Goal: Task Accomplishment & Management: Manage account settings

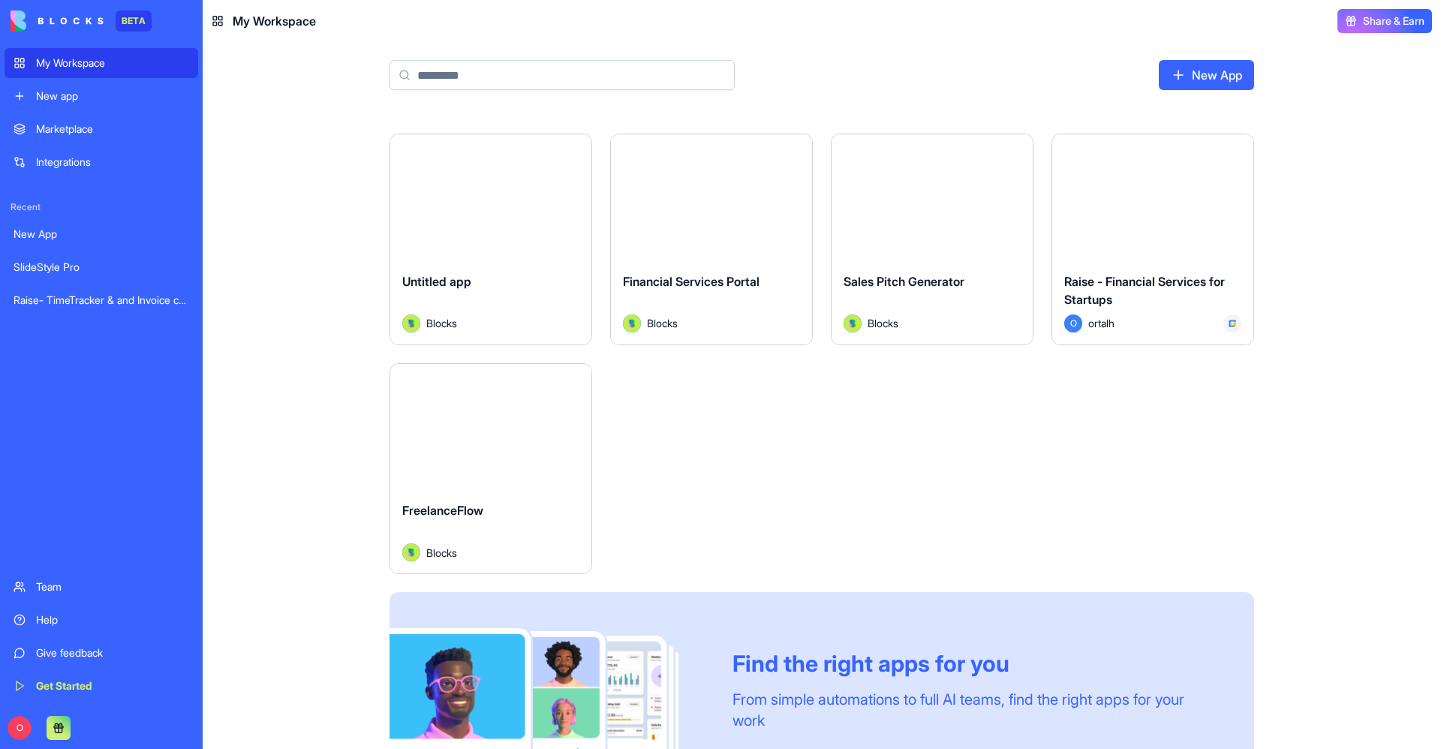
scroll to position [903, 0]
click at [1135, 258] on div "Launch" at bounding box center [1153, 198] width 201 height 126
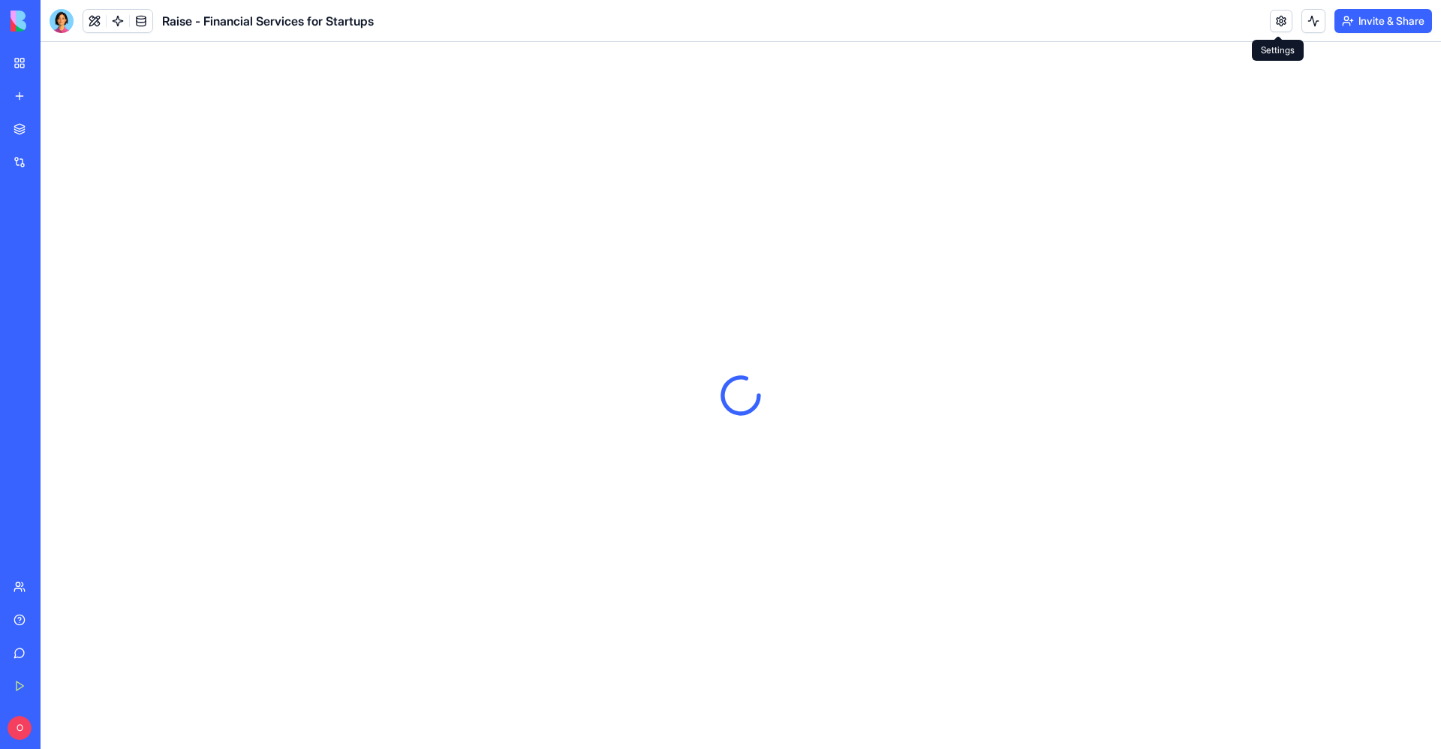
click at [1276, 23] on link at bounding box center [1281, 21] width 23 height 23
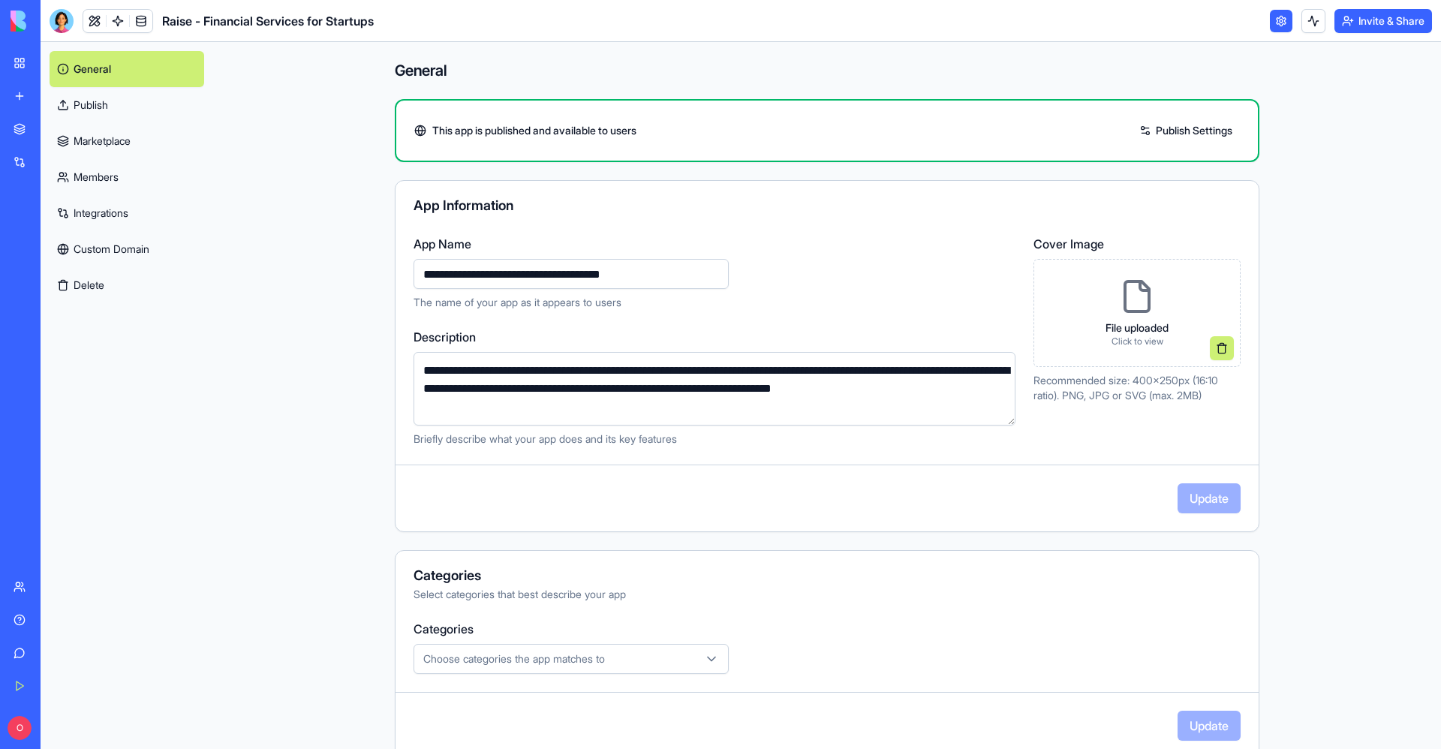
click at [109, 173] on link "Members" at bounding box center [127, 177] width 155 height 36
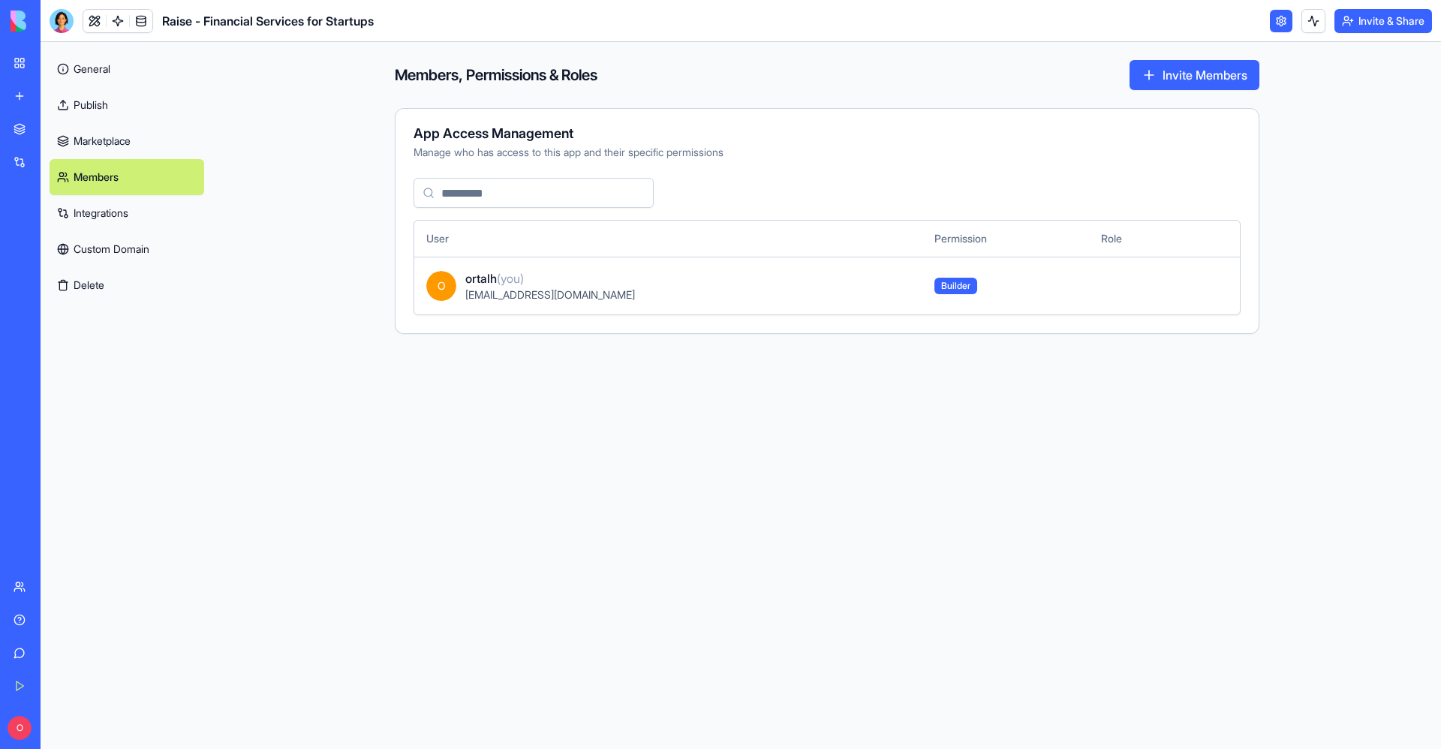
click at [108, 146] on link "Marketplace" at bounding box center [127, 141] width 155 height 36
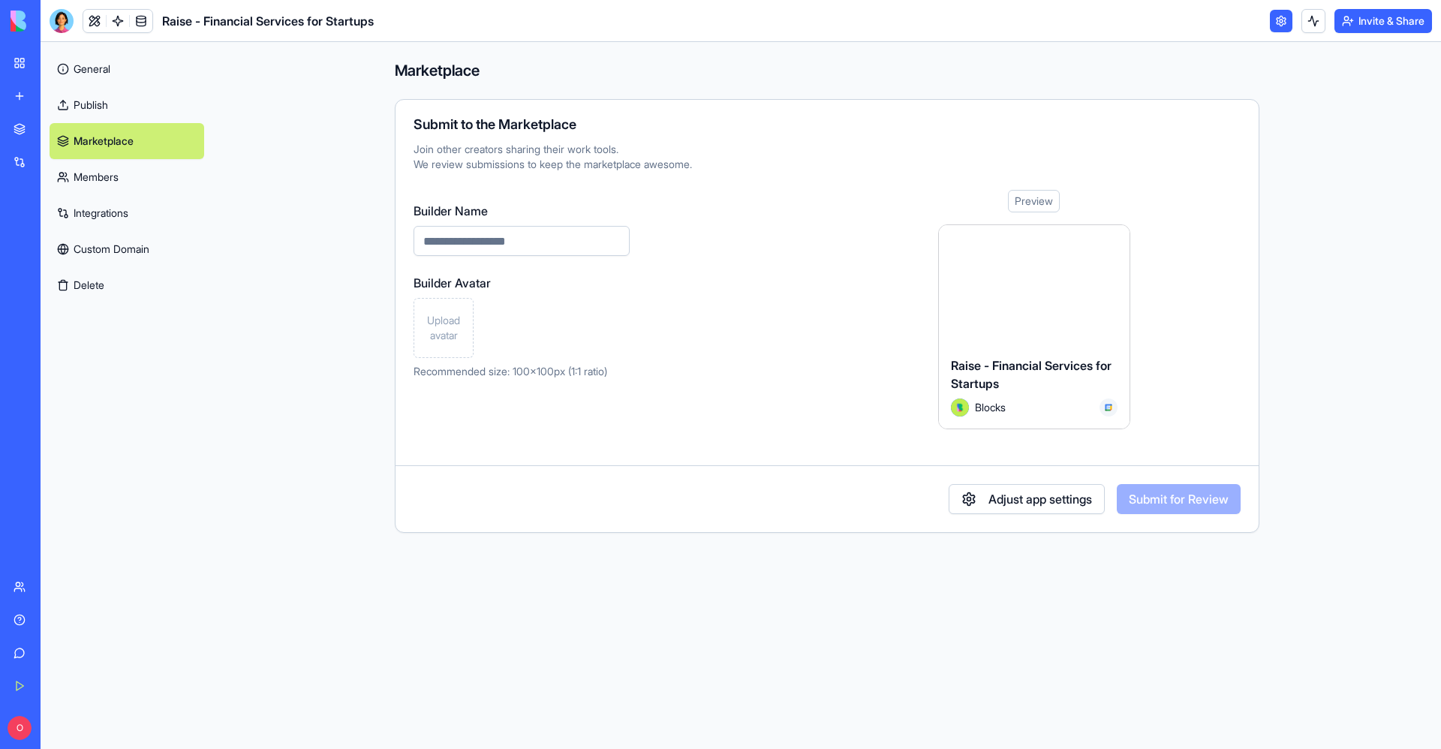
click at [92, 65] on link "General" at bounding box center [127, 69] width 155 height 36
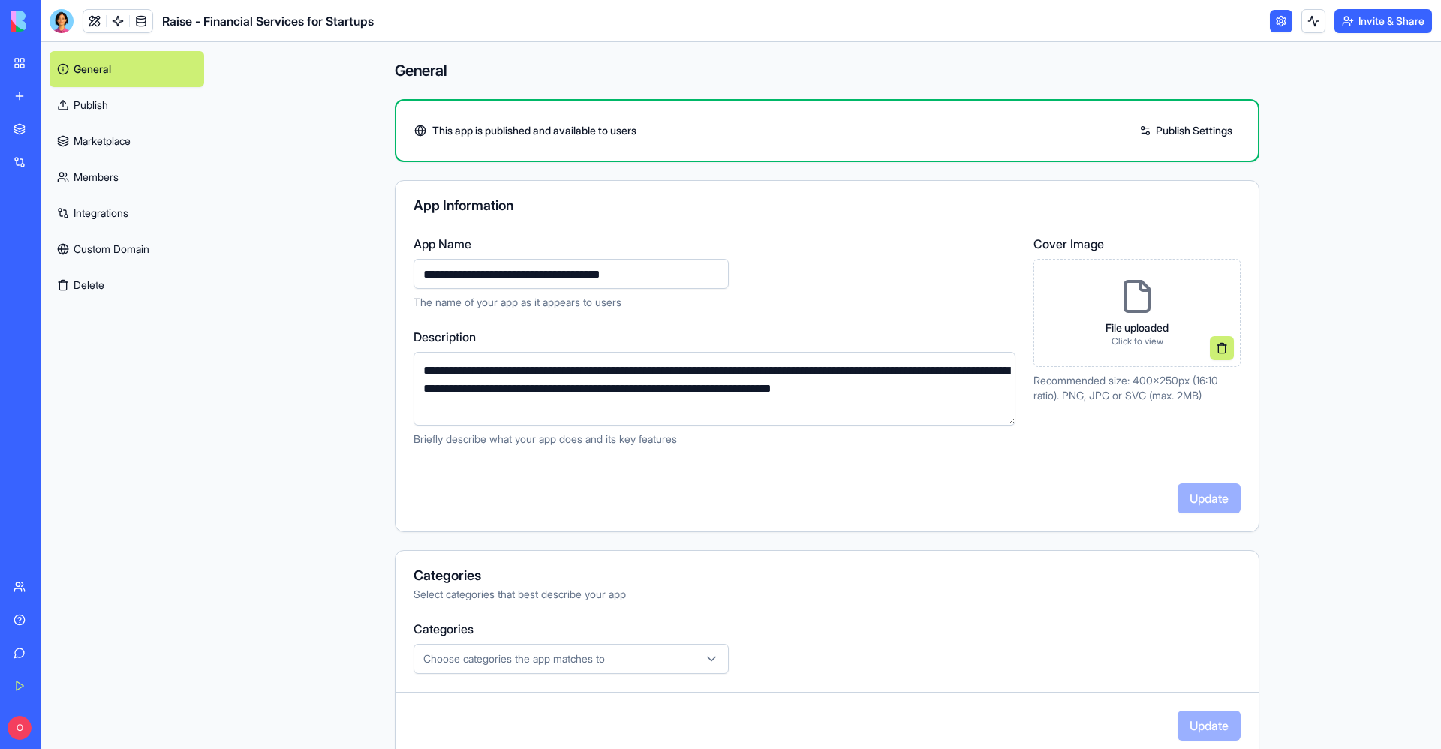
scroll to position [184, 0]
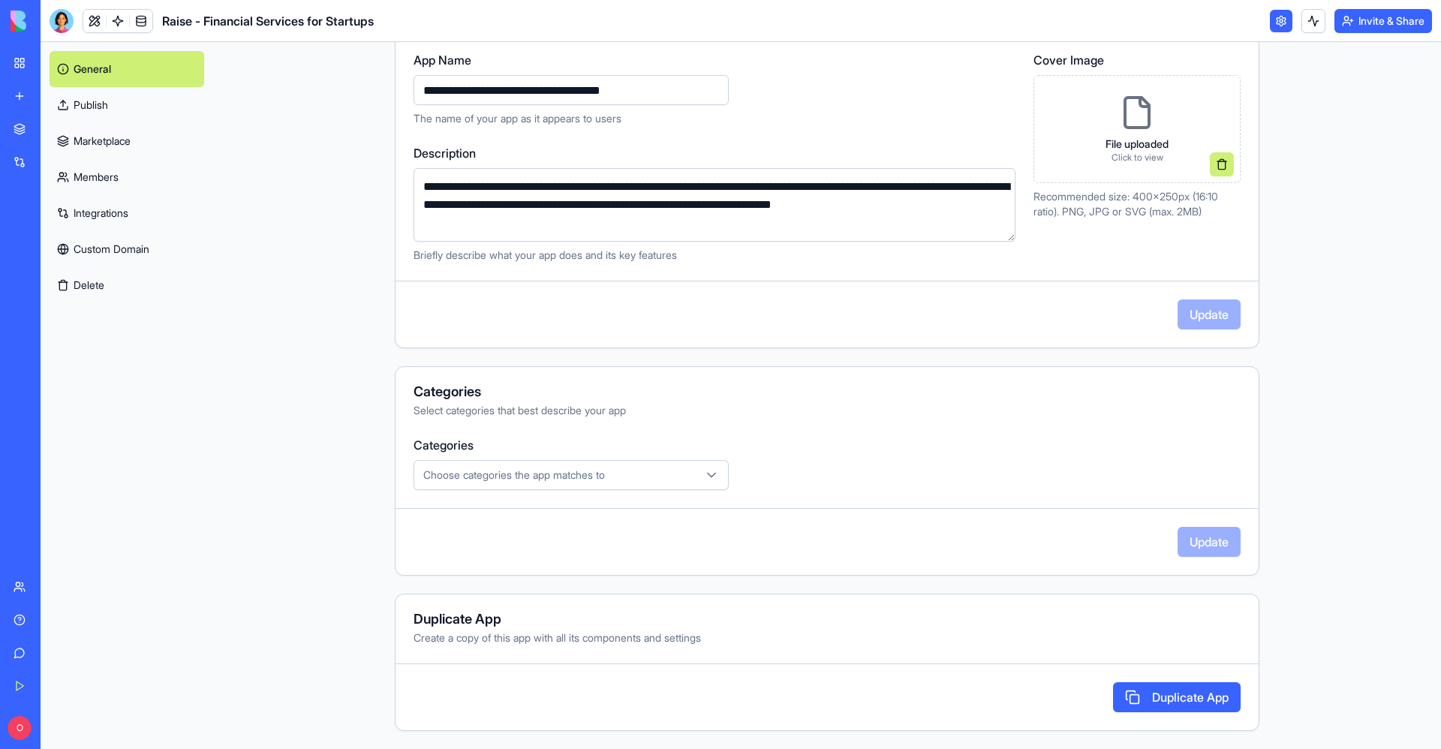
click at [154, 175] on link "Members" at bounding box center [127, 177] width 155 height 36
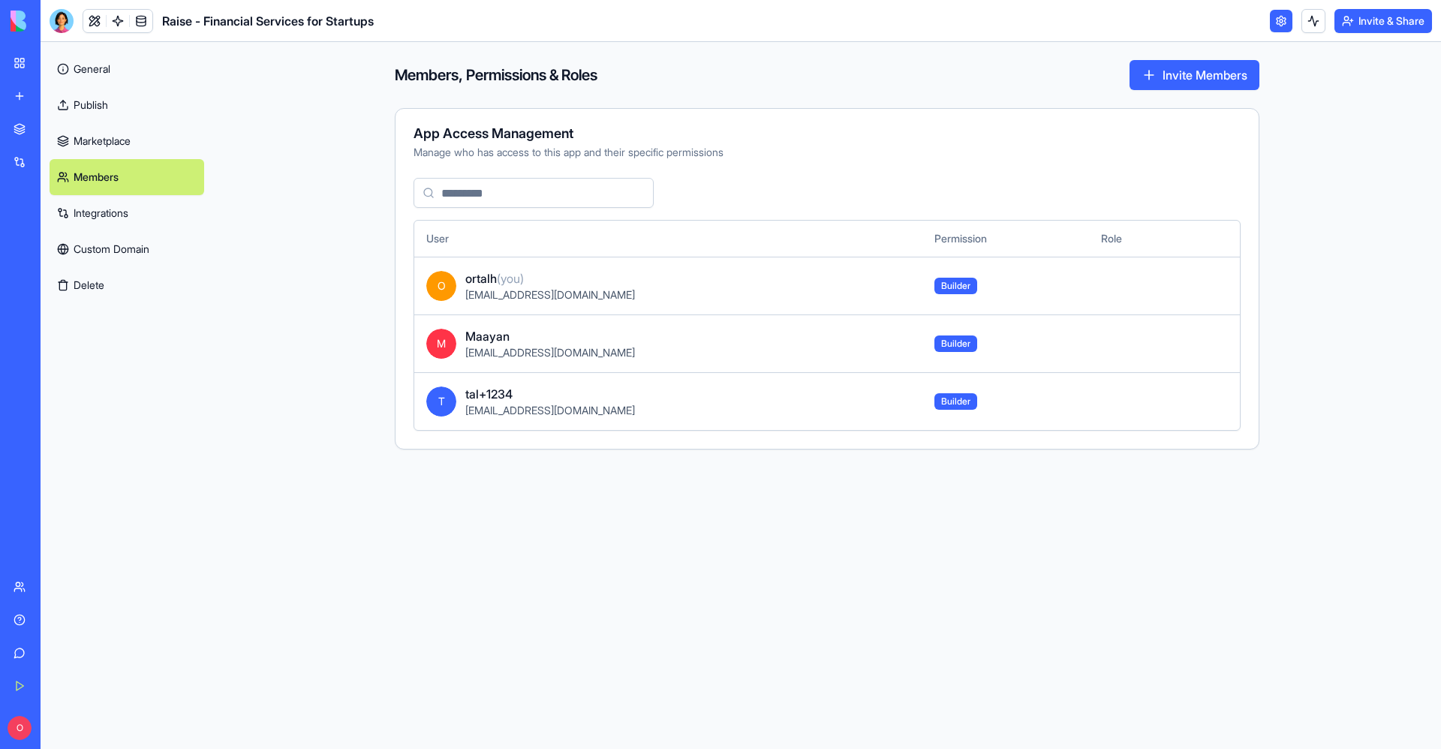
click at [130, 146] on link "Marketplace" at bounding box center [127, 141] width 155 height 36
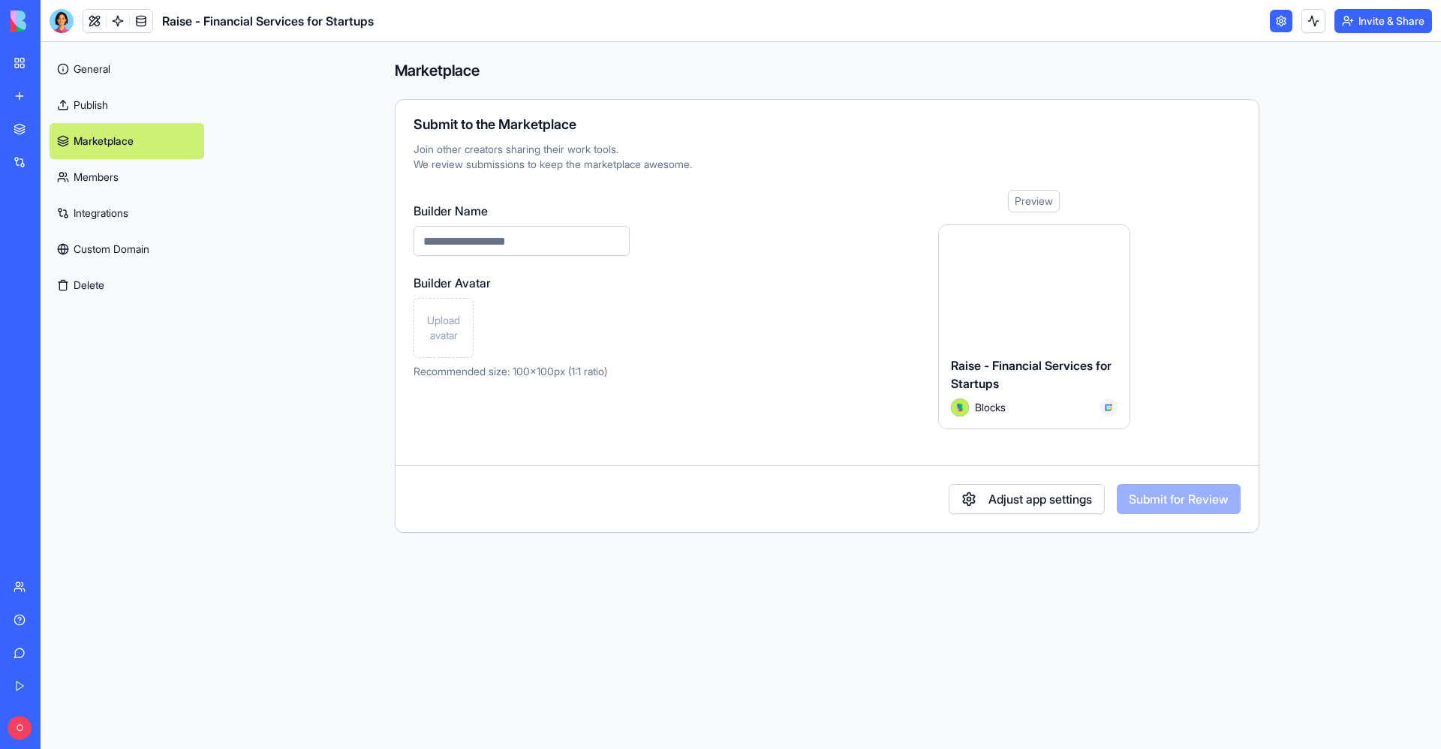
click at [112, 113] on link "Publish" at bounding box center [127, 105] width 155 height 36
click at [152, 195] on link "Integrations" at bounding box center [127, 213] width 155 height 36
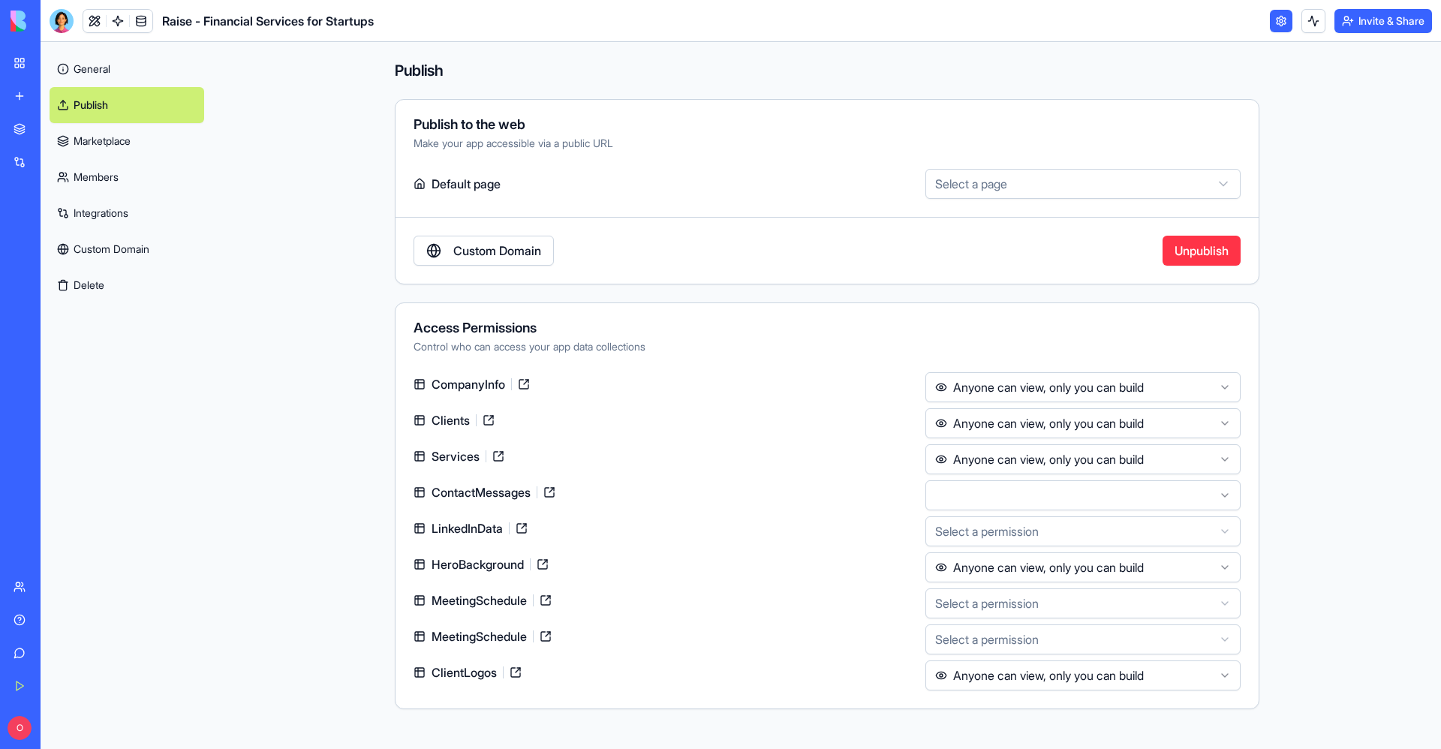
click at [125, 148] on link "Marketplace" at bounding box center [127, 141] width 155 height 36
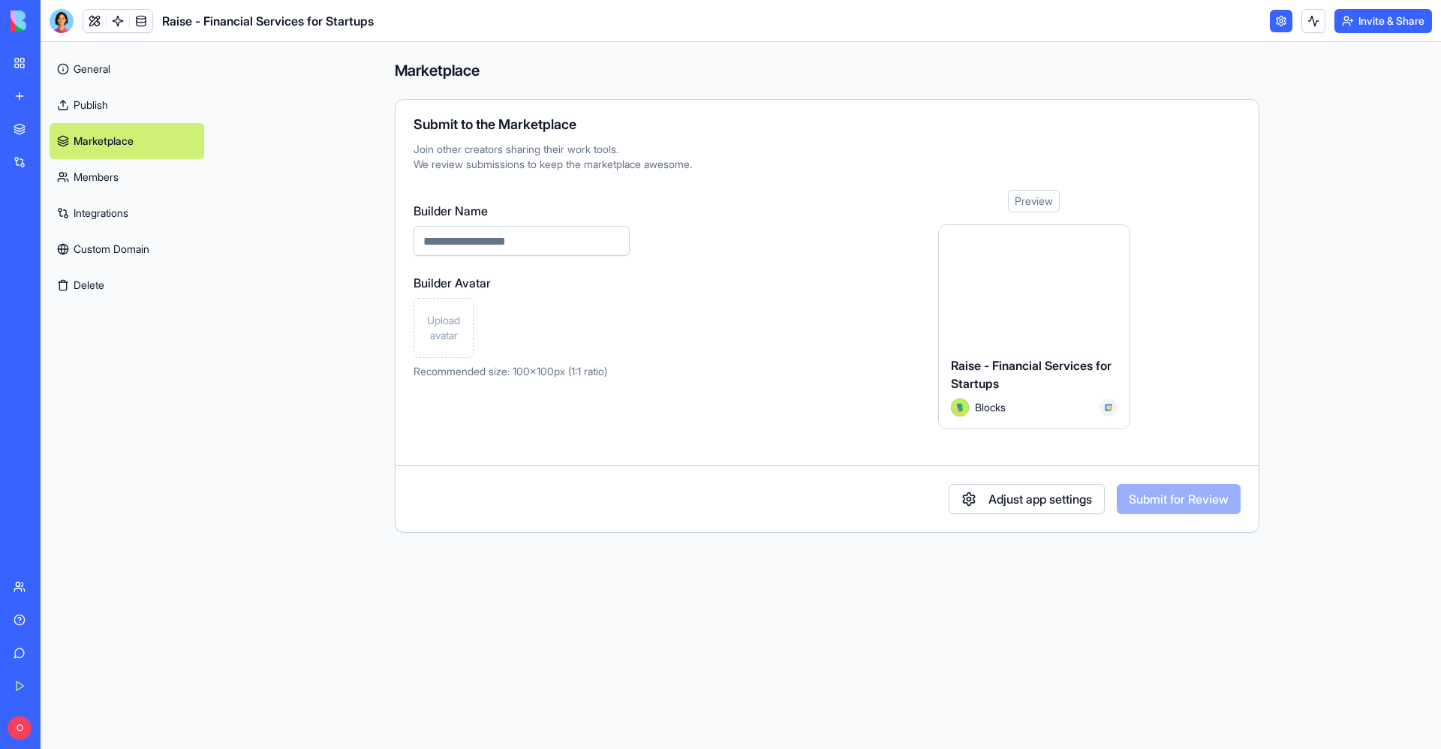
click at [117, 165] on link "Members" at bounding box center [127, 177] width 155 height 36
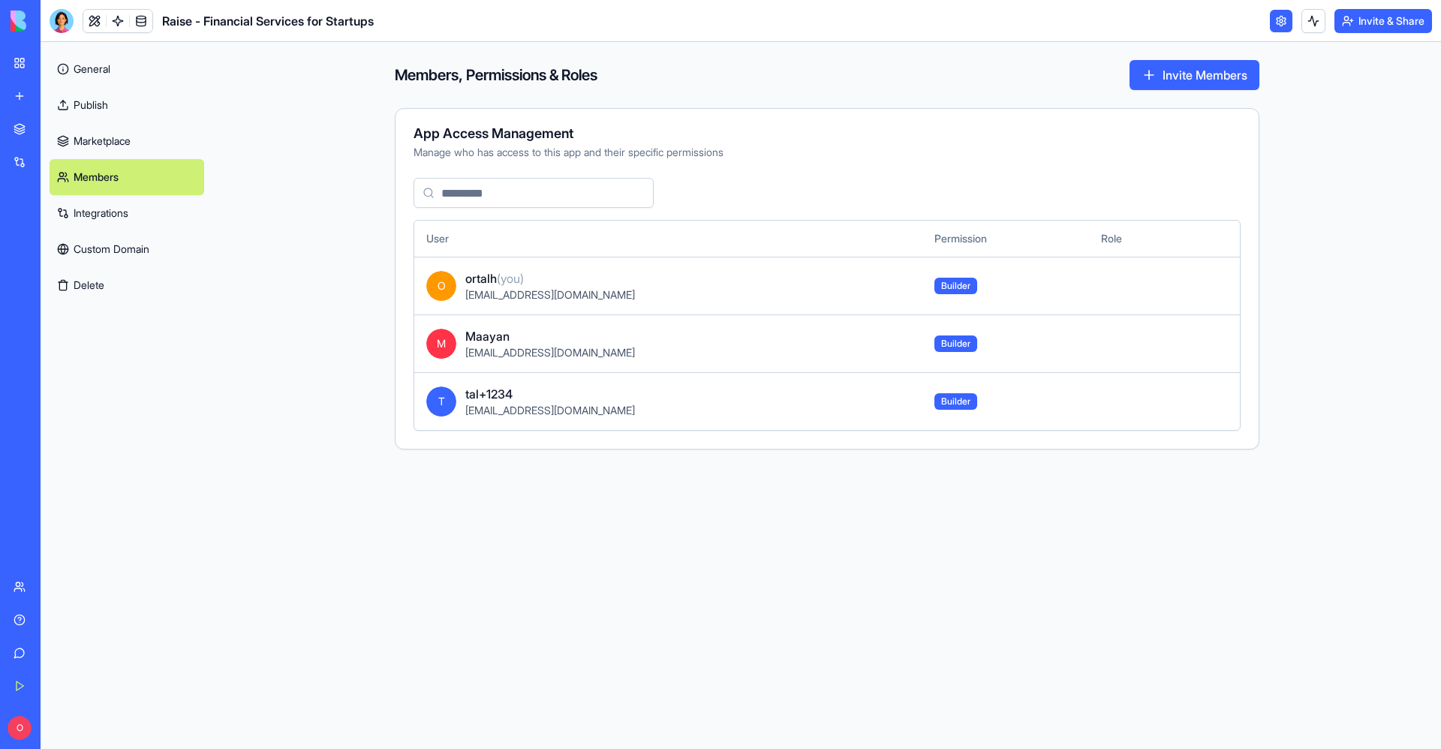
click at [111, 234] on link "Custom Domain" at bounding box center [127, 249] width 155 height 36
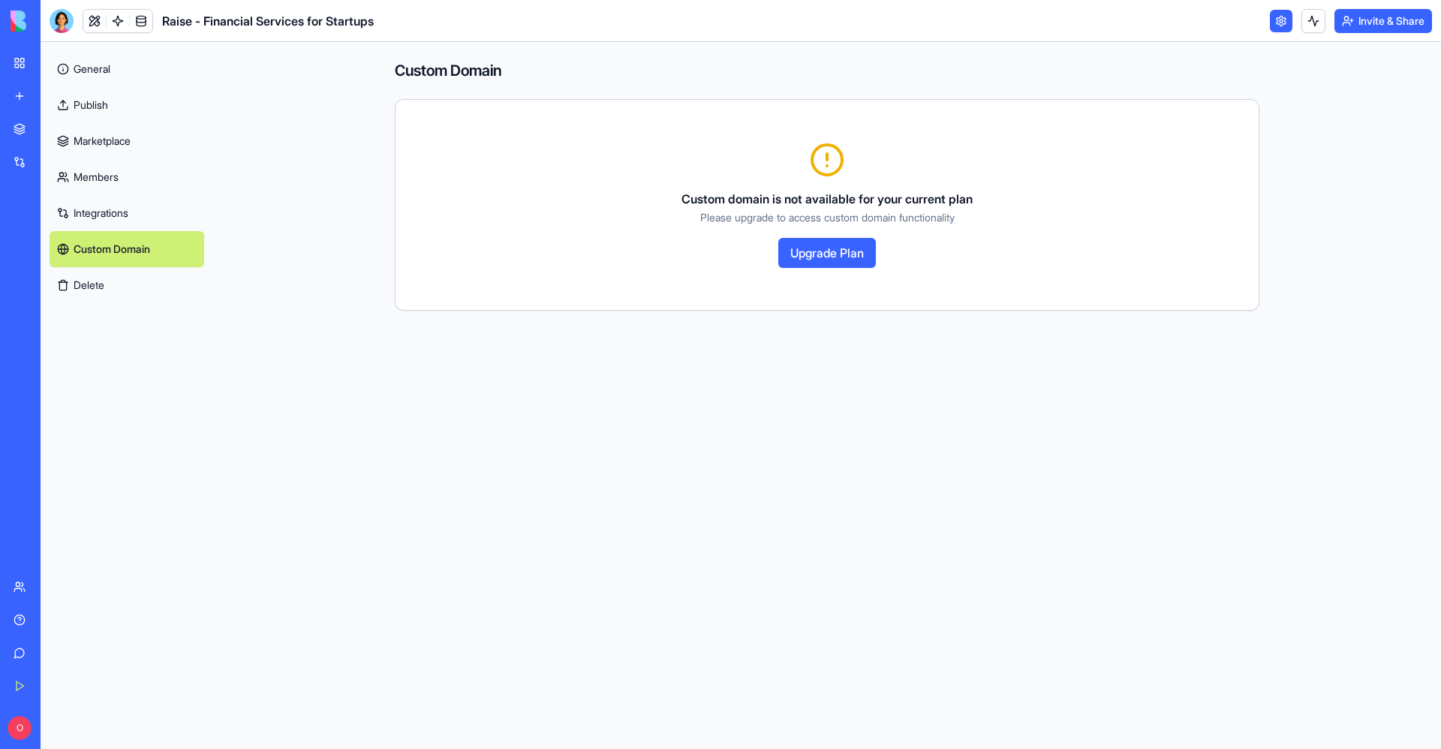
click at [104, 161] on link "Members" at bounding box center [127, 177] width 155 height 36
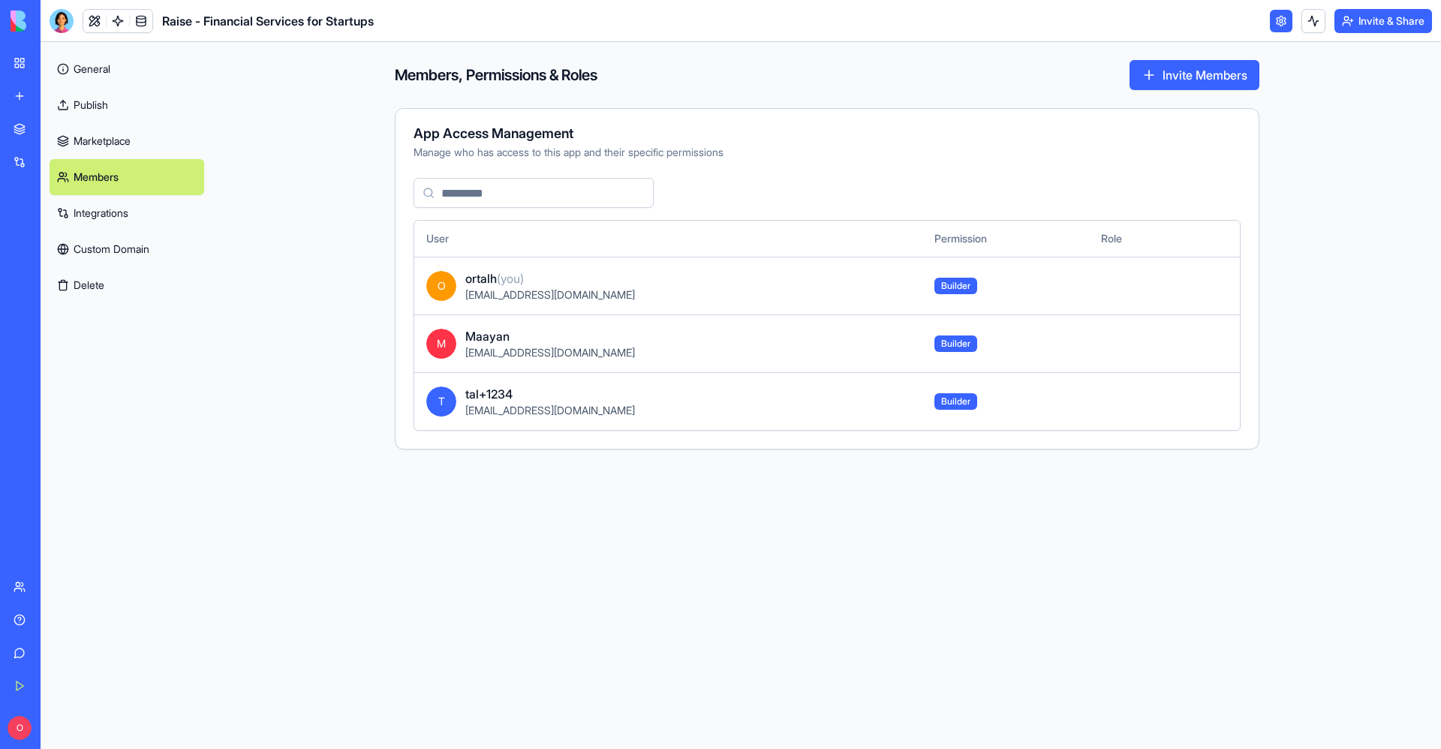
click at [126, 134] on link "Marketplace" at bounding box center [127, 141] width 155 height 36
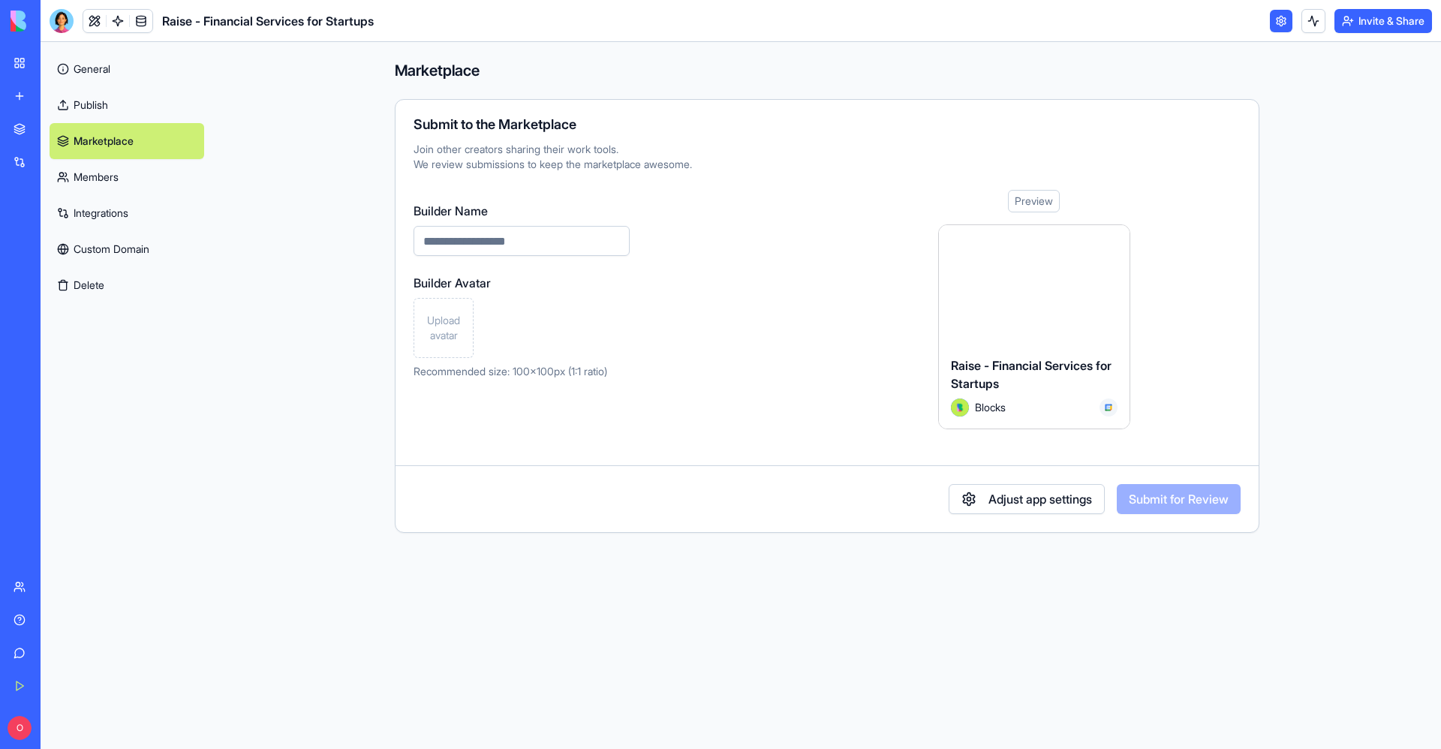
click at [109, 55] on link "General" at bounding box center [127, 69] width 155 height 36
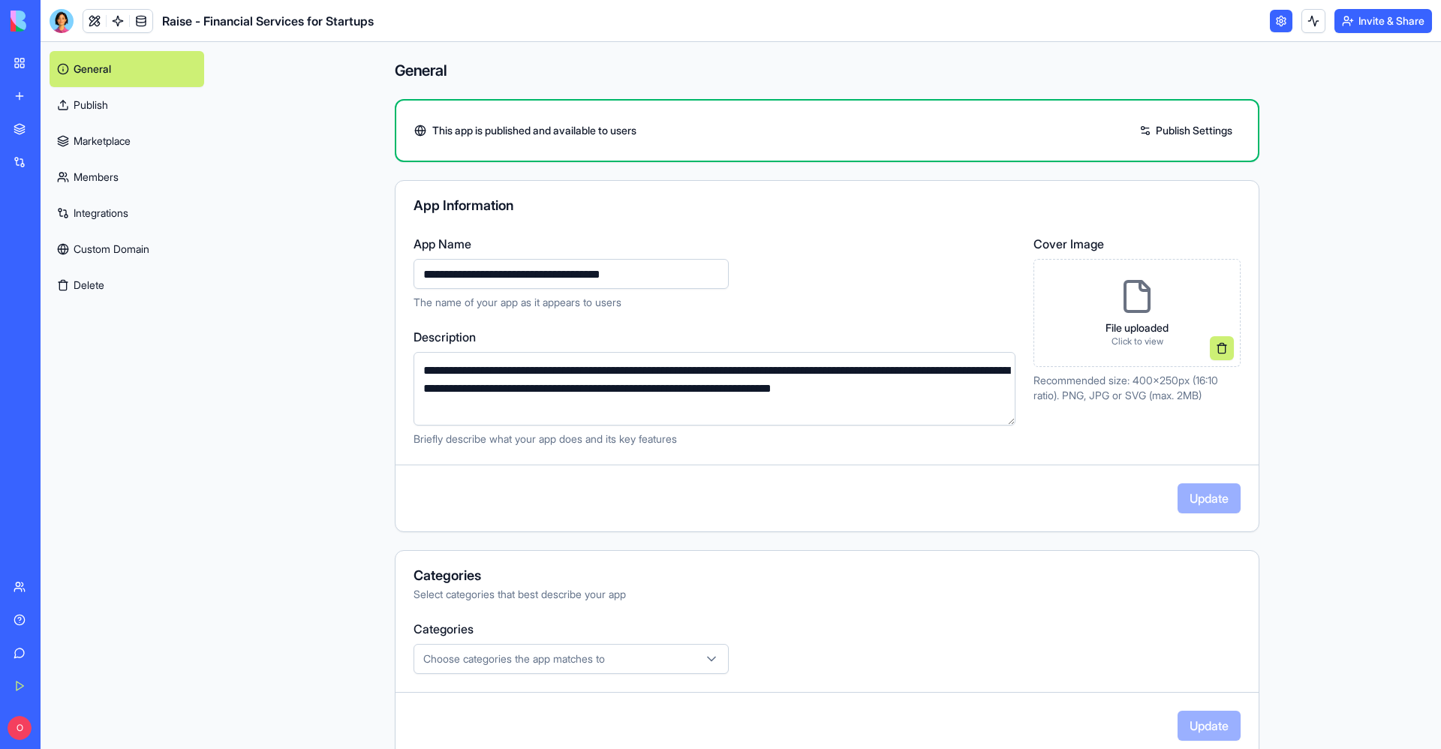
click at [133, 141] on link "Marketplace" at bounding box center [127, 141] width 155 height 36
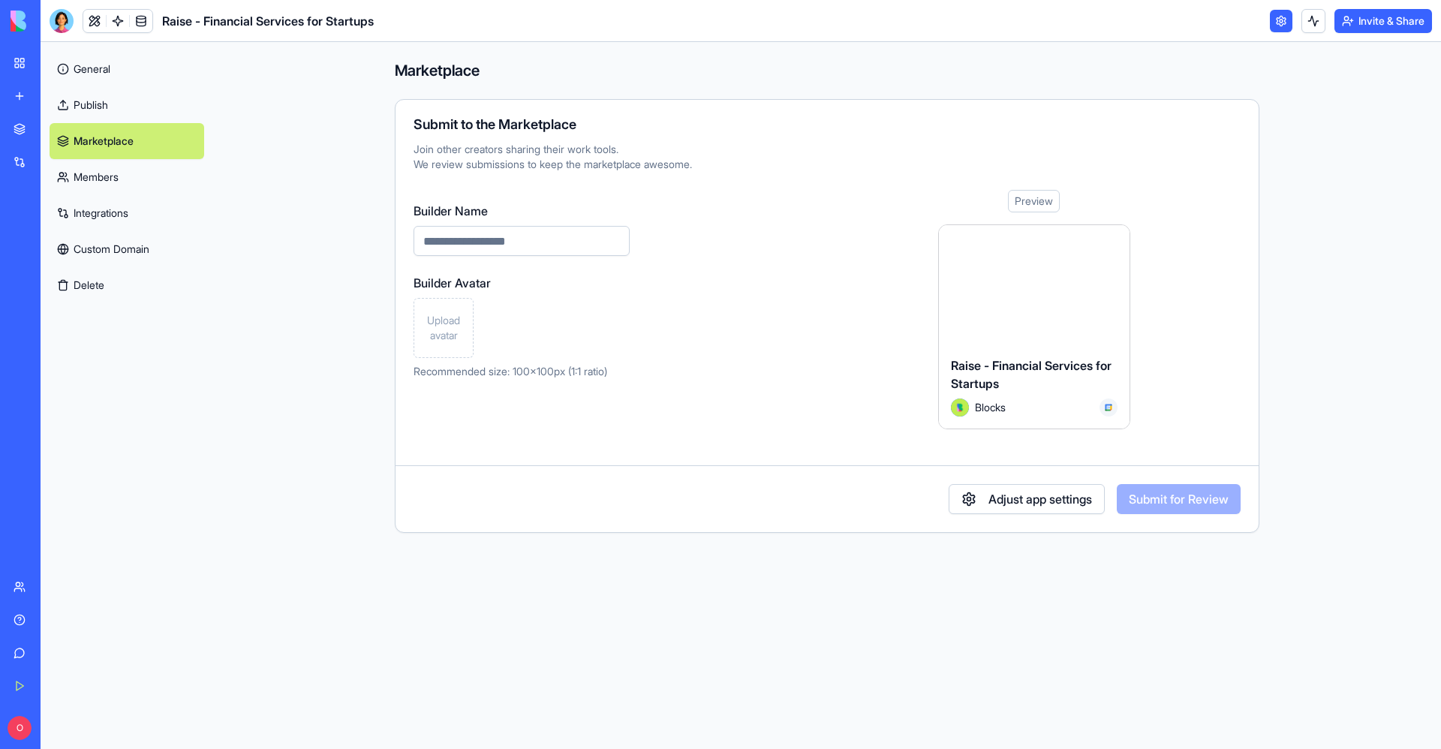
click at [157, 261] on link "Custom Domain" at bounding box center [127, 249] width 155 height 36
click at [117, 204] on link "Integrations" at bounding box center [127, 213] width 155 height 36
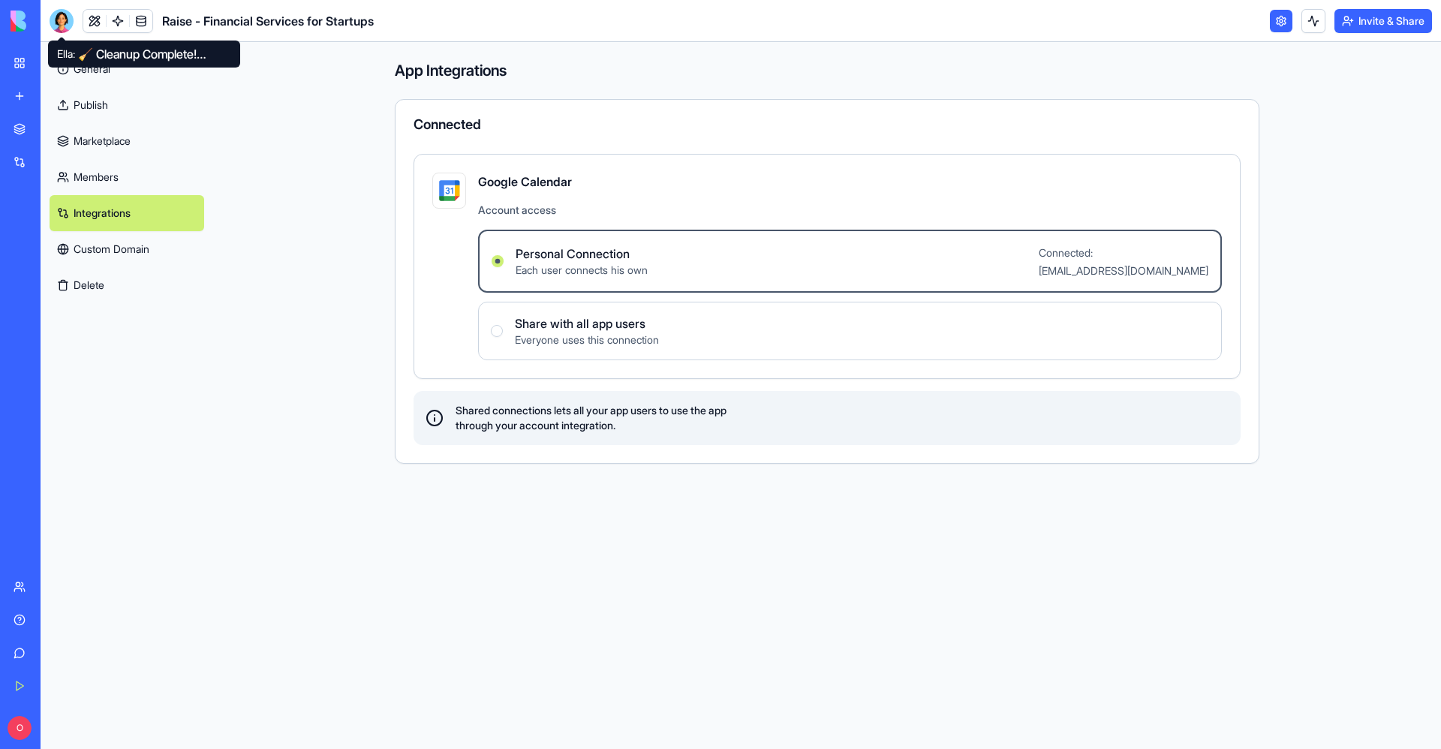
click at [59, 10] on div at bounding box center [62, 21] width 24 height 24
click at [96, 135] on link "Marketplace" at bounding box center [127, 141] width 155 height 36
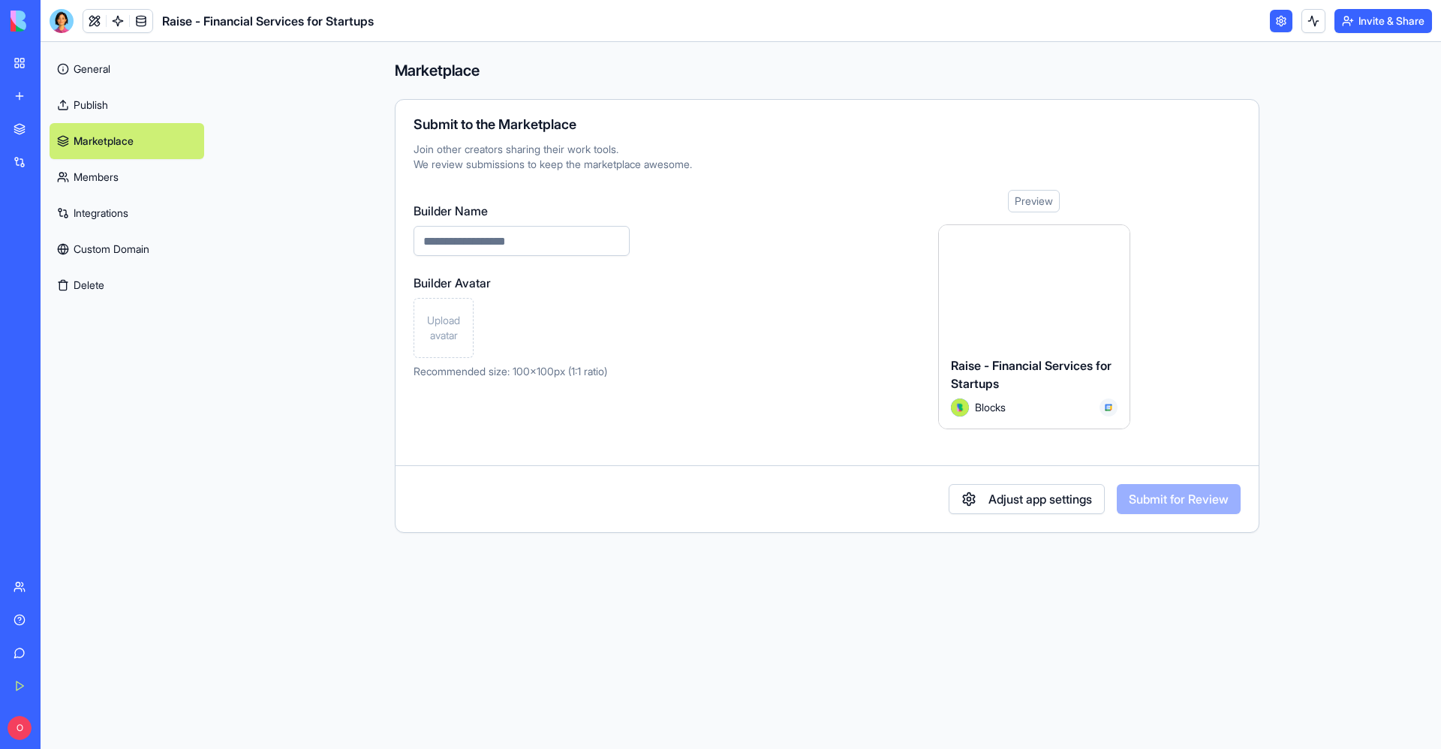
click at [99, 68] on link "General" at bounding box center [127, 69] width 155 height 36
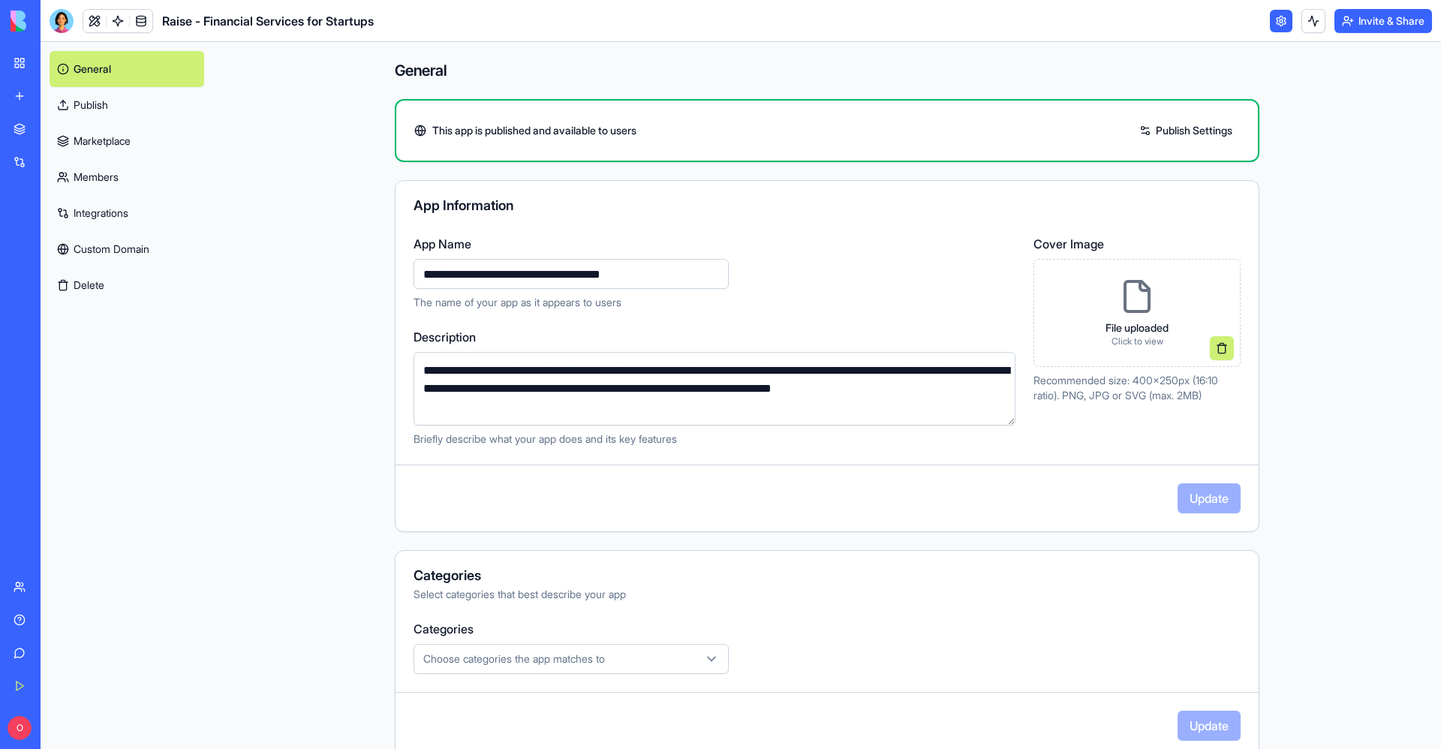
click at [74, 62] on link "General" at bounding box center [127, 69] width 155 height 36
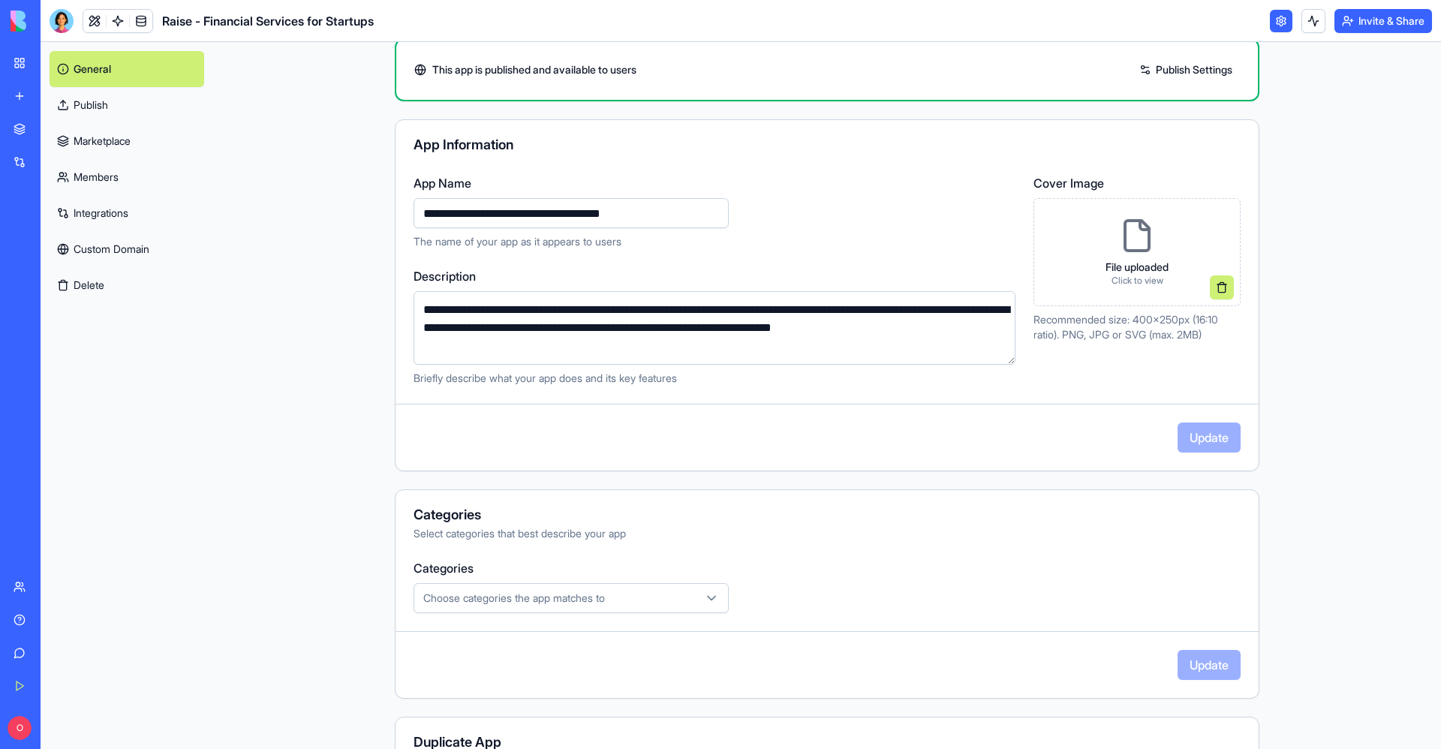
scroll to position [62, 0]
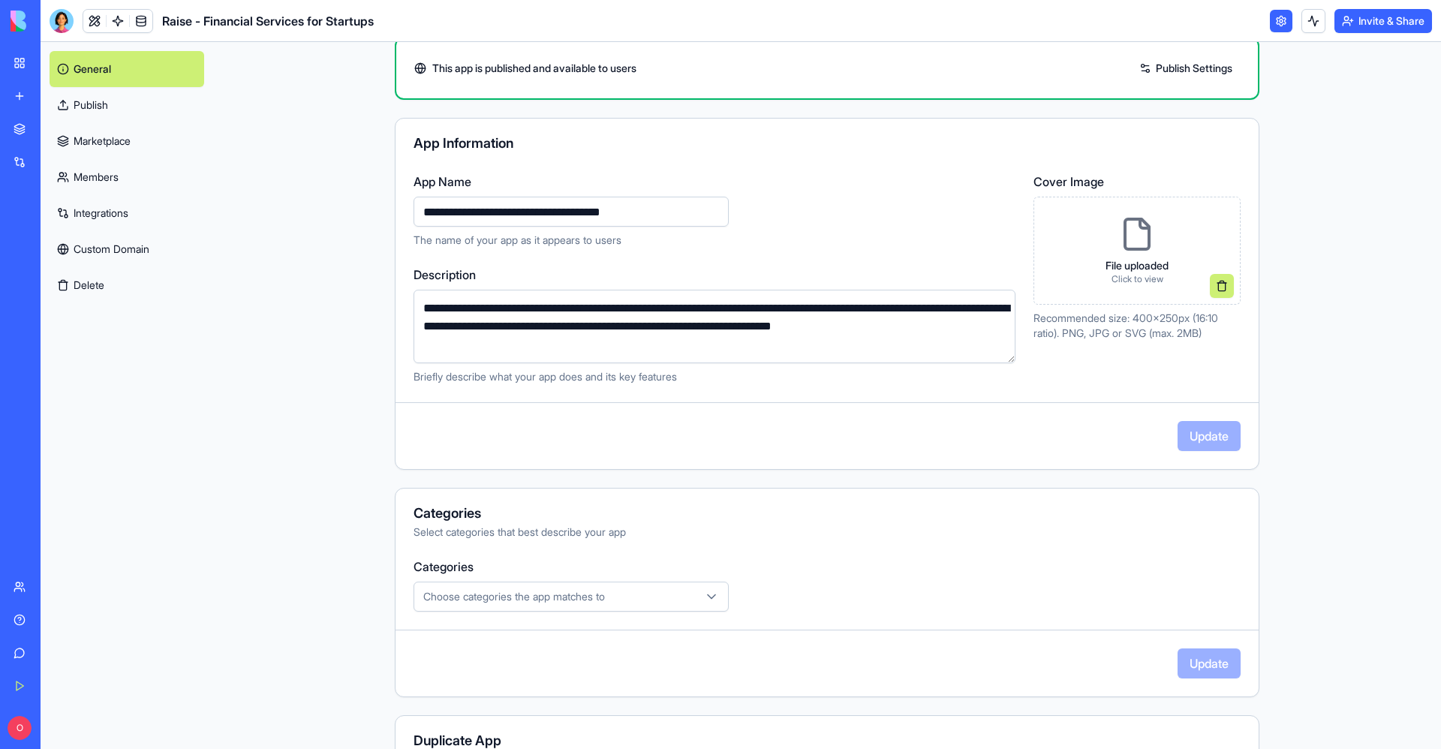
click at [112, 125] on link "Marketplace" at bounding box center [127, 141] width 155 height 36
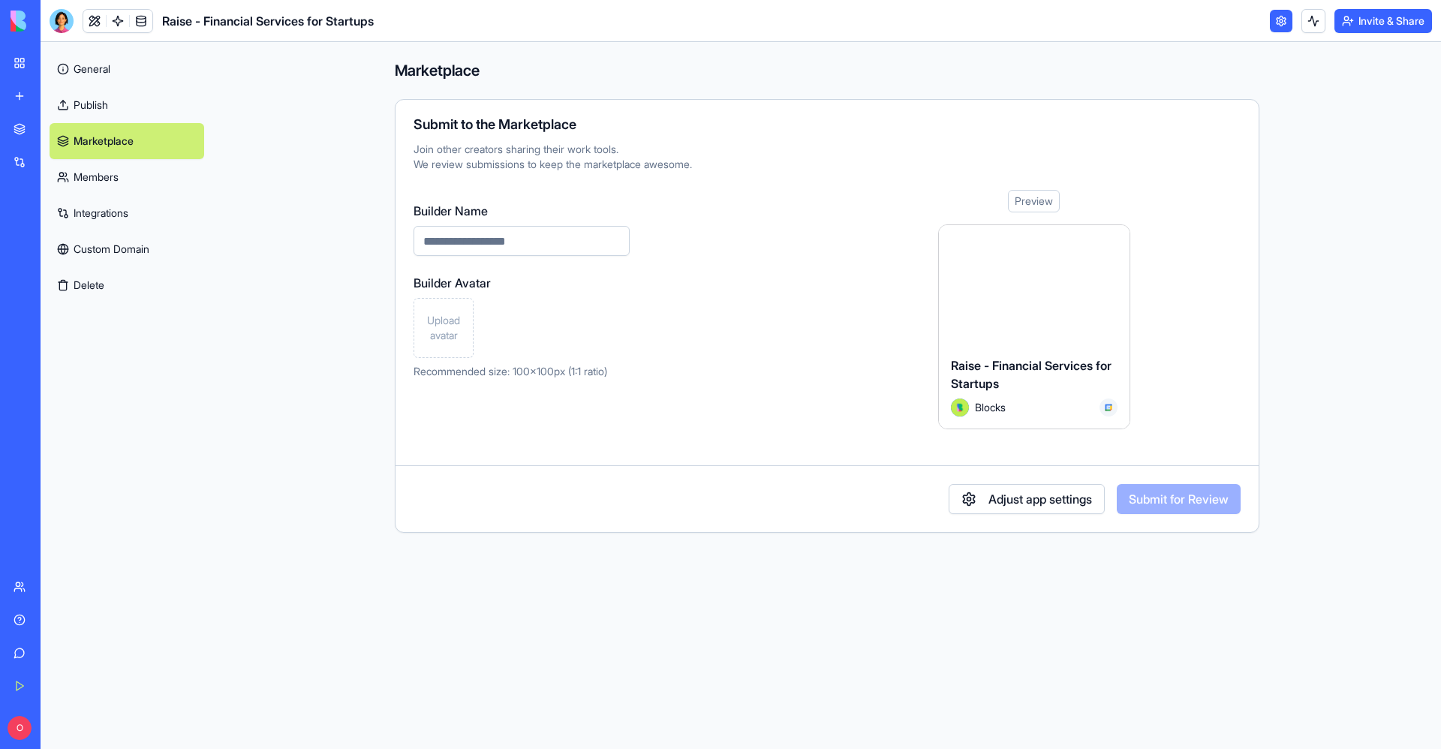
click at [137, 176] on link "Members" at bounding box center [127, 177] width 155 height 36
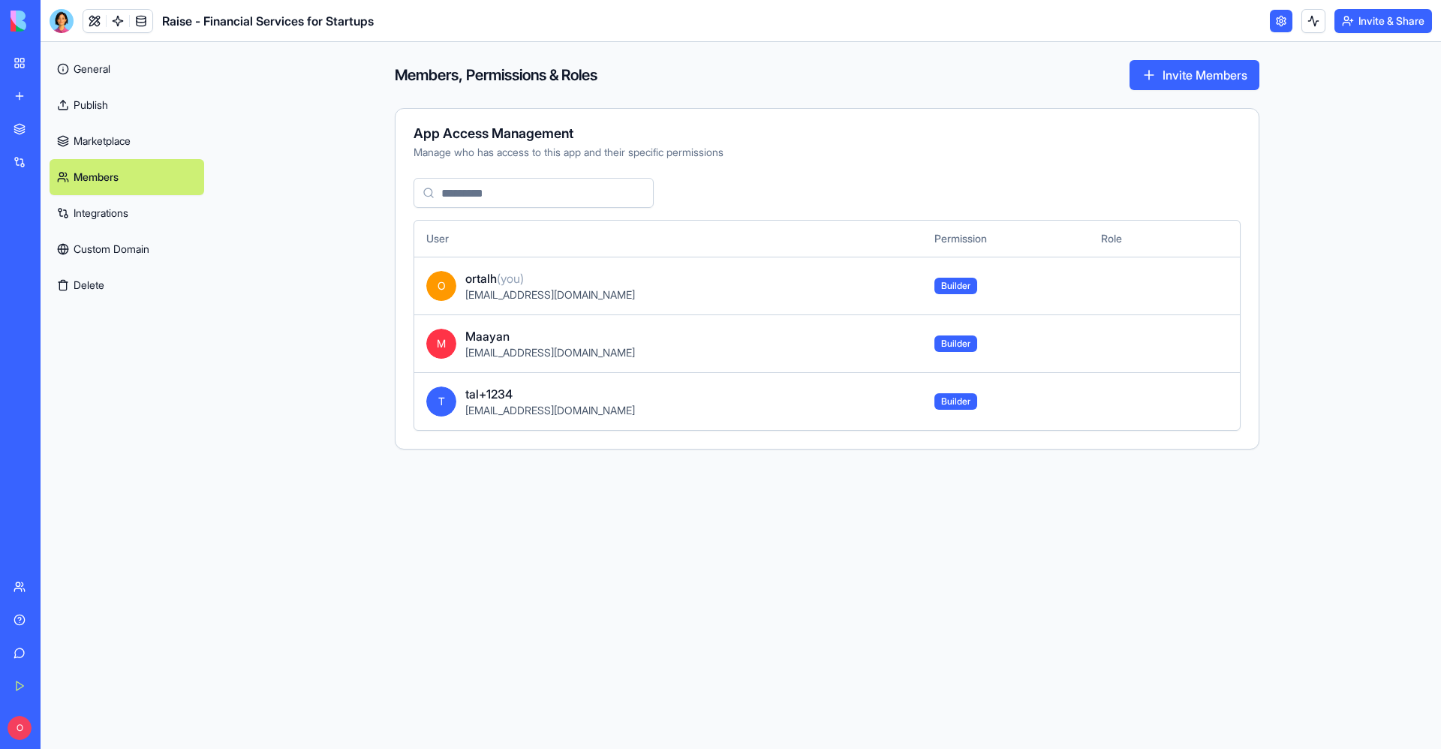
click at [131, 67] on link "General" at bounding box center [127, 69] width 155 height 36
click at [91, 60] on link "General" at bounding box center [127, 69] width 155 height 36
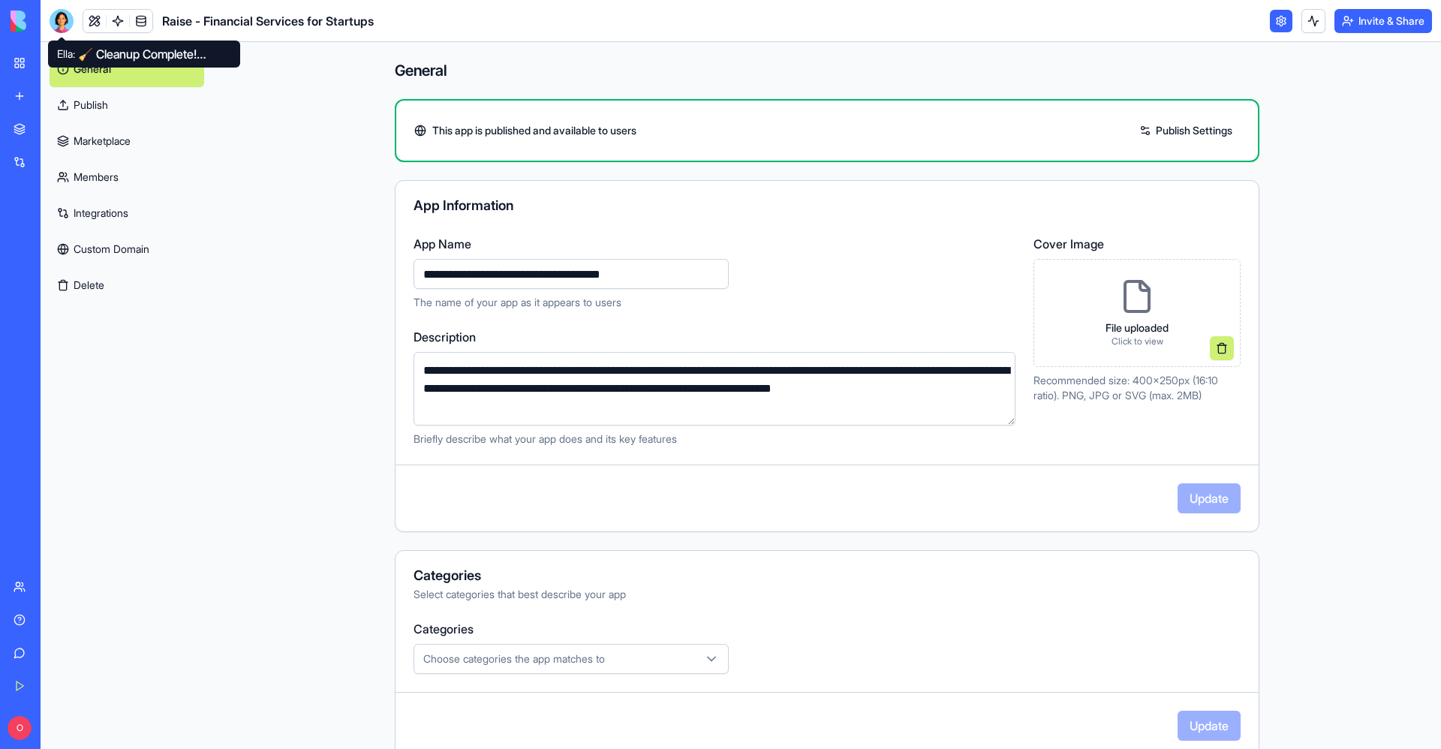
click at [59, 22] on div at bounding box center [62, 21] width 24 height 24
click at [52, 17] on div at bounding box center [62, 21] width 24 height 24
drag, startPoint x: 59, startPoint y: 22, endPoint x: 52, endPoint y: 17, distance: 8.1
click at [52, 17] on div at bounding box center [62, 21] width 24 height 24
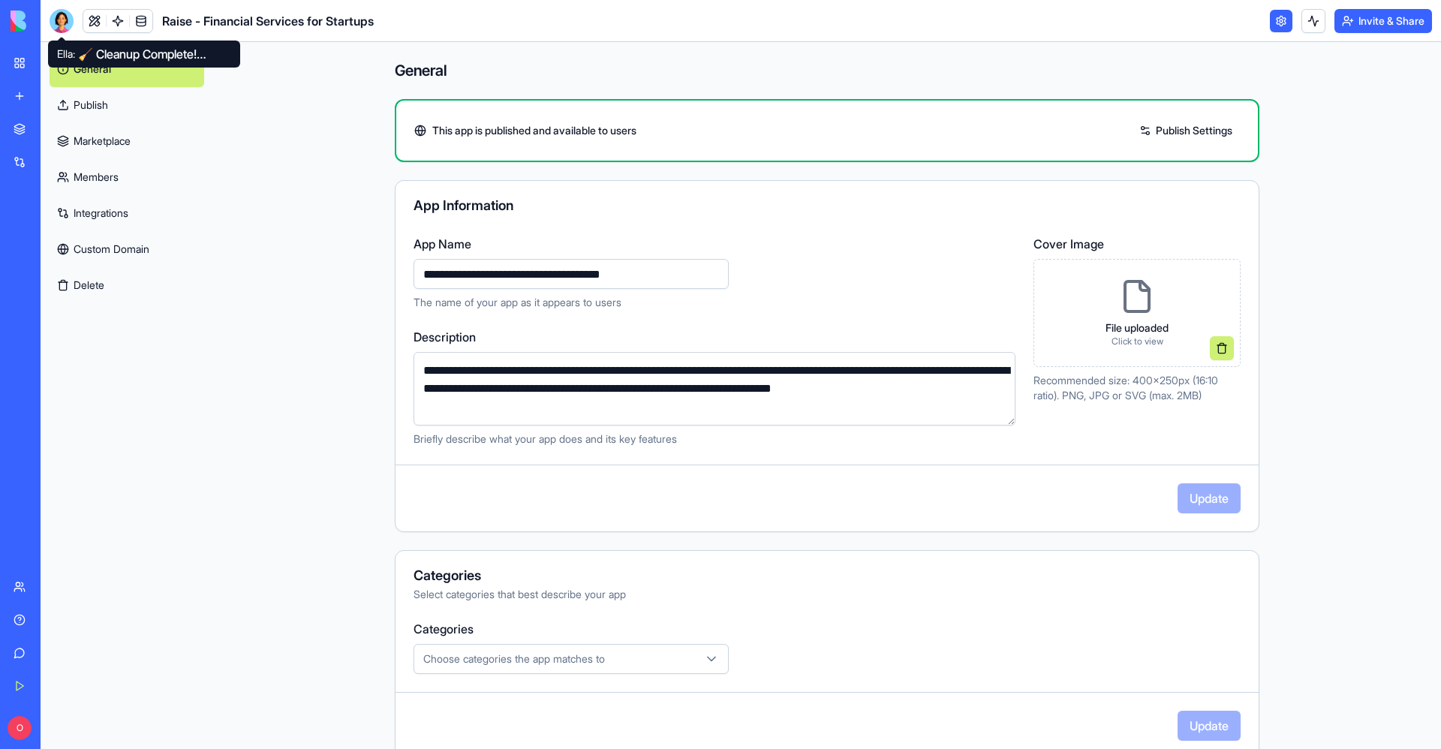
click at [50, 26] on div at bounding box center [62, 21] width 24 height 24
click at [23, 23] on img at bounding box center [57, 21] width 93 height 21
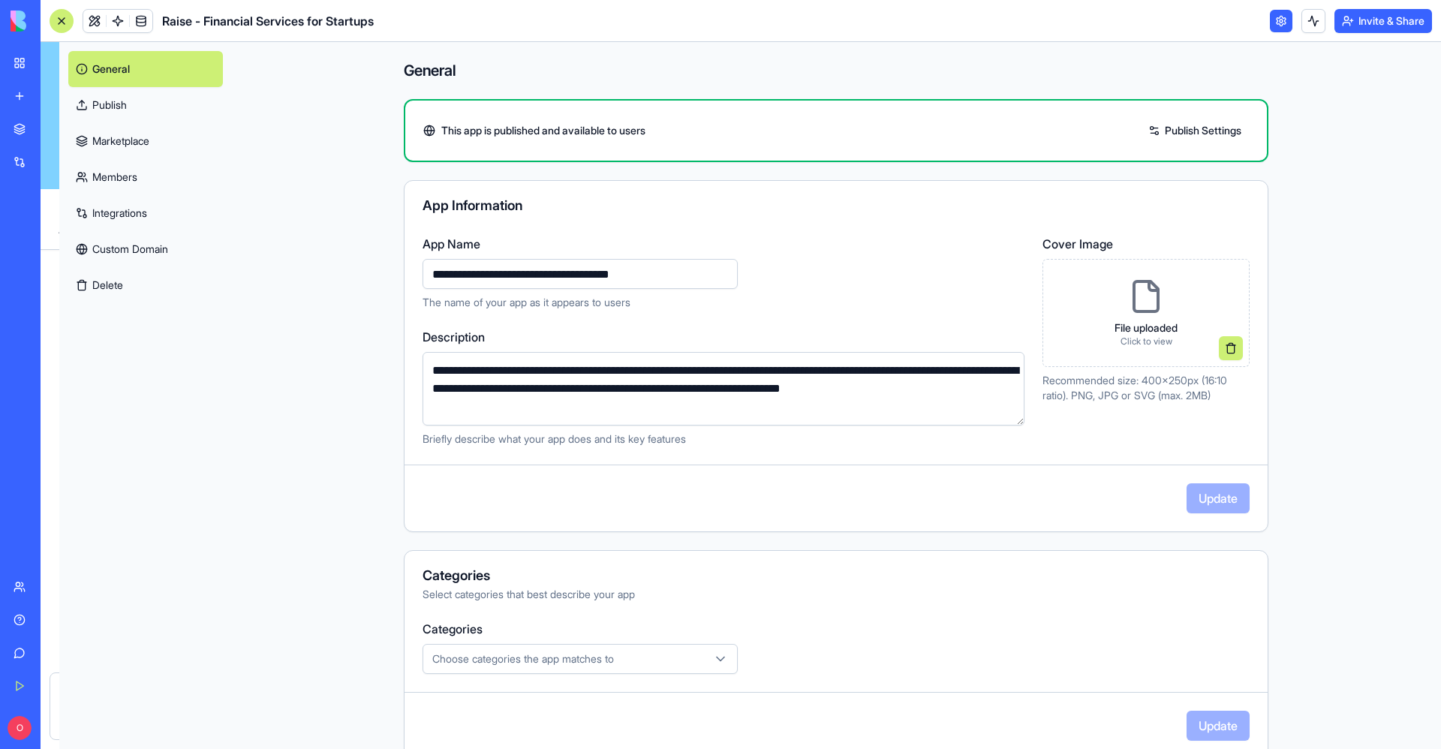
click at [41, 42] on video at bounding box center [172, 115] width 262 height 147
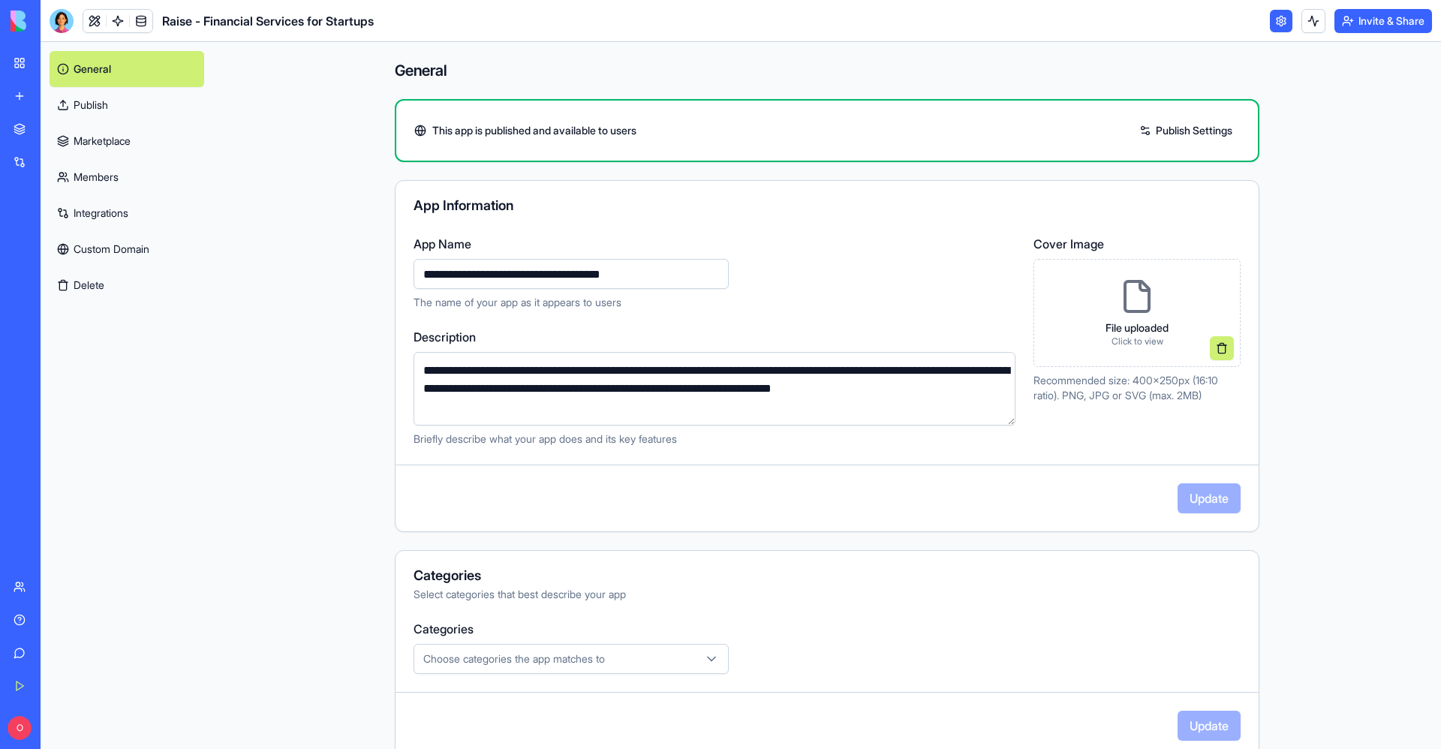
click at [57, 15] on div at bounding box center [62, 21] width 24 height 24
click at [224, 28] on span "Raise - Financial Services for Startups" at bounding box center [268, 21] width 212 height 18
click at [92, 23] on link at bounding box center [94, 21] width 23 height 23
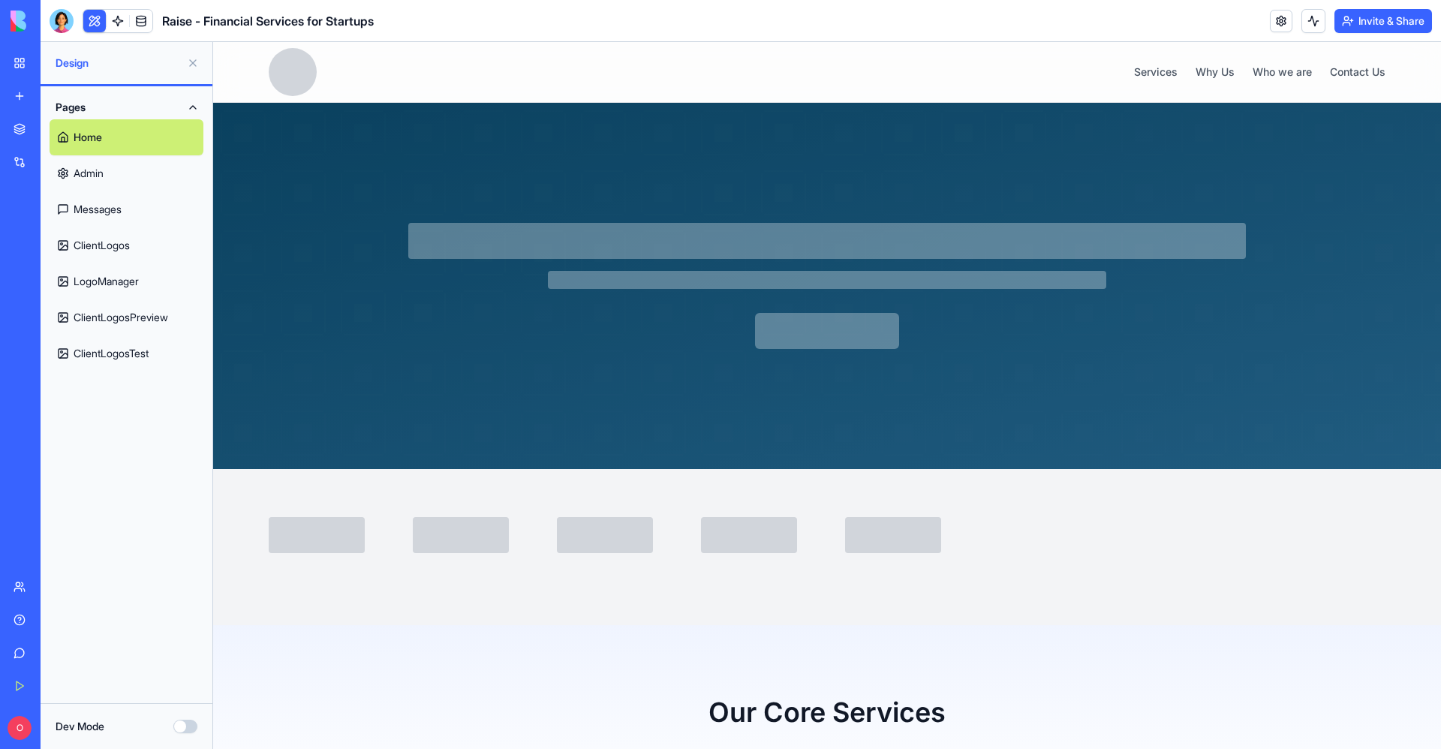
click at [97, 169] on link "Admin" at bounding box center [127, 173] width 154 height 36
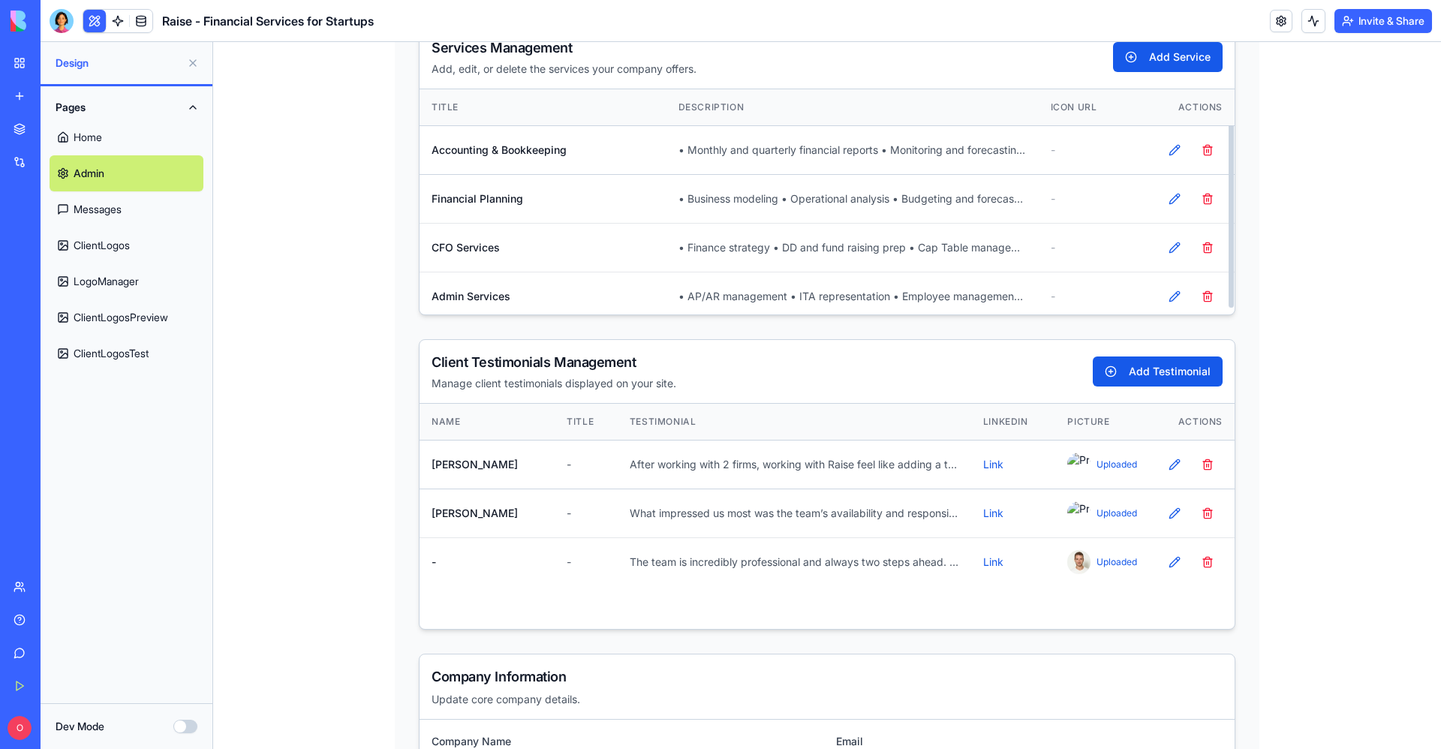
scroll to position [94, 0]
click at [1166, 462] on button "Edit Testimonial" at bounding box center [1175, 463] width 30 height 30
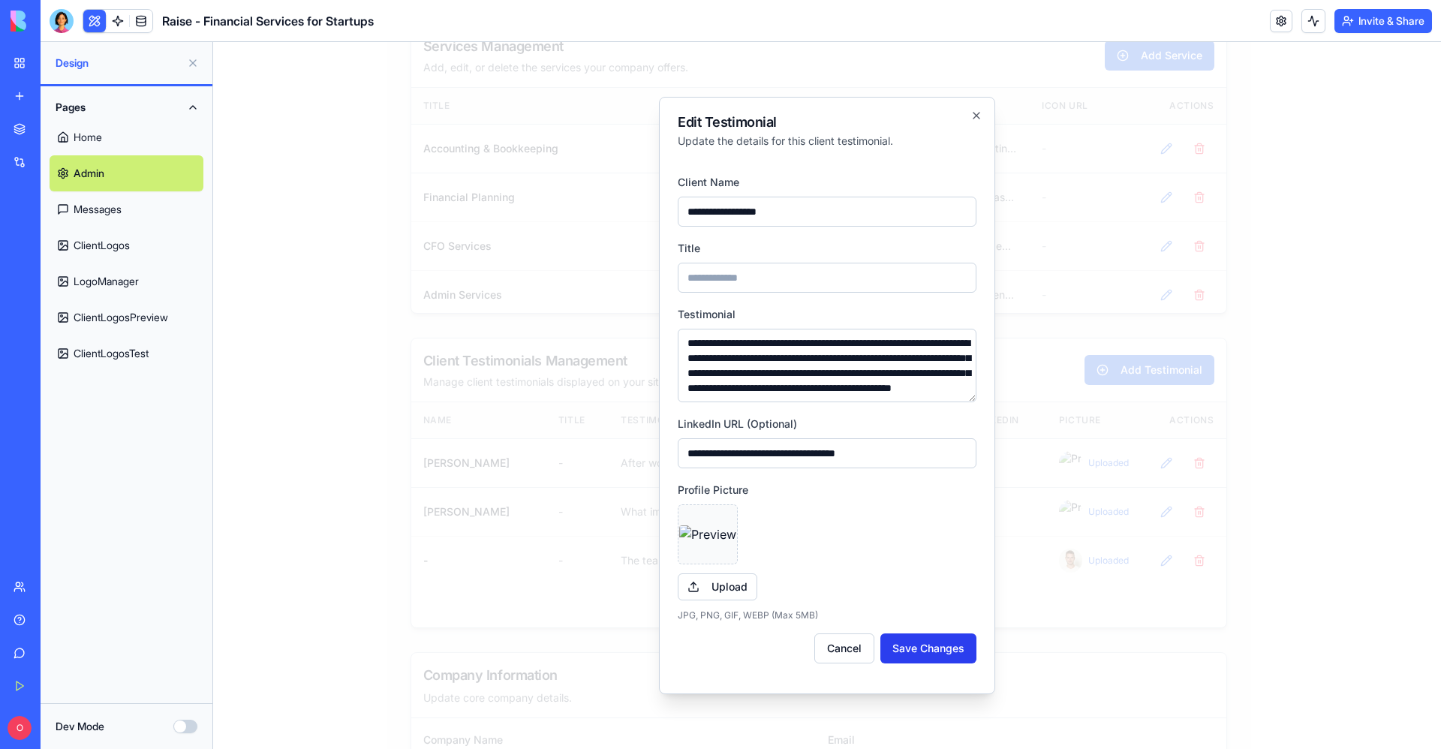
click at [932, 652] on button "Save Changes" at bounding box center [929, 649] width 96 height 30
type input "****"
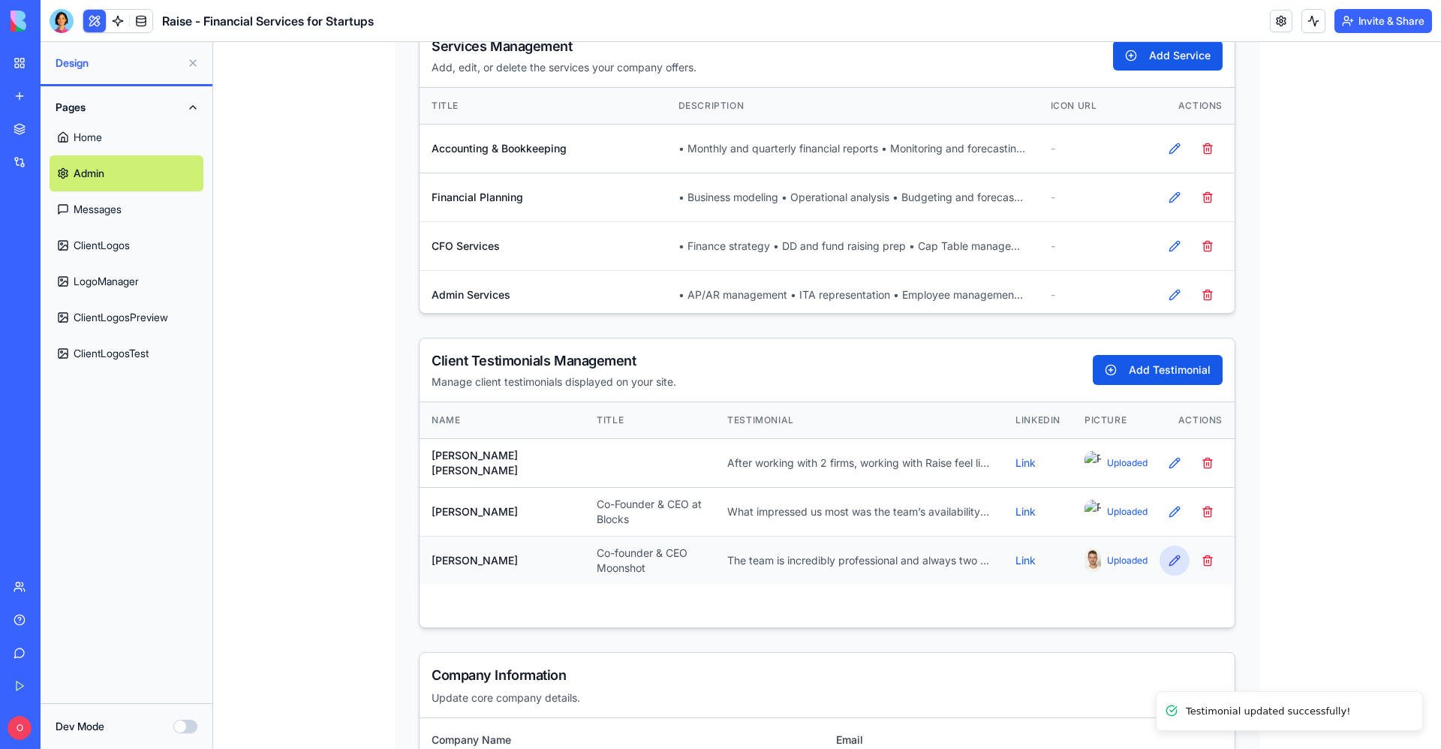
click at [1163, 561] on button "Edit Testimonial" at bounding box center [1175, 561] width 30 height 30
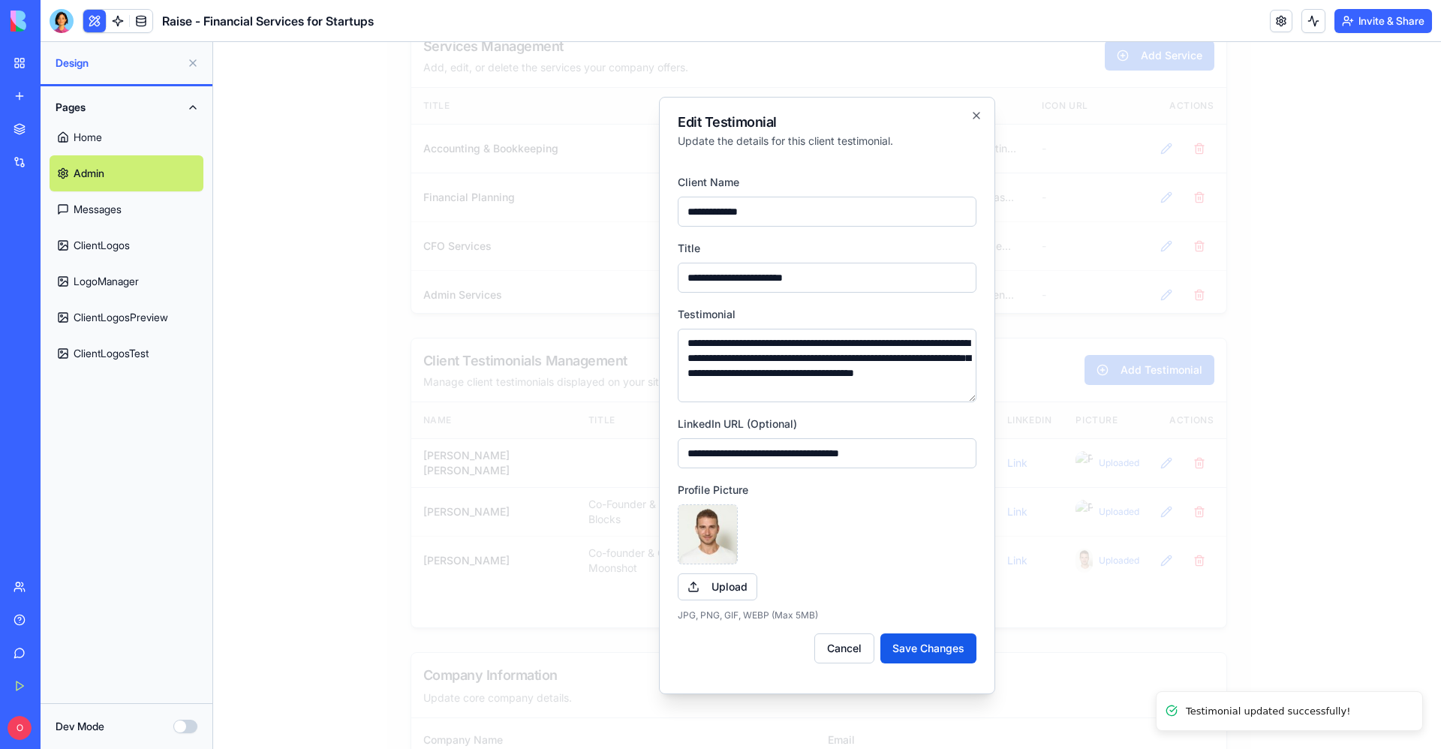
click at [483, 459] on div at bounding box center [827, 395] width 1228 height 707
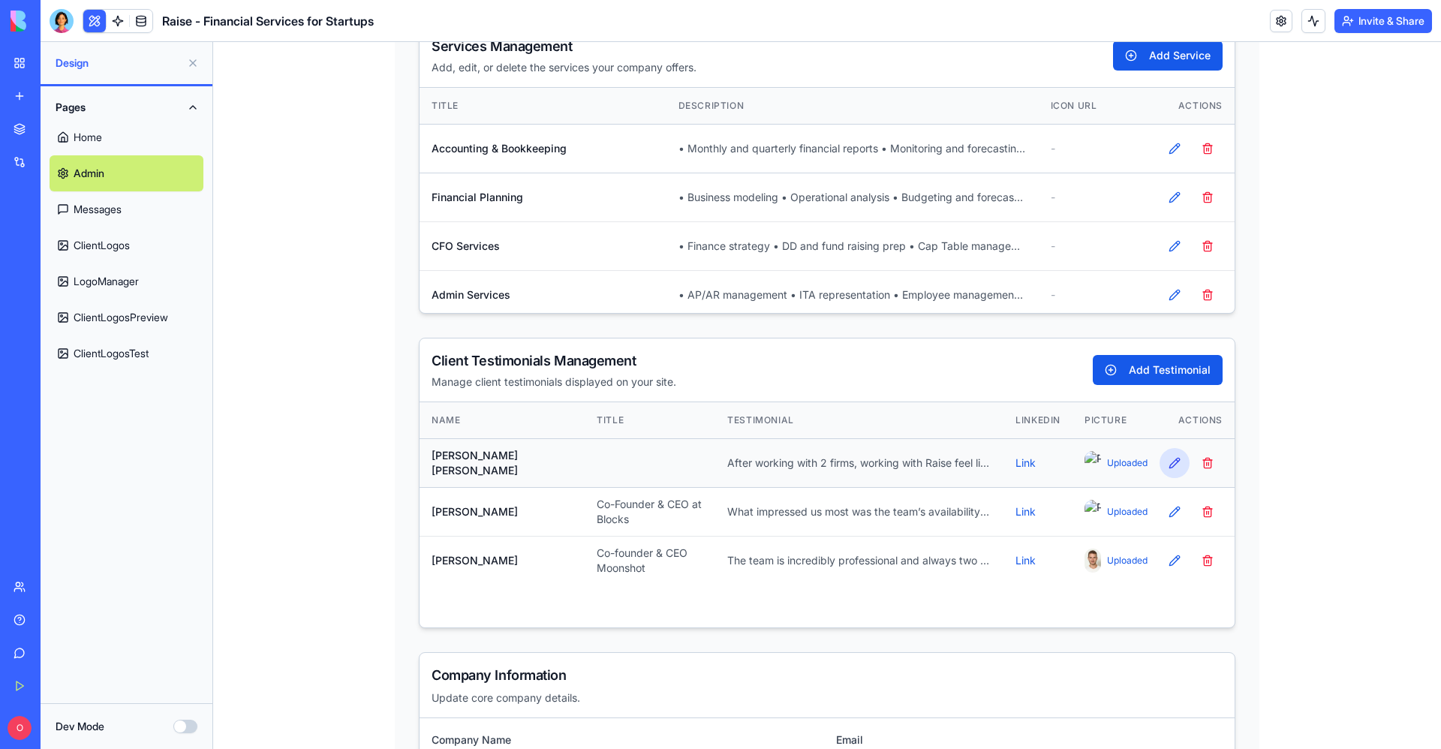
click at [1164, 457] on button "Edit Testimonial" at bounding box center [1175, 463] width 30 height 30
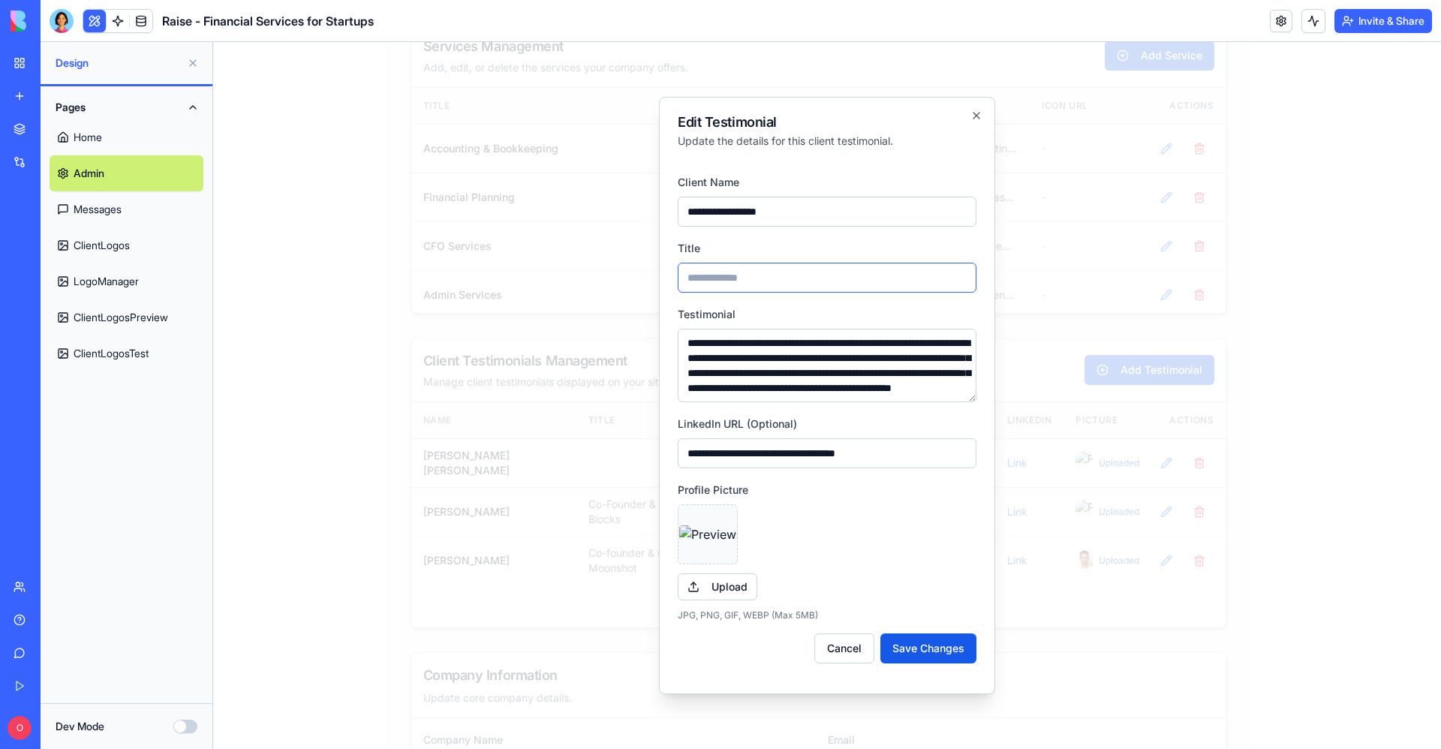
click at [739, 277] on input "Title" at bounding box center [827, 278] width 299 height 30
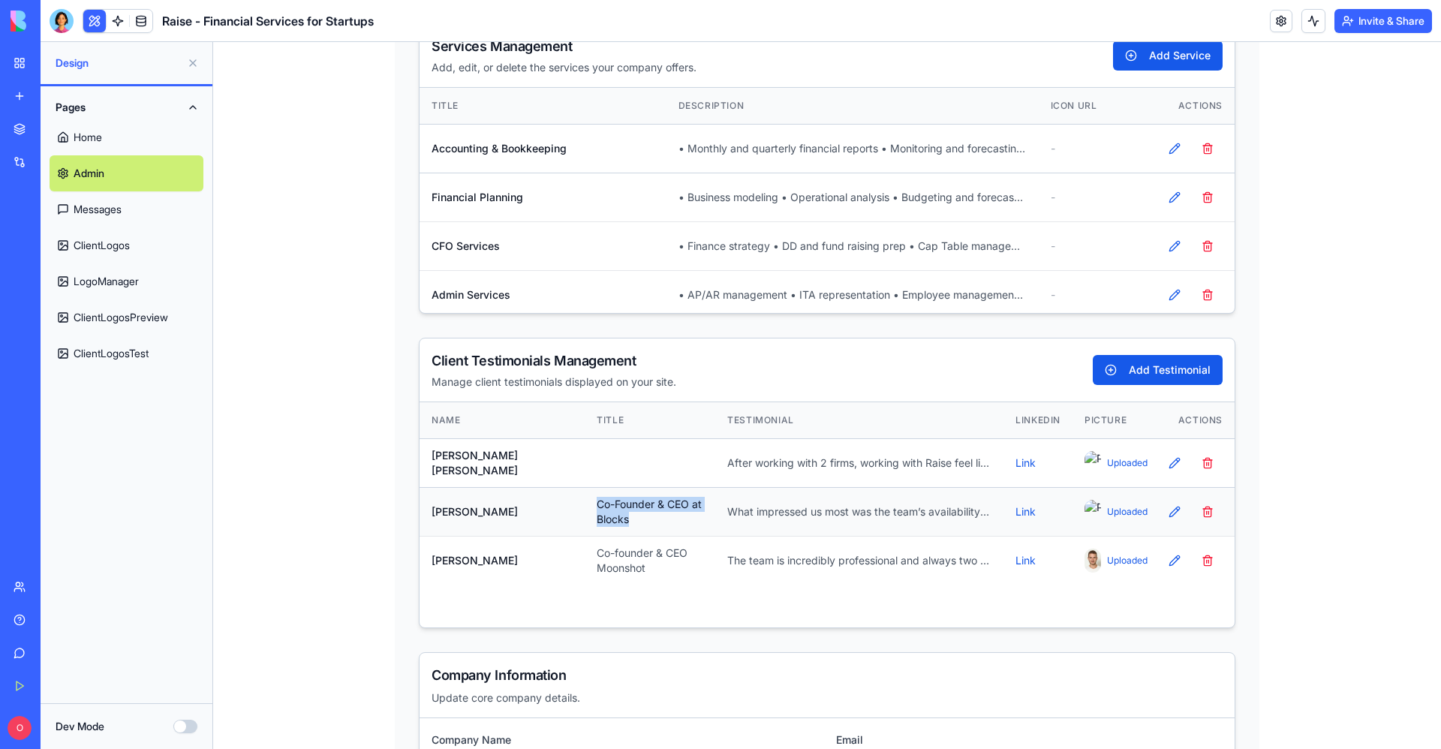
drag, startPoint x: 541, startPoint y: 511, endPoint x: 695, endPoint y: 513, distance: 154.7
click at [695, 513] on td "Co-Founder & CEO at Blocks" at bounding box center [650, 511] width 131 height 49
copy td "Co-Founder & CEO at Blocks"
click at [1170, 459] on button "Edit Testimonial" at bounding box center [1175, 463] width 30 height 30
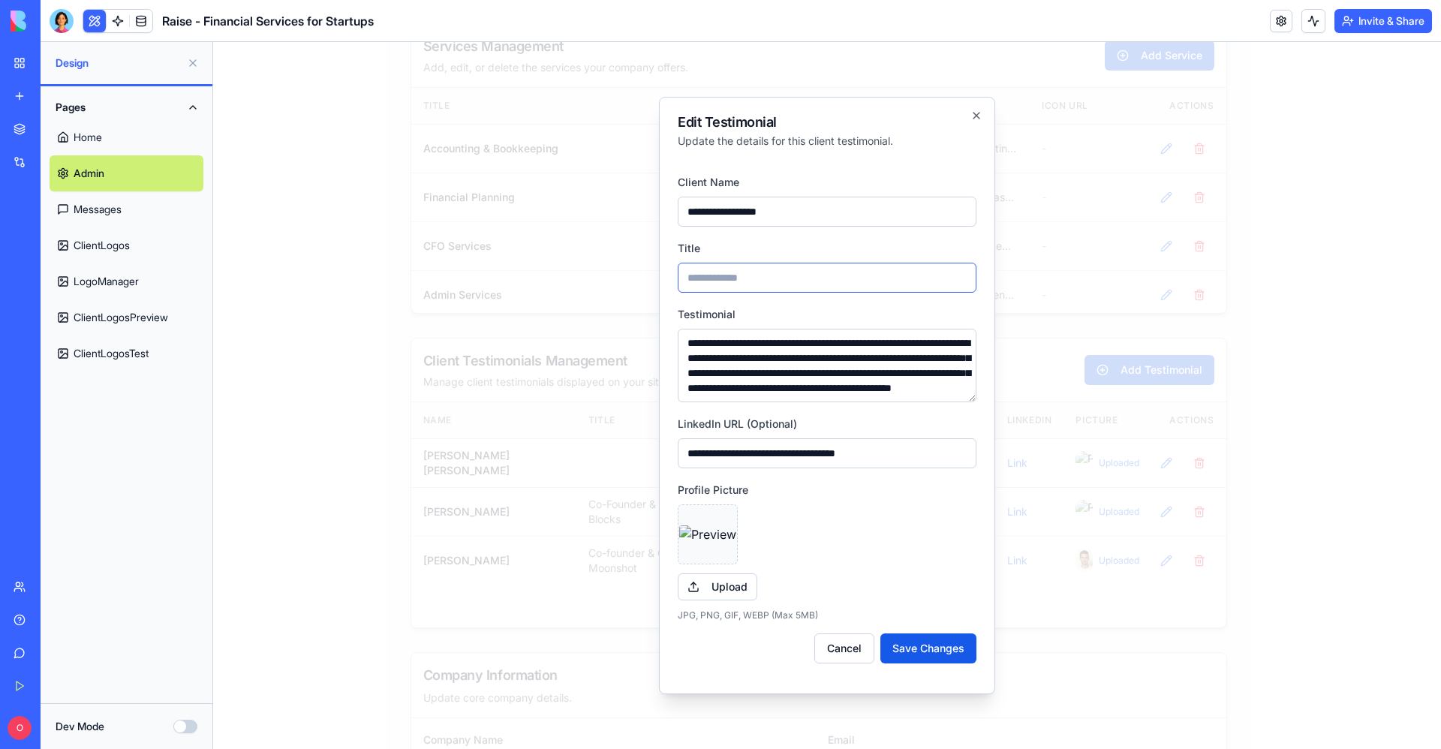
click at [776, 275] on input "Title" at bounding box center [827, 278] width 299 height 30
paste input "**********"
drag, startPoint x: 800, startPoint y: 275, endPoint x: 848, endPoint y: 280, distance: 48.3
click at [848, 280] on input "**********" at bounding box center [827, 278] width 299 height 30
type input "**********"
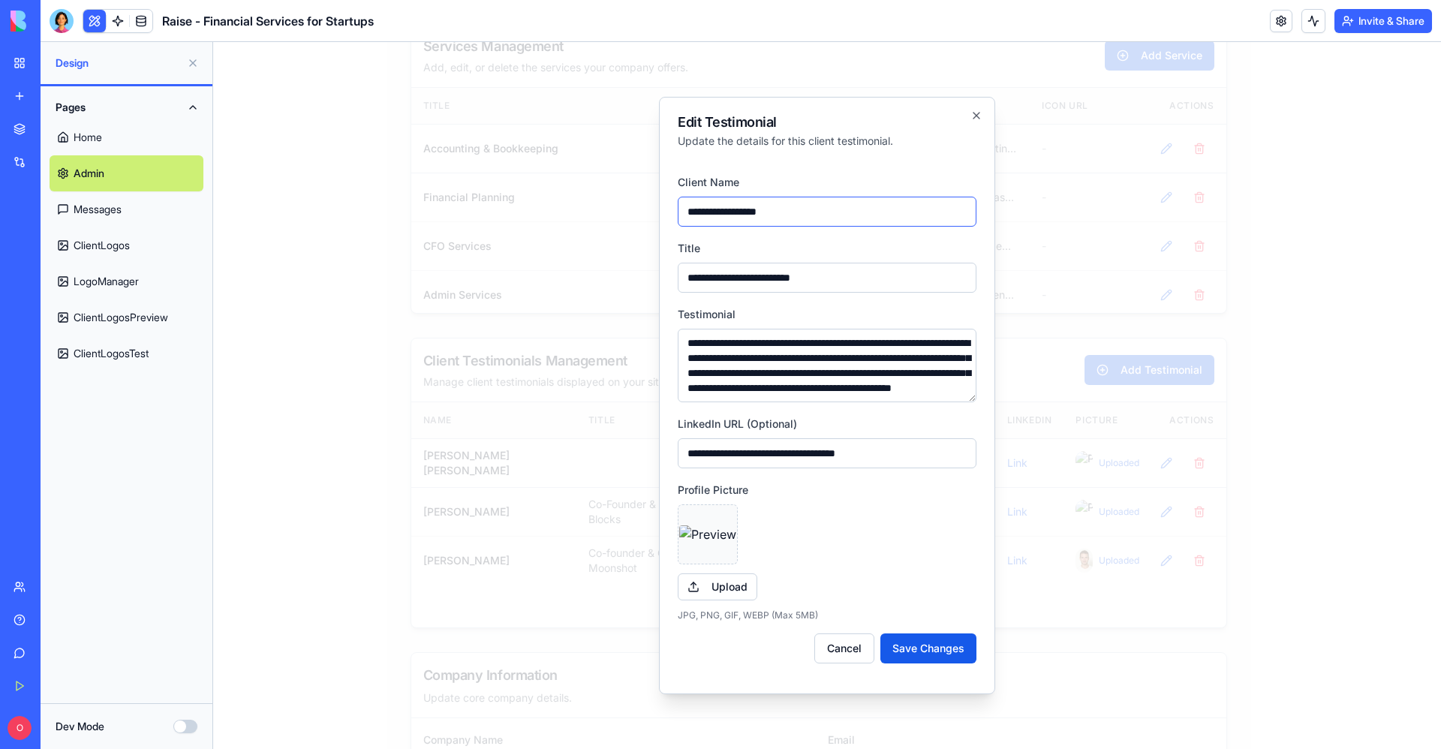
click at [758, 212] on input "**********" at bounding box center [827, 212] width 299 height 30
click at [920, 644] on button "Save Changes" at bounding box center [929, 649] width 96 height 30
type input "**********"
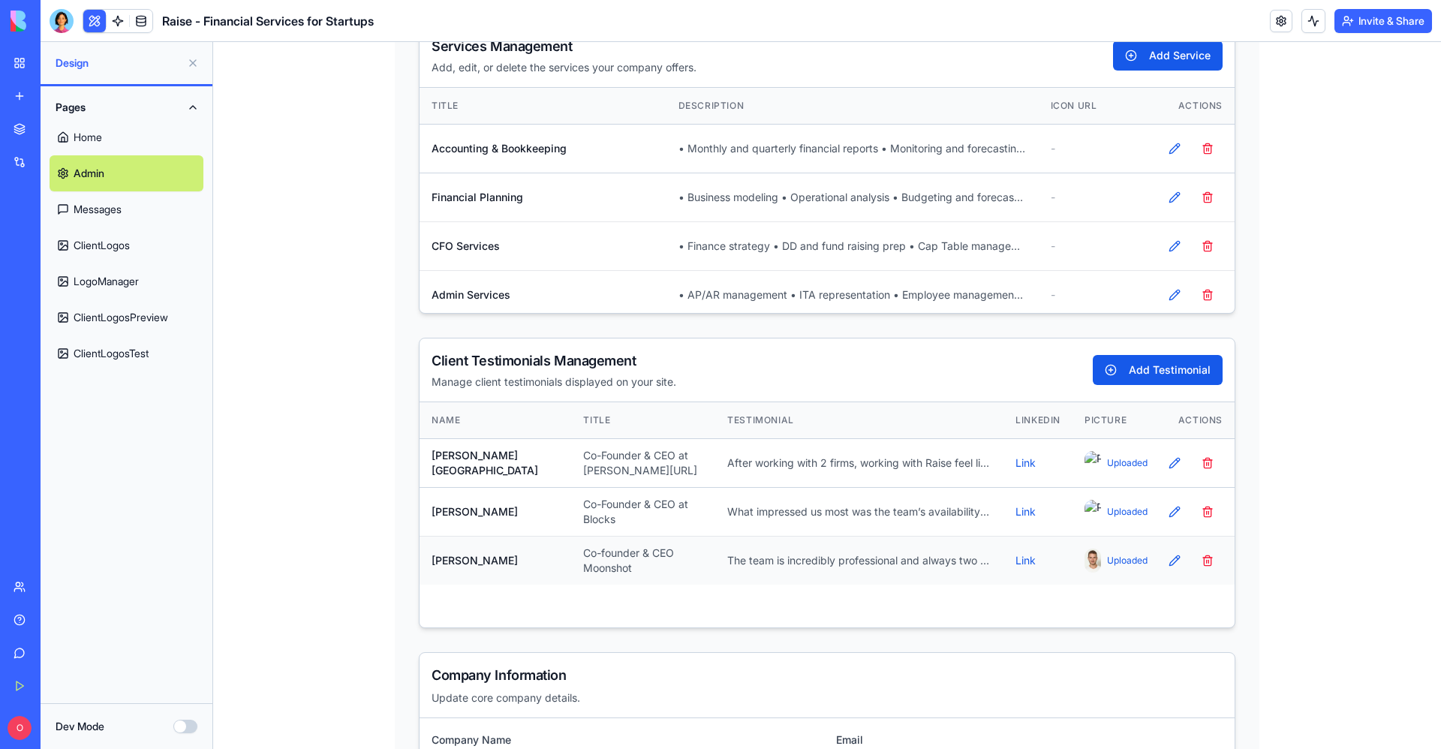
click at [1119, 562] on span "Uploaded" at bounding box center [1121, 561] width 29 height 12
click at [95, 132] on link "Home" at bounding box center [127, 137] width 154 height 36
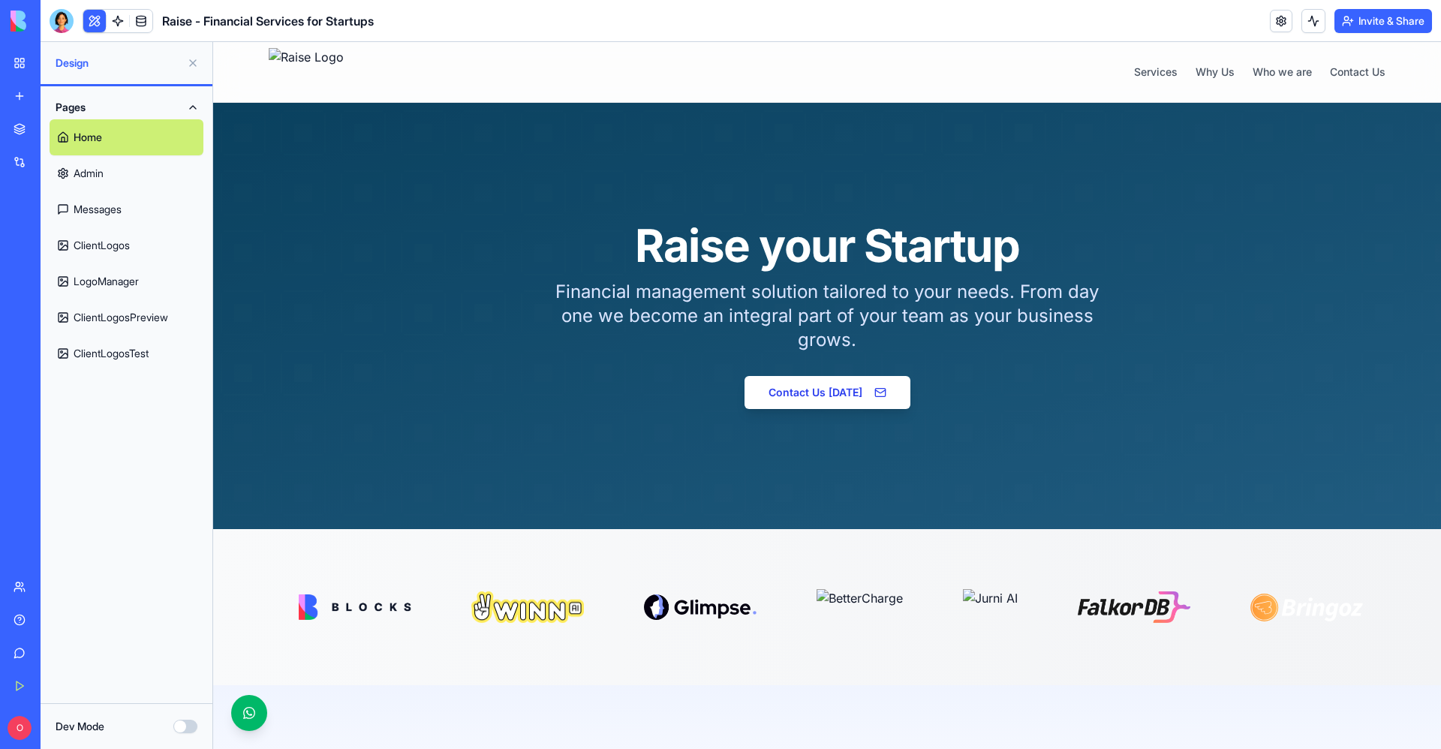
click at [101, 246] on link "ClientLogos" at bounding box center [127, 245] width 154 height 36
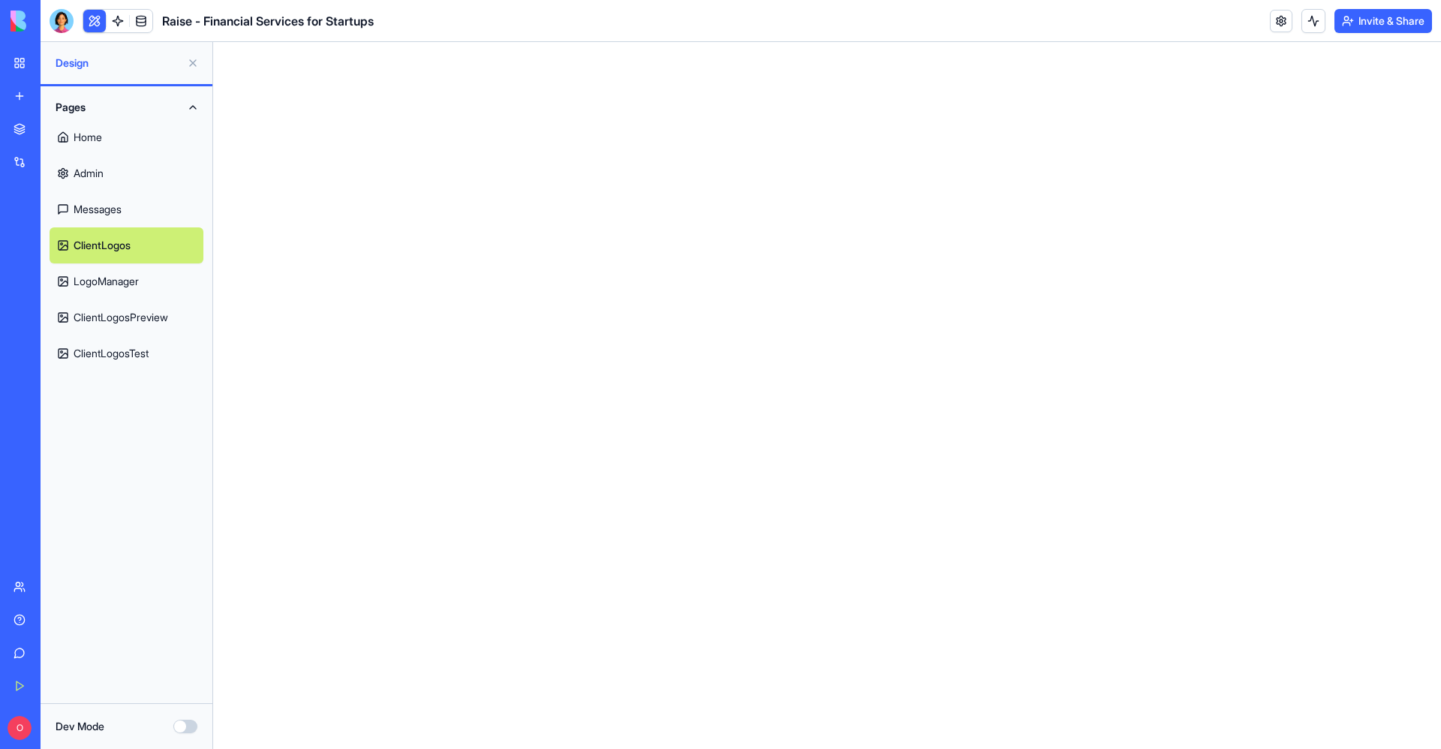
click at [112, 204] on link "Messages" at bounding box center [127, 209] width 154 height 36
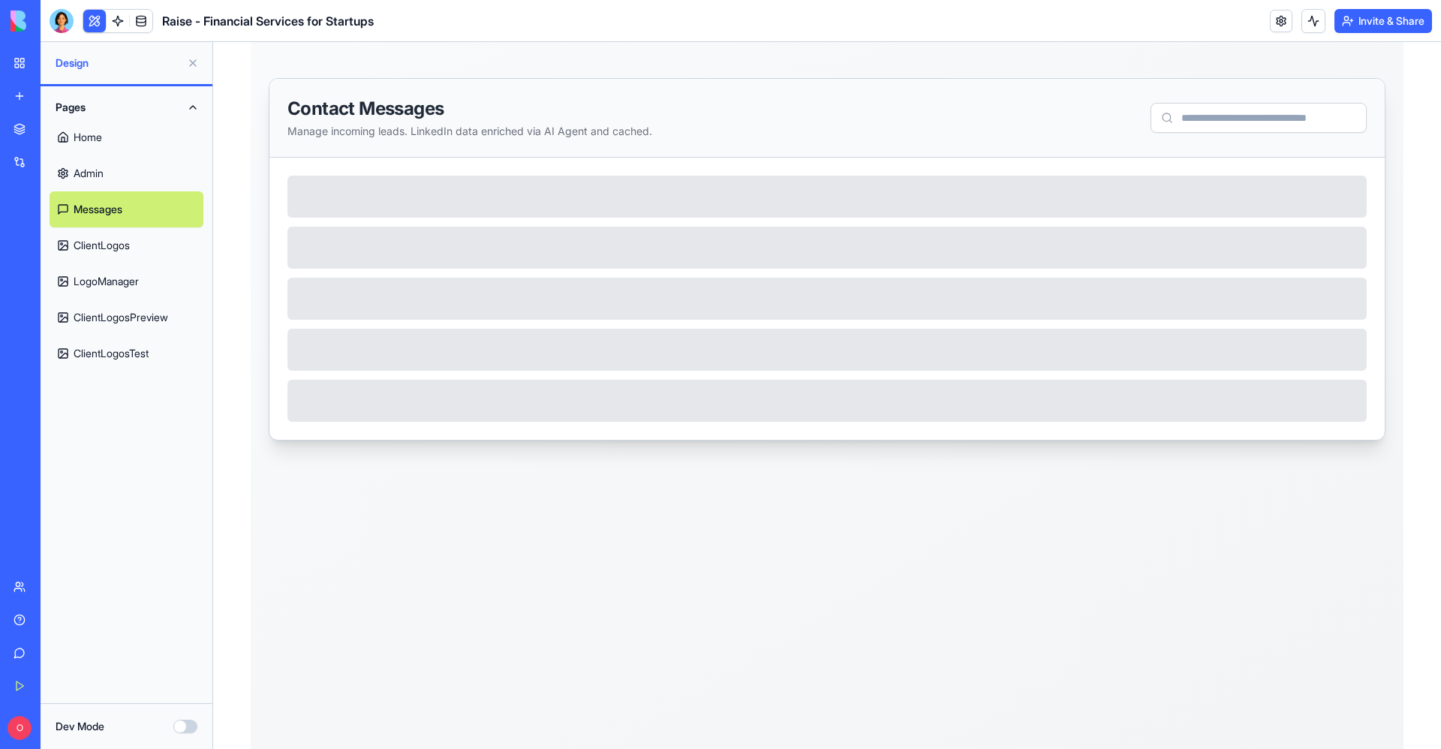
click at [119, 243] on link "ClientLogos" at bounding box center [127, 245] width 154 height 36
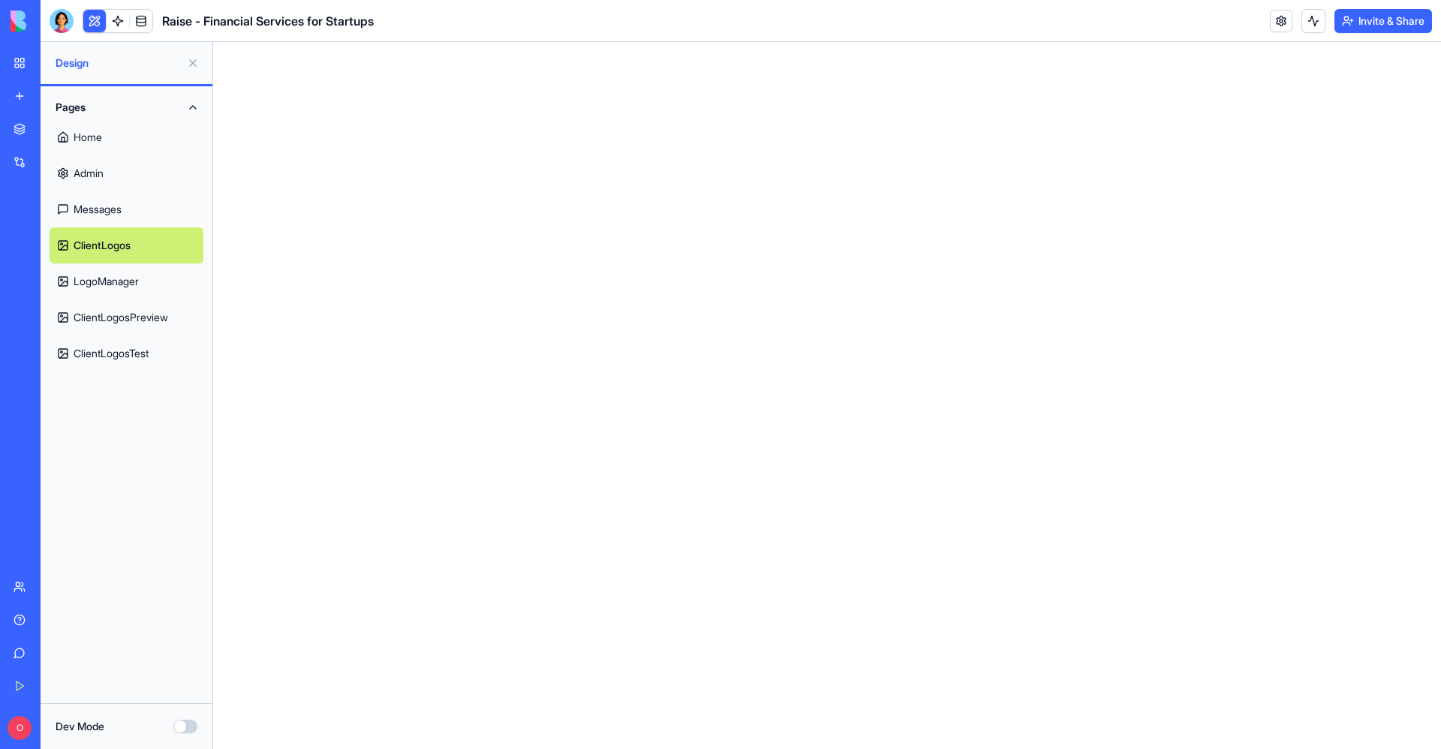
click at [123, 275] on link "LogoManager" at bounding box center [127, 282] width 154 height 36
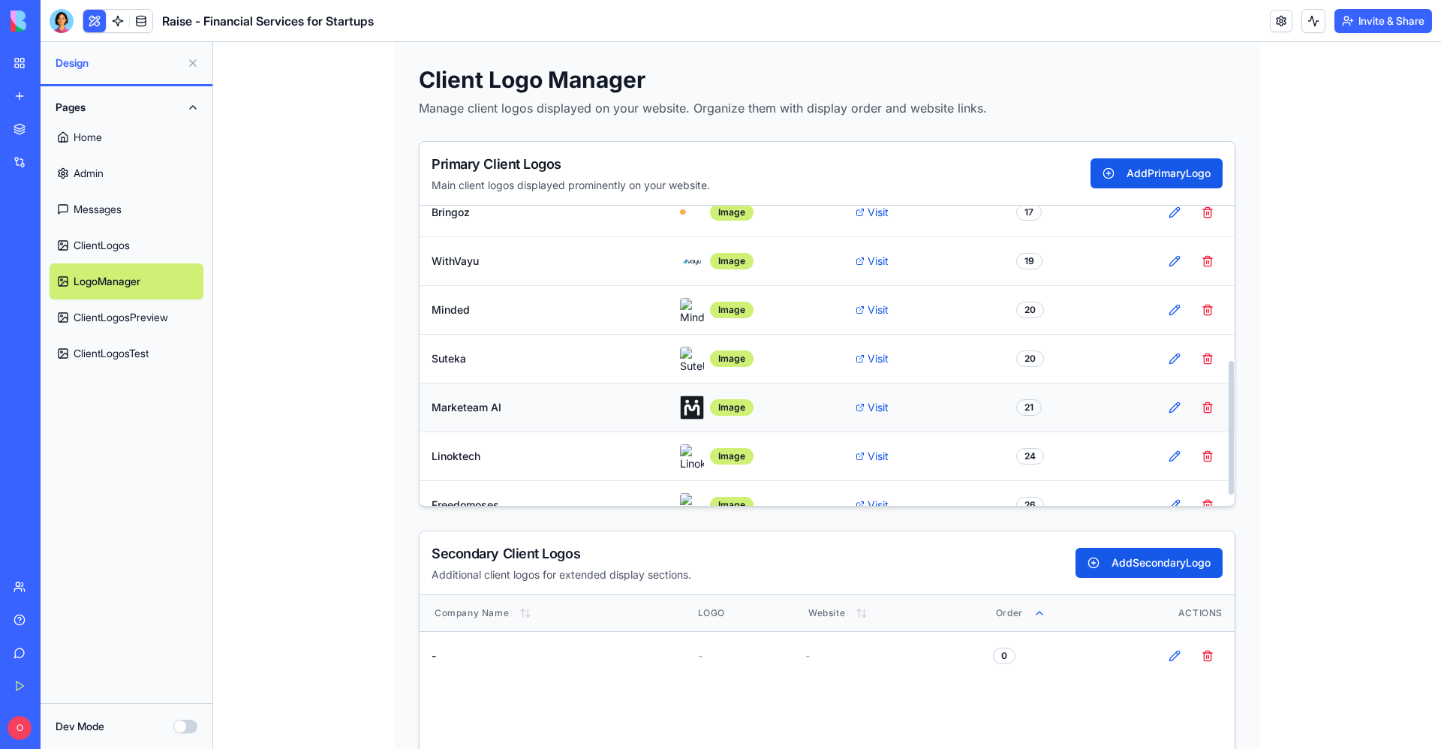
scroll to position [370, 0]
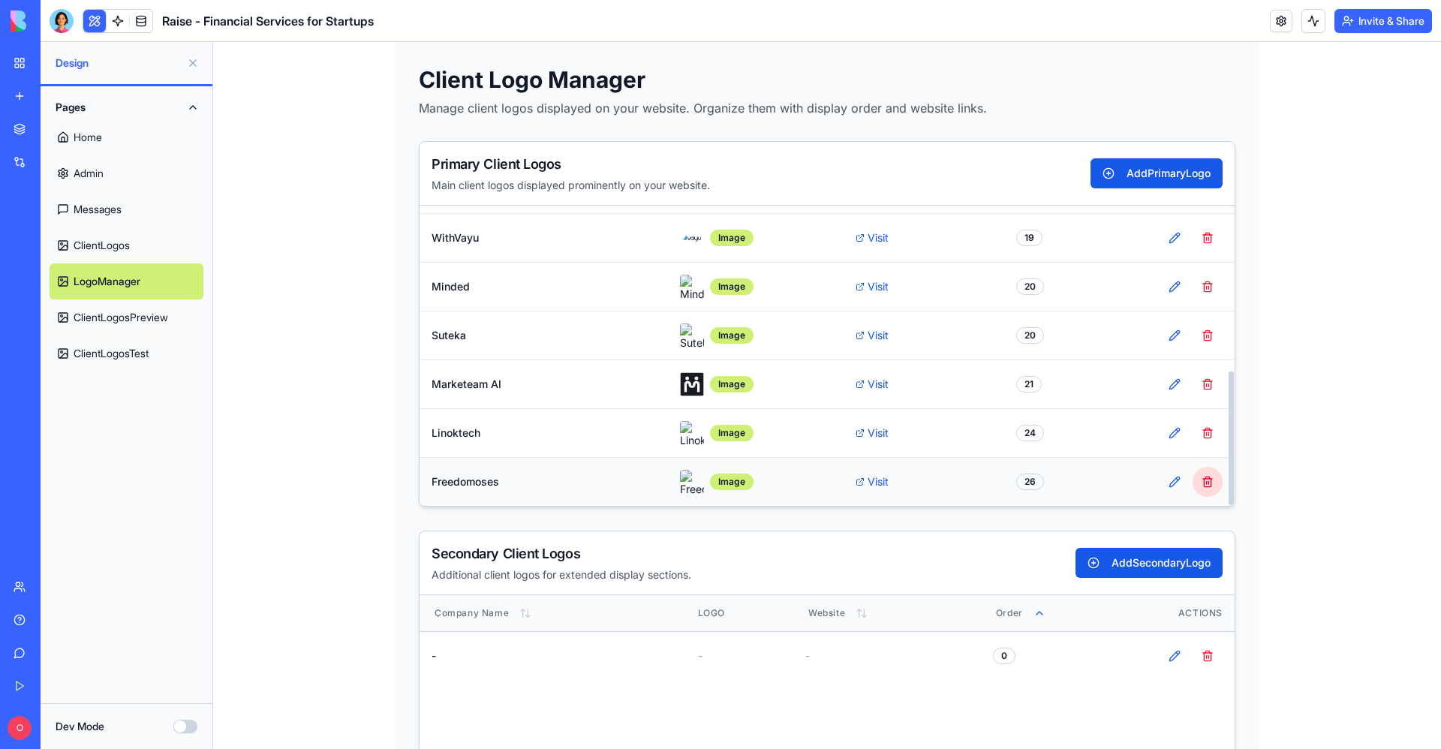
click at [1194, 492] on button "Delete Logo" at bounding box center [1208, 482] width 30 height 30
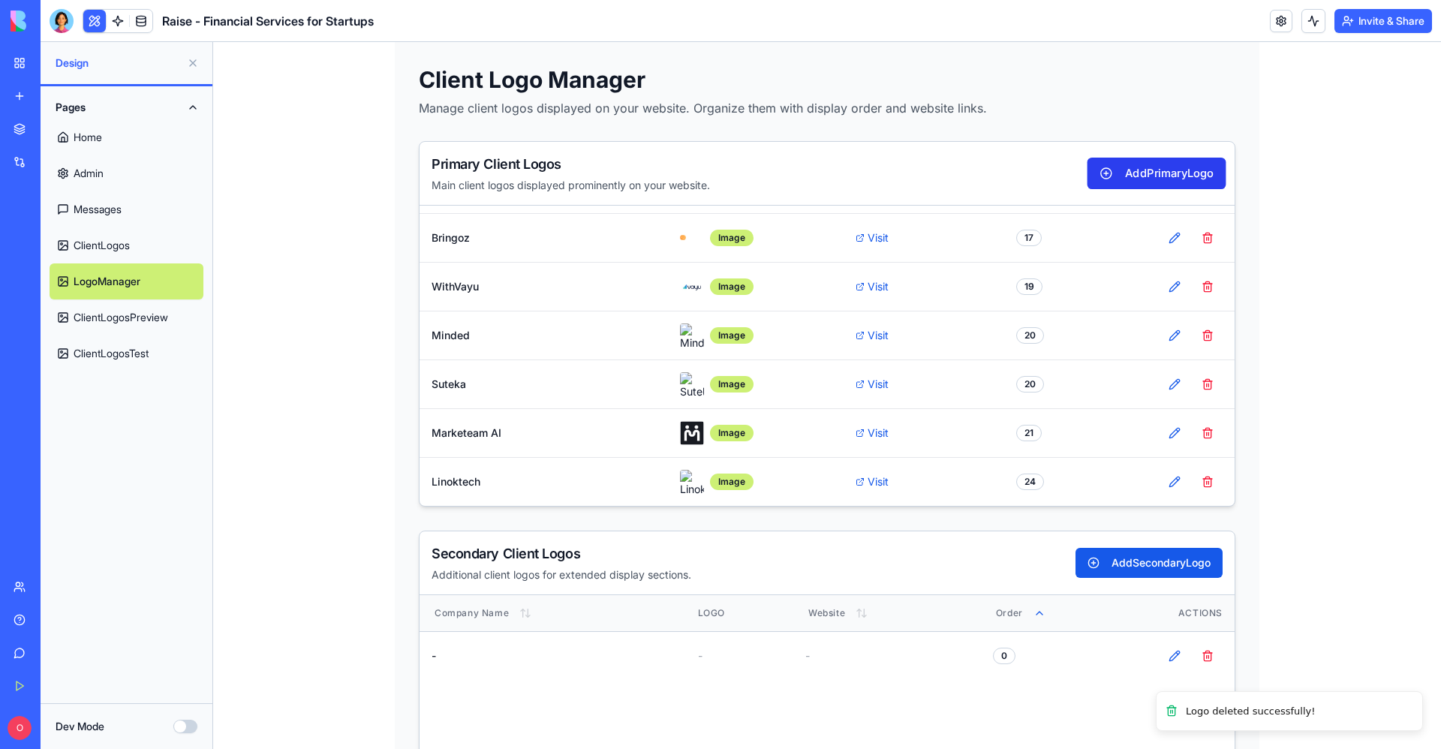
click at [1170, 170] on button "Add Primary Logo" at bounding box center [1157, 174] width 139 height 32
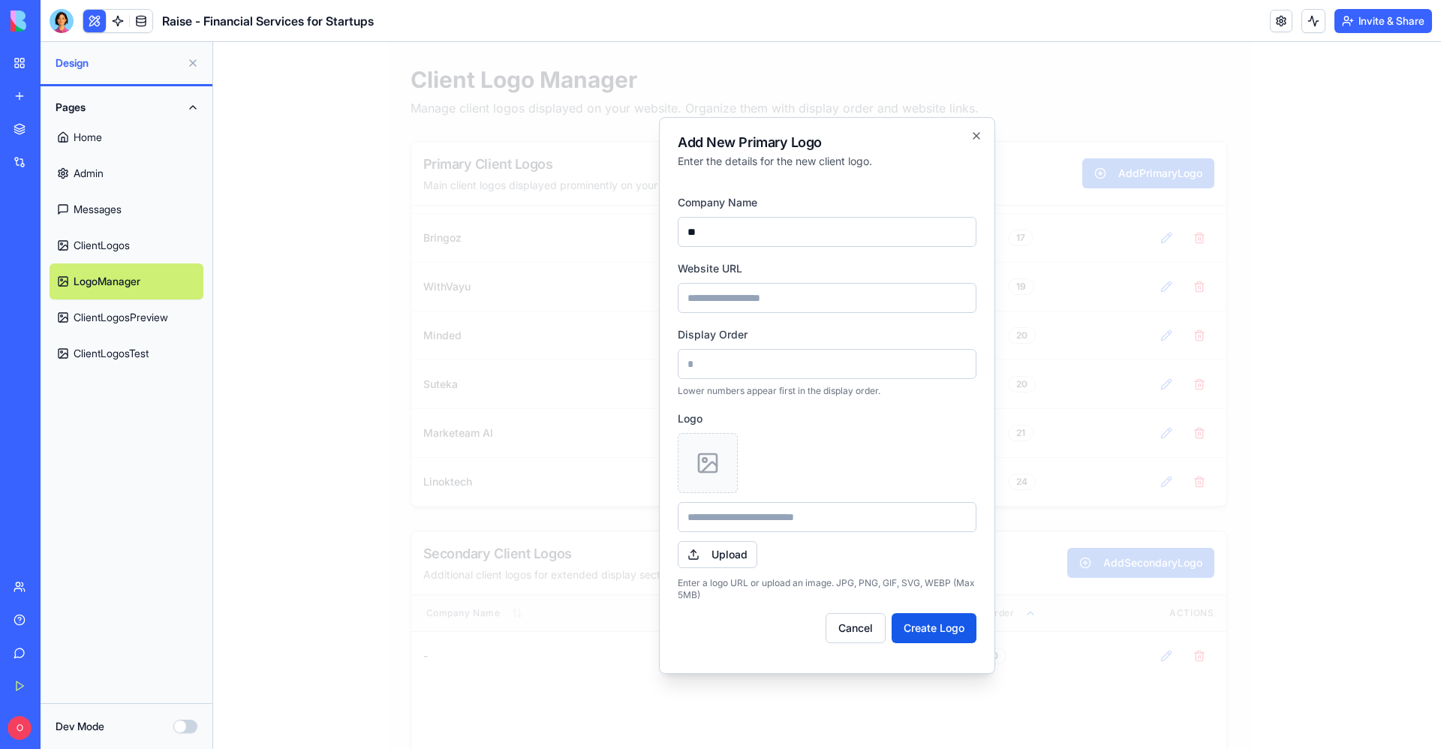
type input "*"
click at [833, 287] on input "Website URL" at bounding box center [827, 298] width 299 height 30
paste input "**********"
type input "**********"
click at [708, 478] on div at bounding box center [708, 463] width 60 height 60
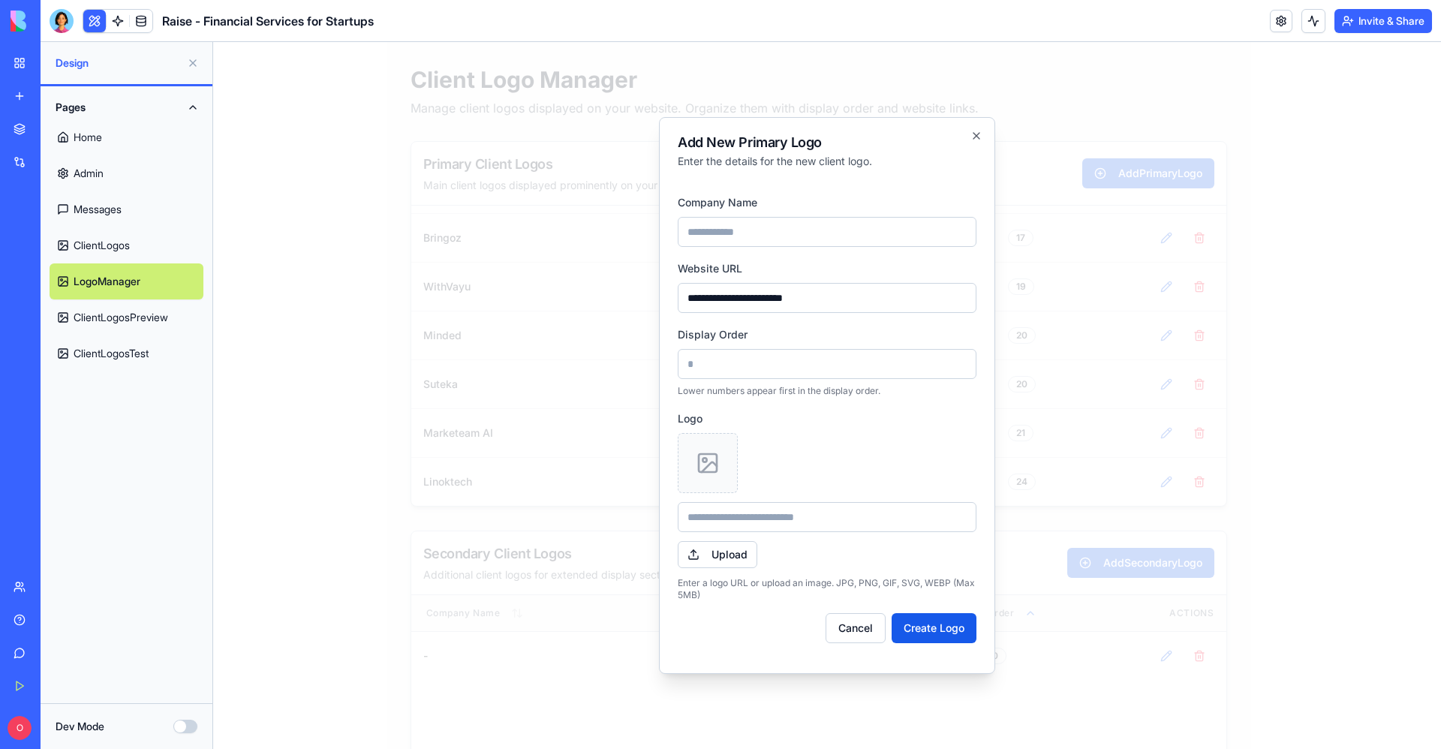
click at [707, 465] on icon at bounding box center [708, 463] width 24 height 24
click at [721, 568] on button "Upload" at bounding box center [718, 554] width 80 height 27
type input "**********"
click at [934, 615] on button "Create Logo" at bounding box center [934, 628] width 85 height 30
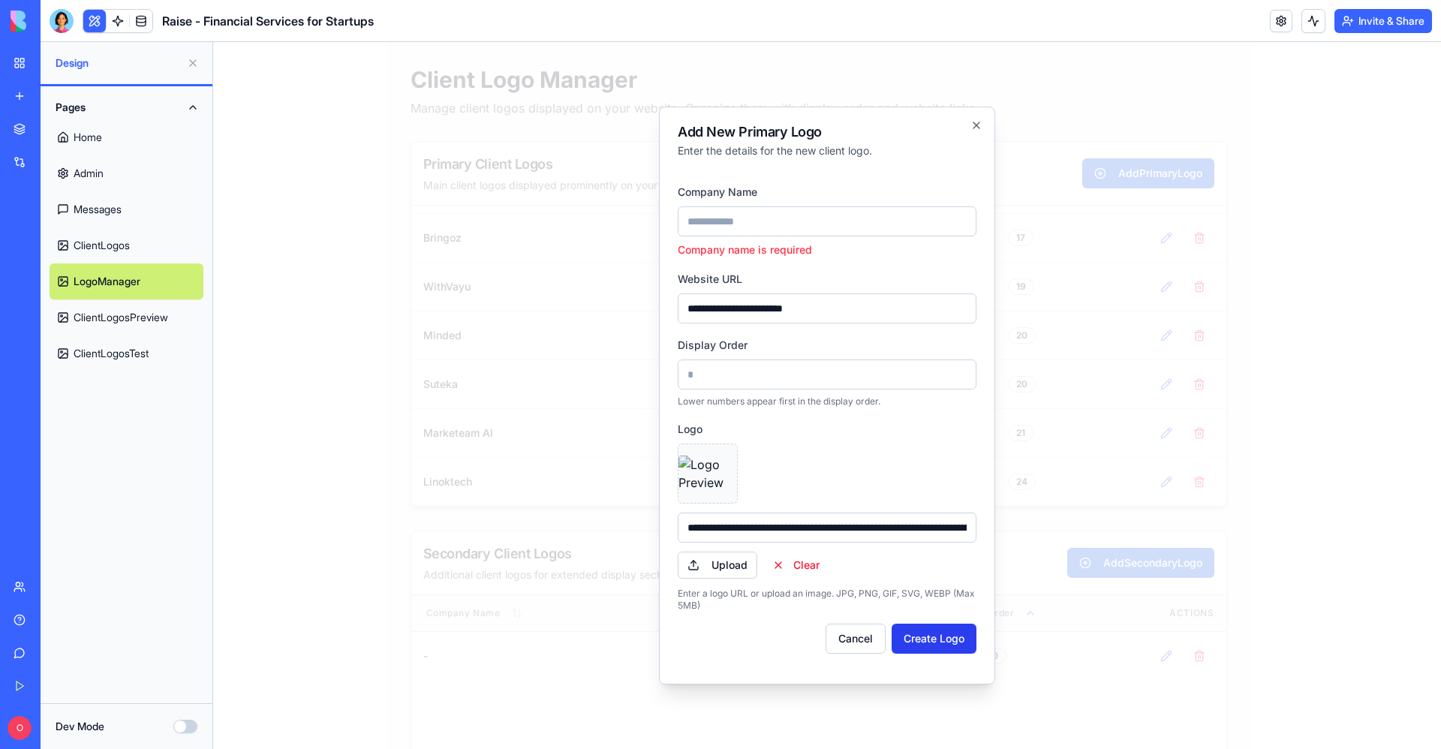
click at [938, 645] on button "Create Logo" at bounding box center [934, 639] width 85 height 30
type input "*"
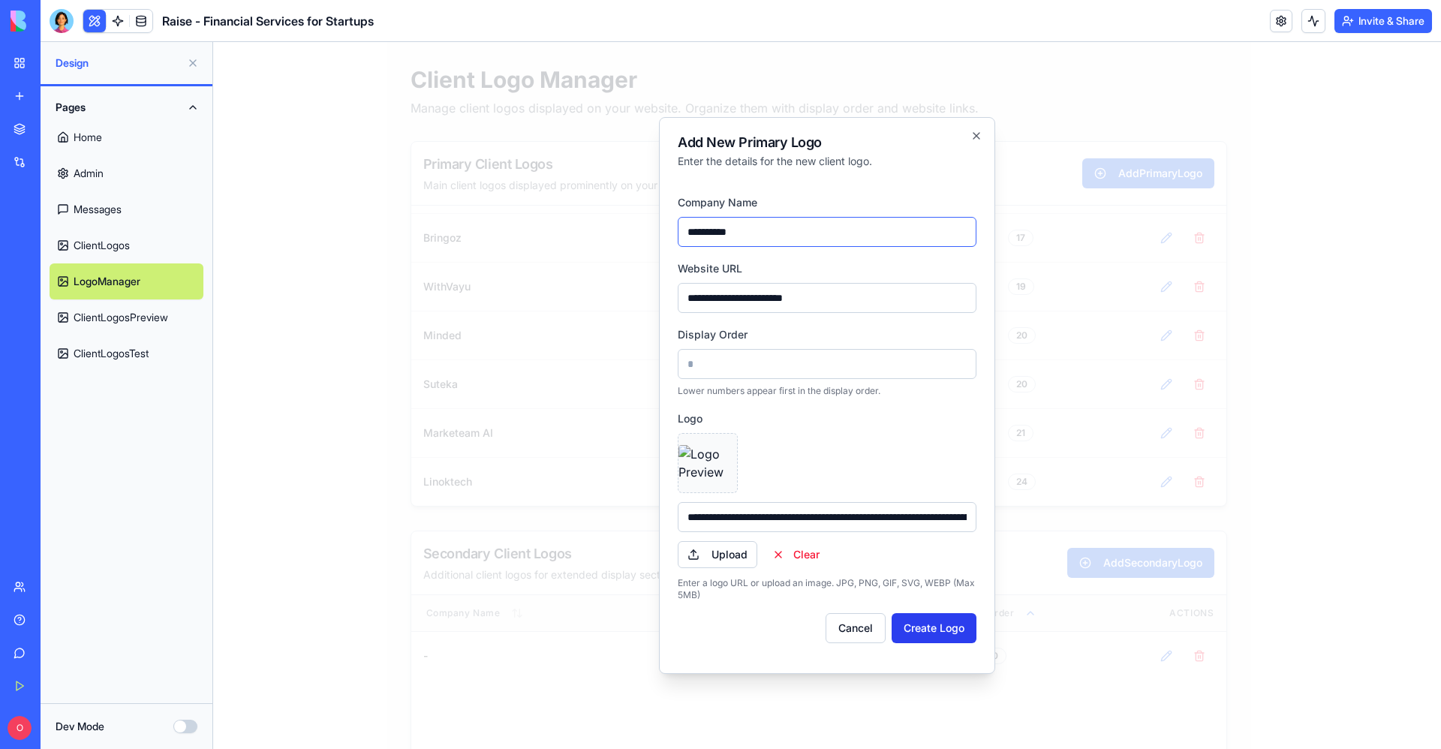
type input "**********"
click at [917, 627] on button "Create Logo" at bounding box center [934, 628] width 85 height 30
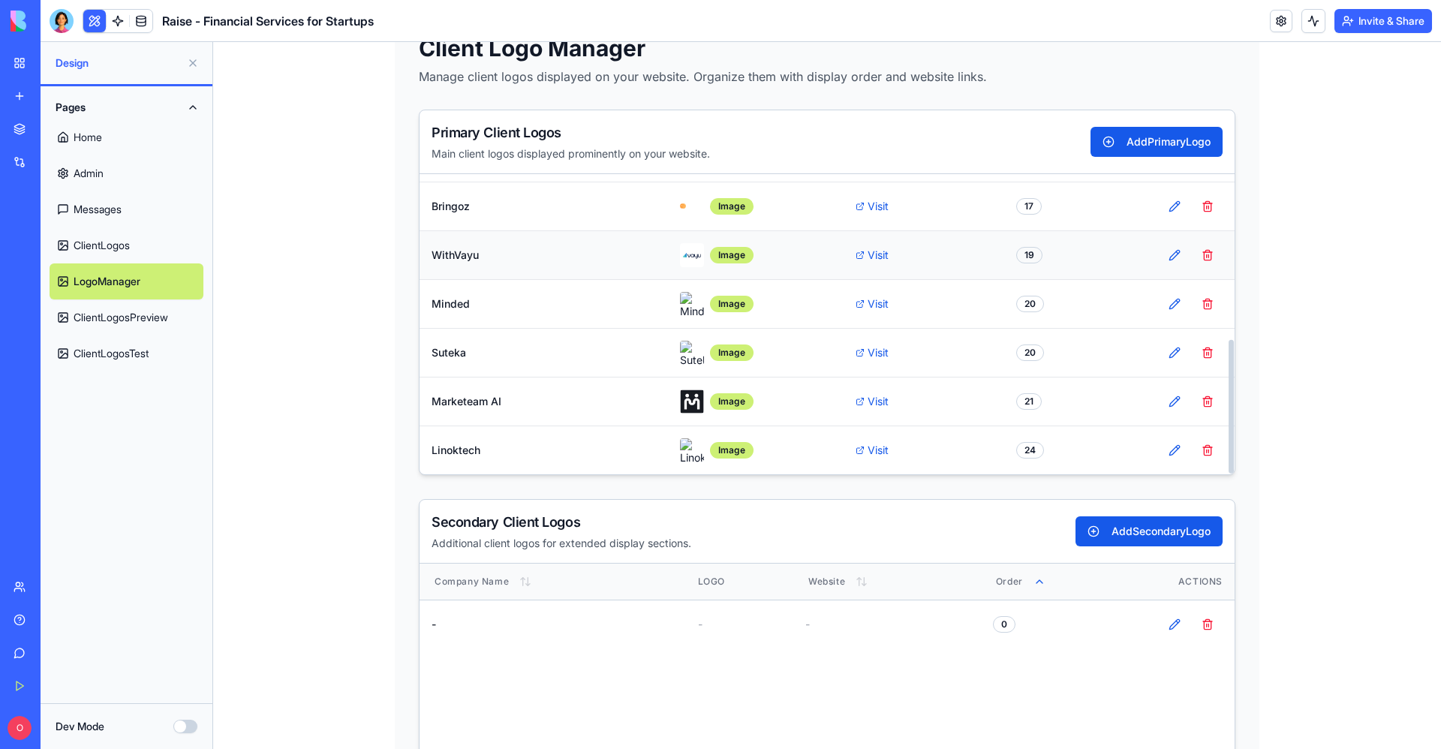
scroll to position [0, 0]
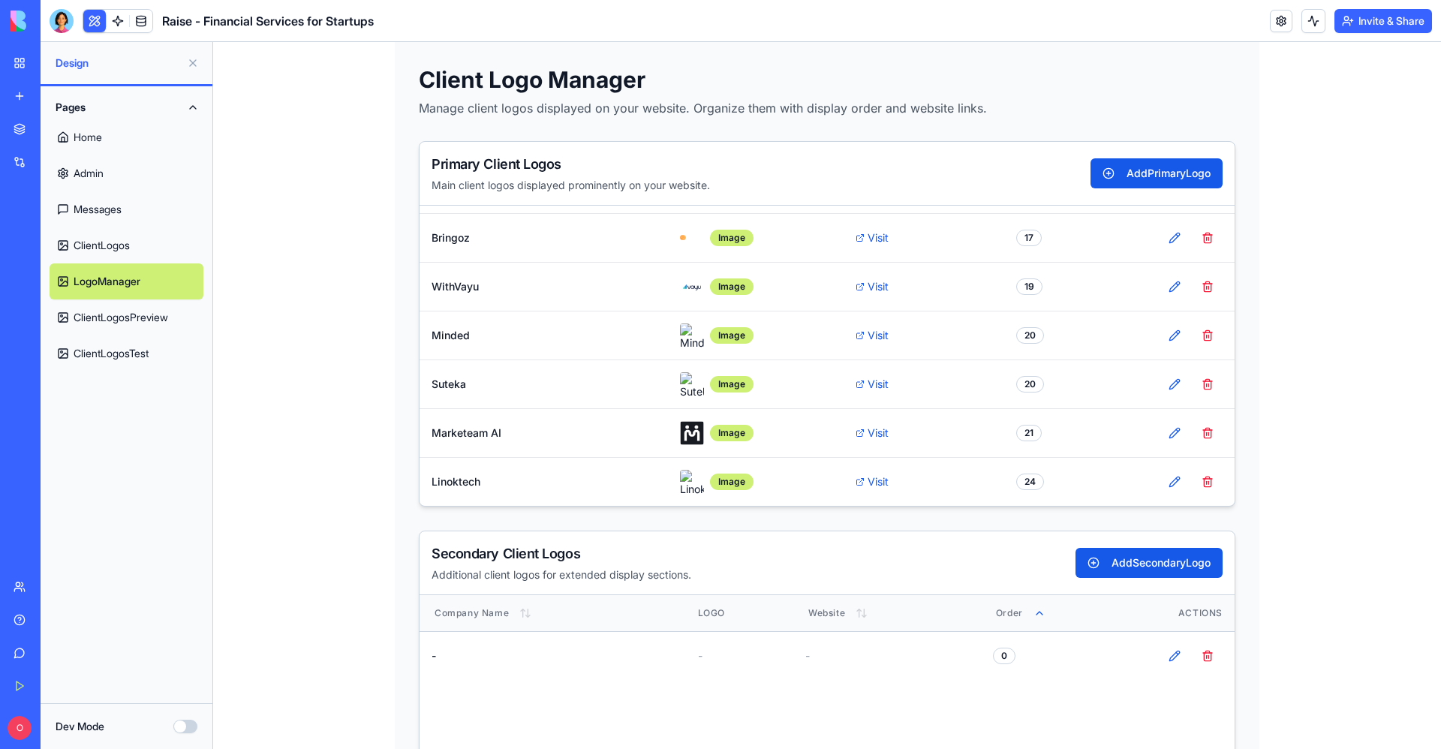
click at [158, 134] on link "Home" at bounding box center [127, 137] width 154 height 36
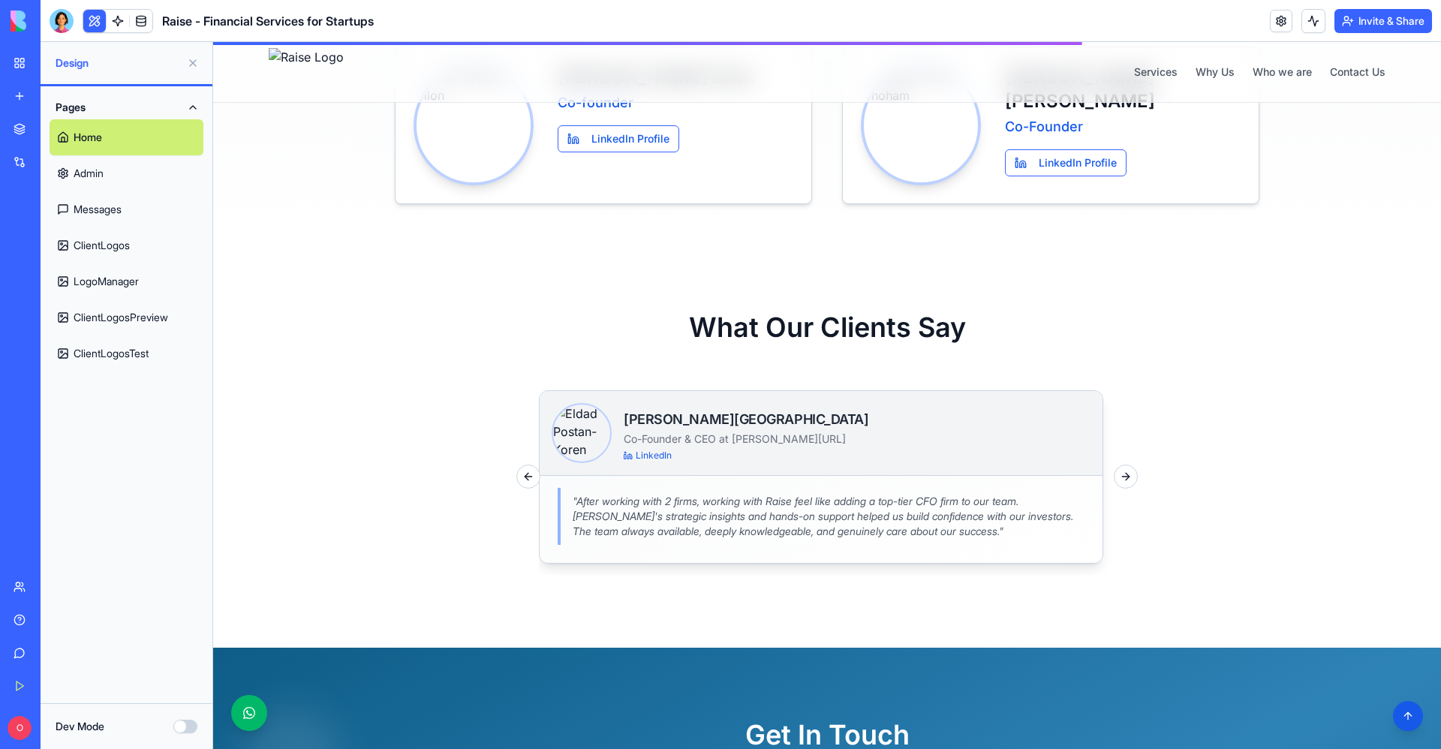
scroll to position [1511, 0]
click at [1115, 502] on div "What Our Clients Say [PERSON_NAME] Co-Founder & CEO at [PERSON_NAME][URL] Linke…" at bounding box center [827, 445] width 1153 height 264
click at [1120, 486] on button "Next slide" at bounding box center [1126, 477] width 24 height 24
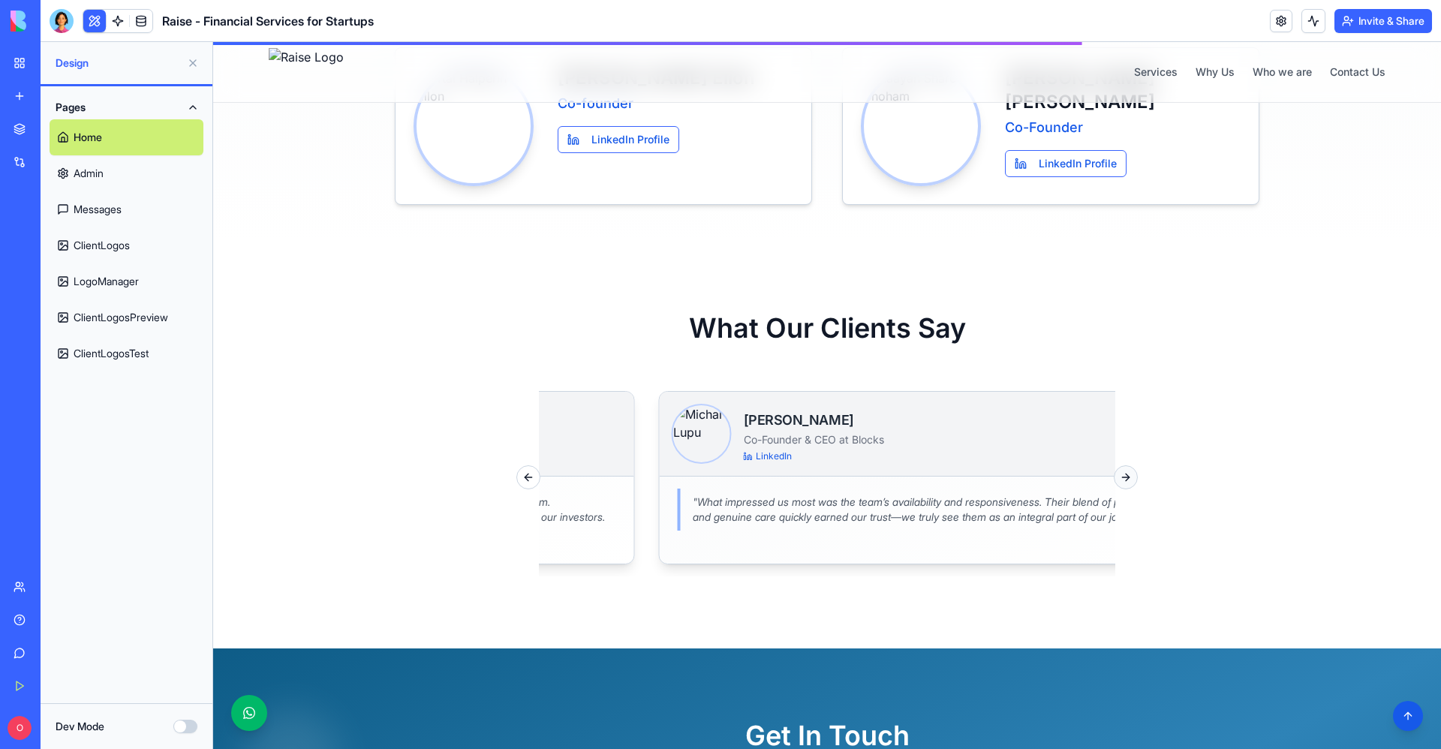
click at [1120, 486] on button "Next slide" at bounding box center [1126, 477] width 24 height 24
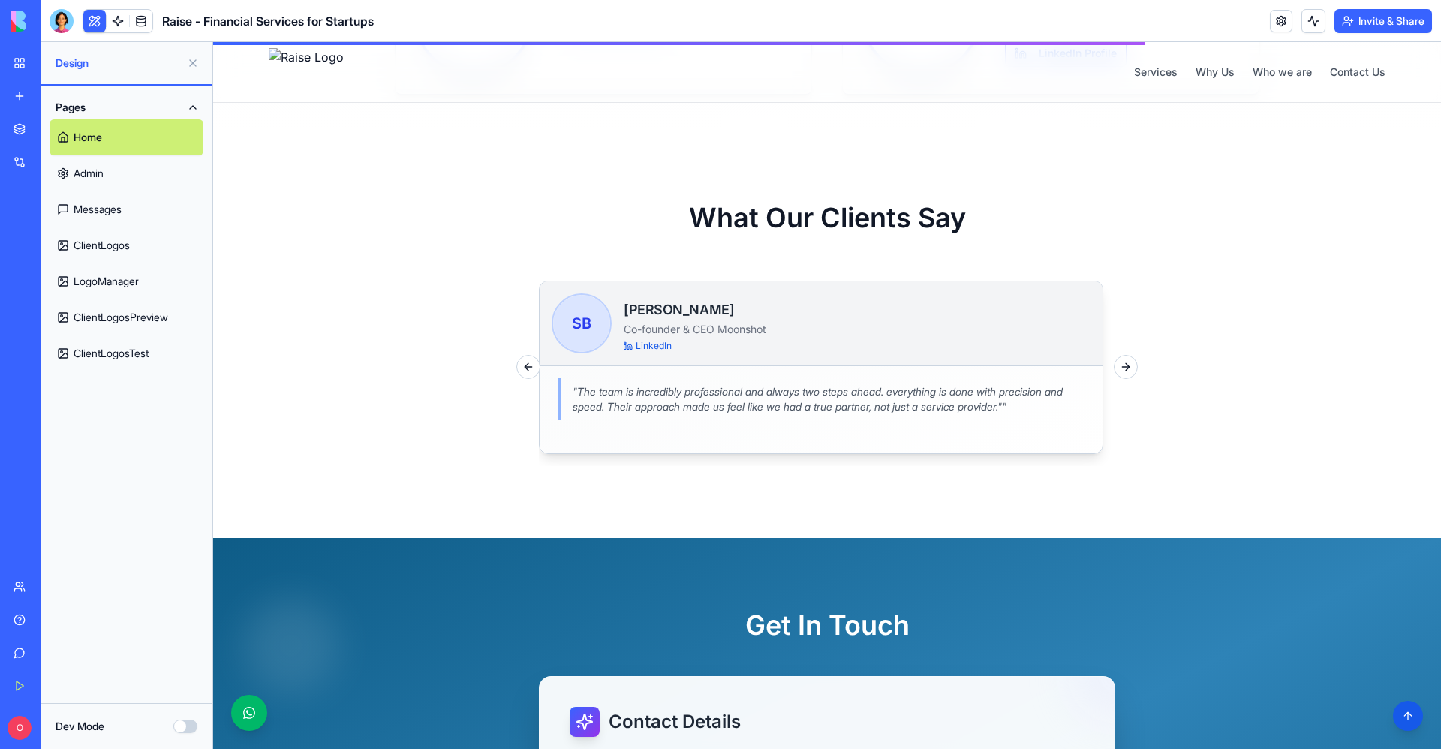
scroll to position [1637, 0]
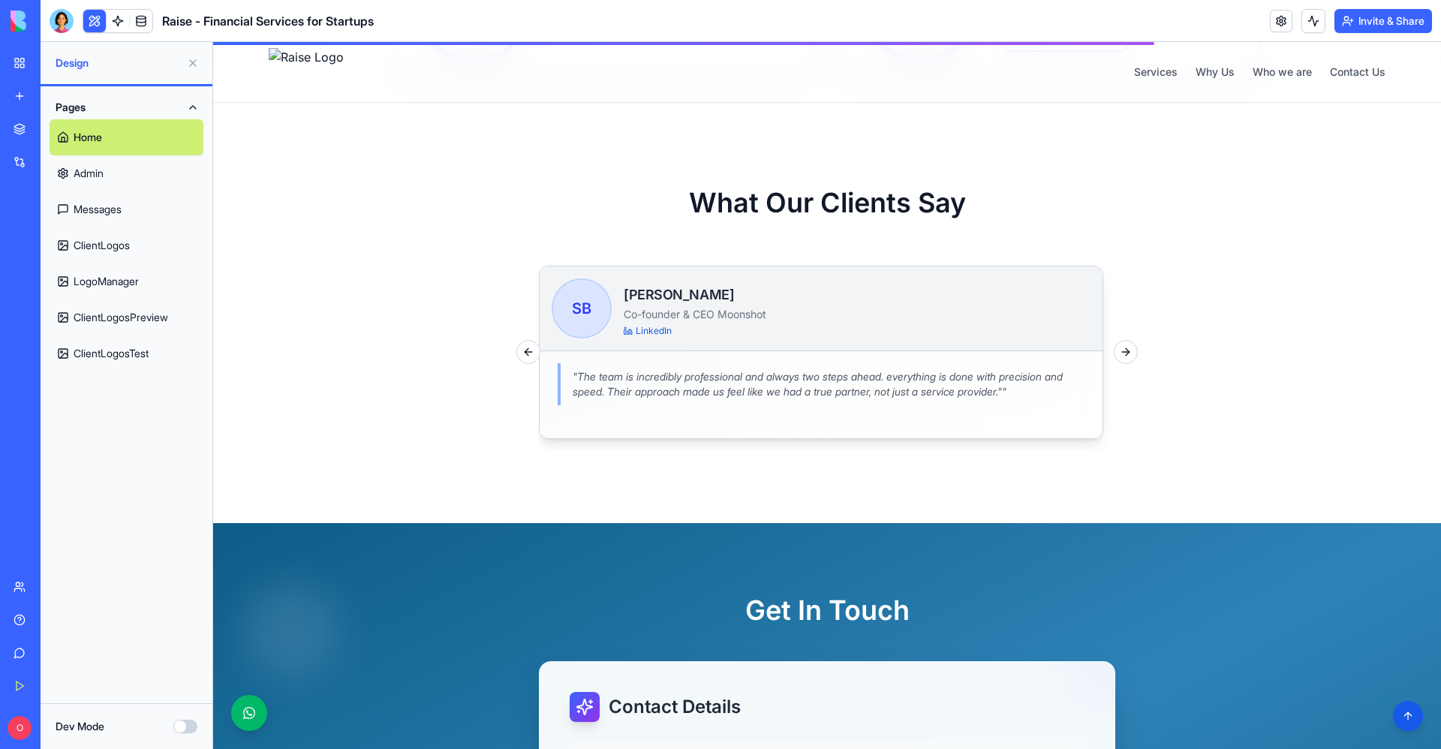
click at [92, 279] on link "LogoManager" at bounding box center [127, 282] width 154 height 36
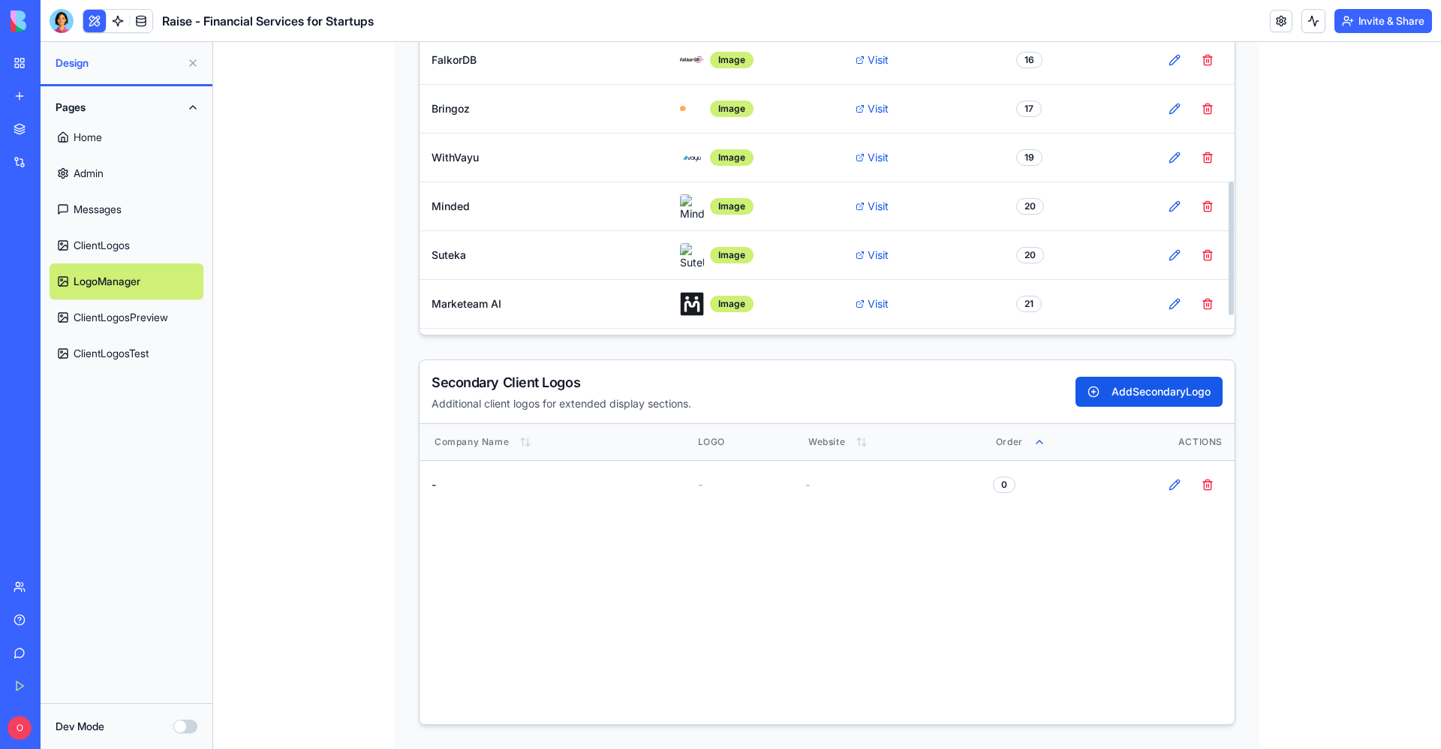
scroll to position [370, 0]
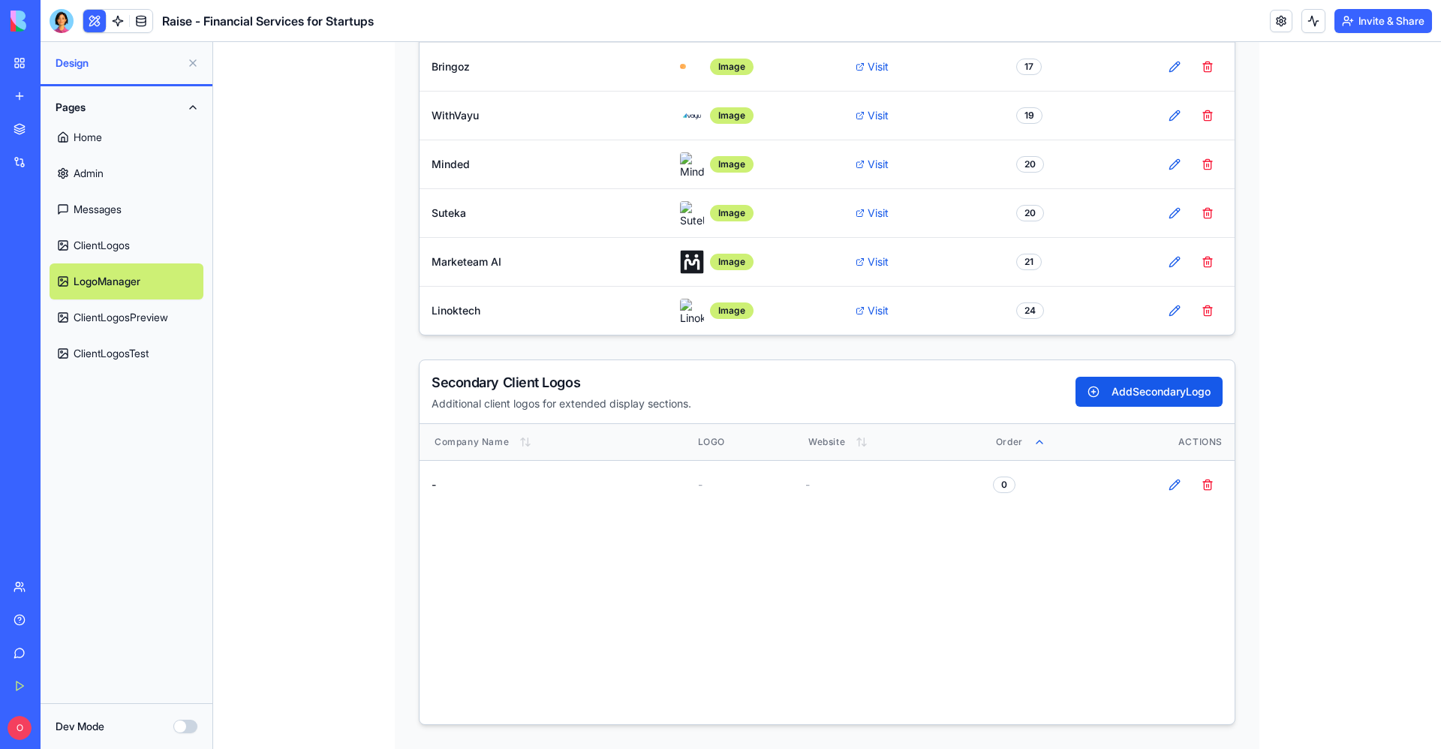
click at [137, 236] on link "ClientLogos" at bounding box center [127, 245] width 154 height 36
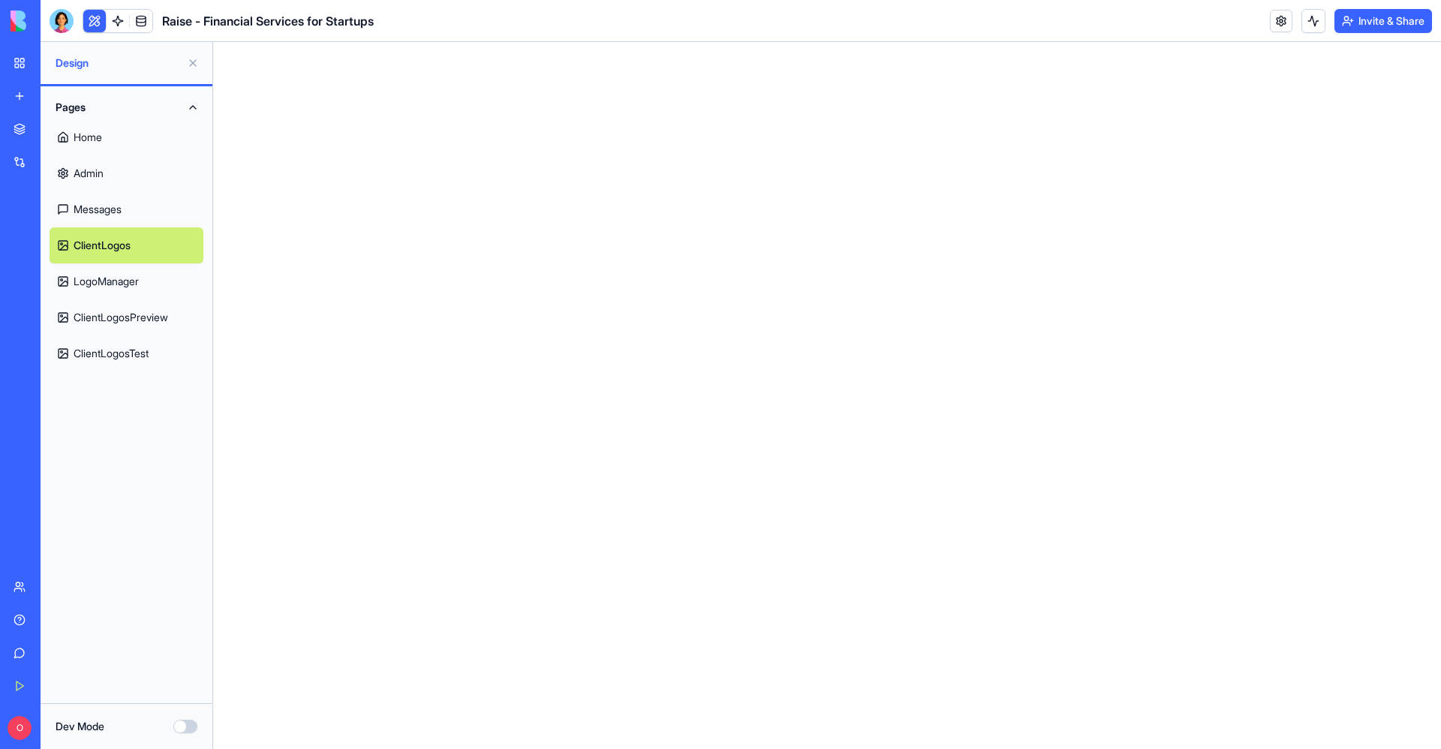
click at [157, 342] on link "ClientLogosTest" at bounding box center [127, 354] width 154 height 36
click at [179, 361] on link "ClientLogosTest" at bounding box center [127, 354] width 154 height 36
click at [126, 354] on link "ClientLogosTest" at bounding box center [127, 354] width 154 height 36
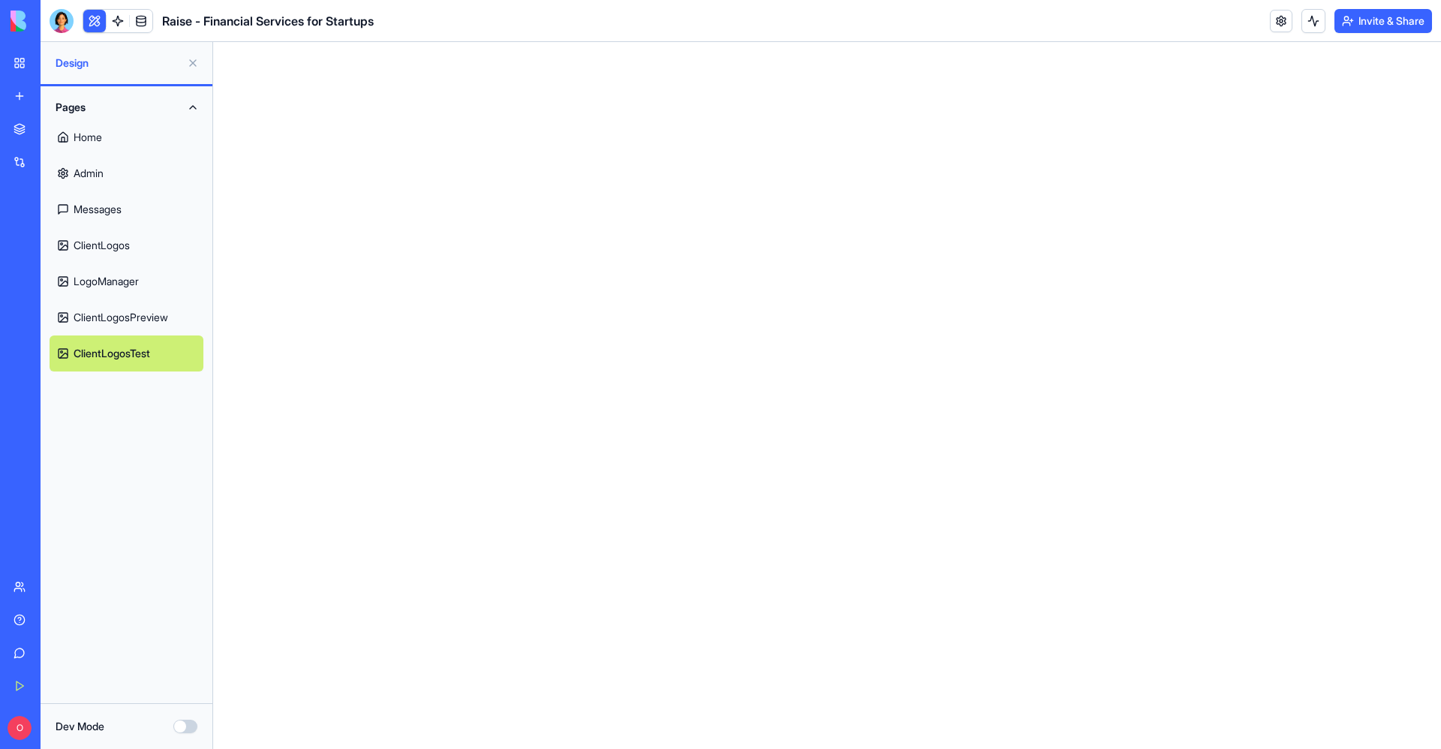
click at [77, 242] on link "ClientLogos" at bounding box center [127, 245] width 154 height 36
click at [77, 236] on link "ClientLogos" at bounding box center [127, 245] width 154 height 36
click at [94, 330] on link "ClientLogosPreview" at bounding box center [127, 318] width 154 height 36
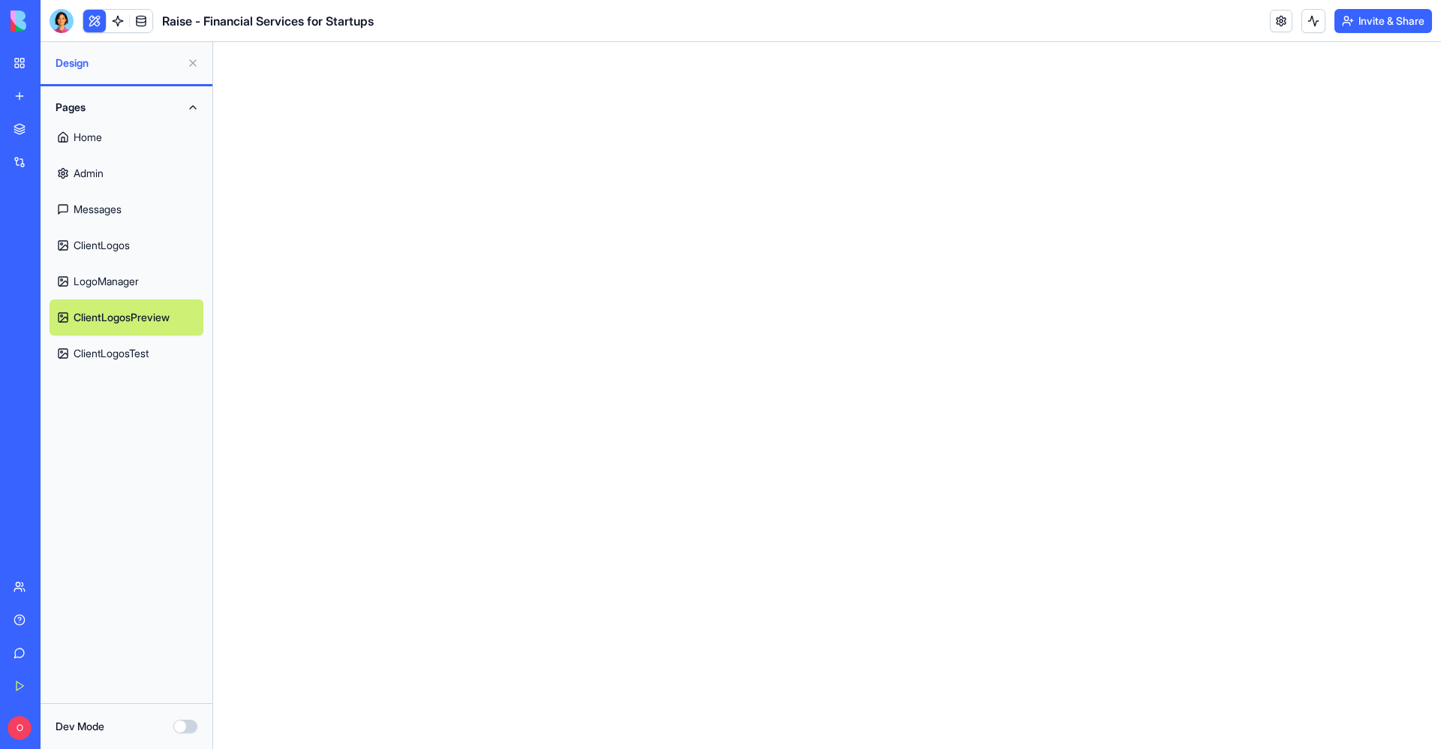
click at [101, 274] on link "LogoManager" at bounding box center [127, 282] width 154 height 36
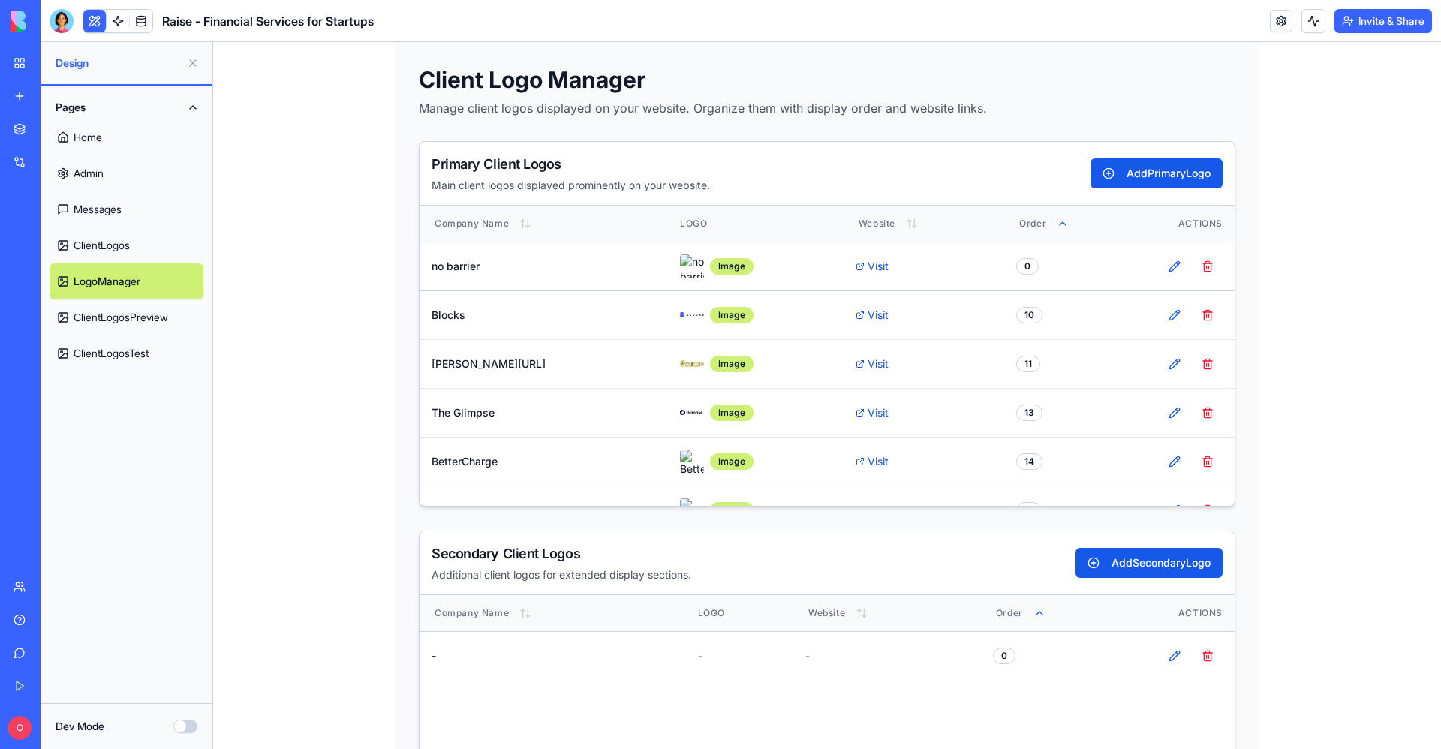
click at [101, 274] on link "LogoManager" at bounding box center [127, 282] width 154 height 36
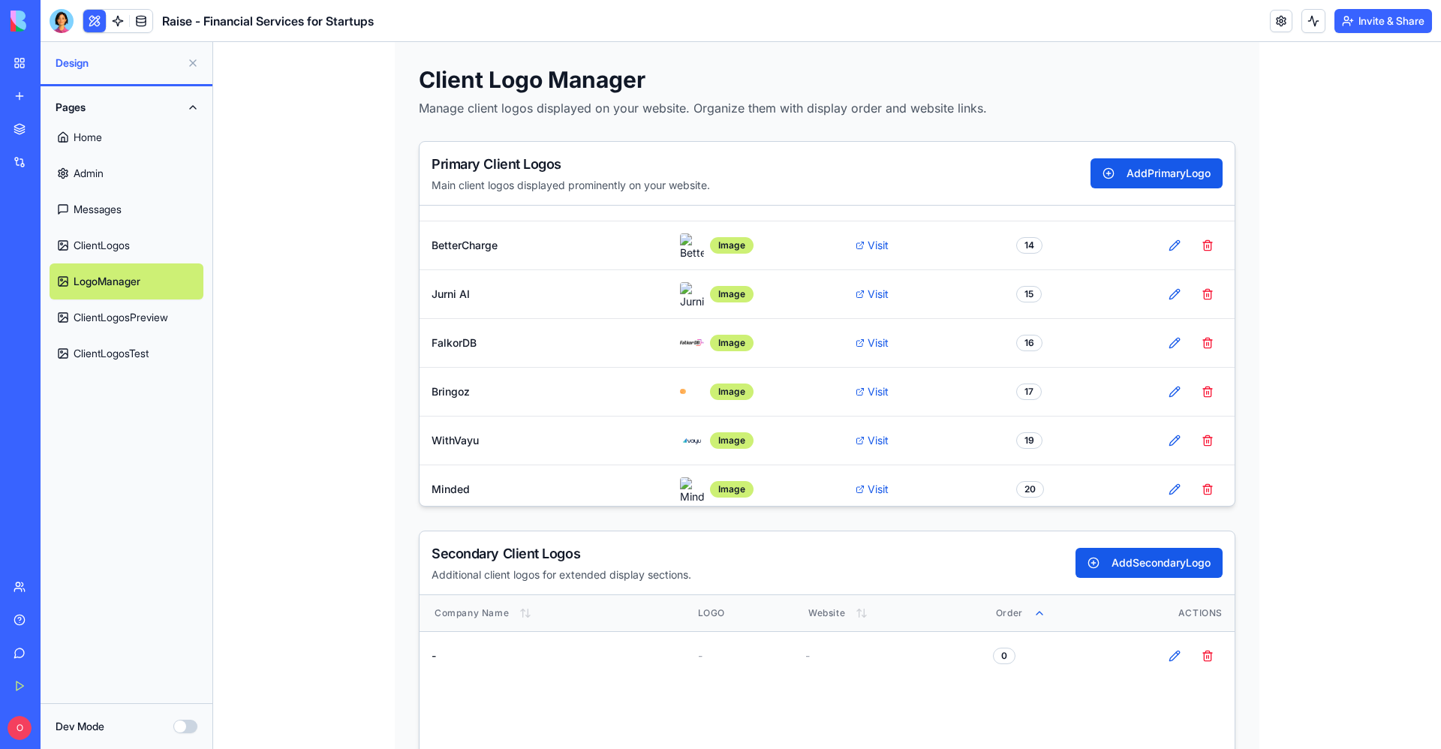
scroll to position [203, 0]
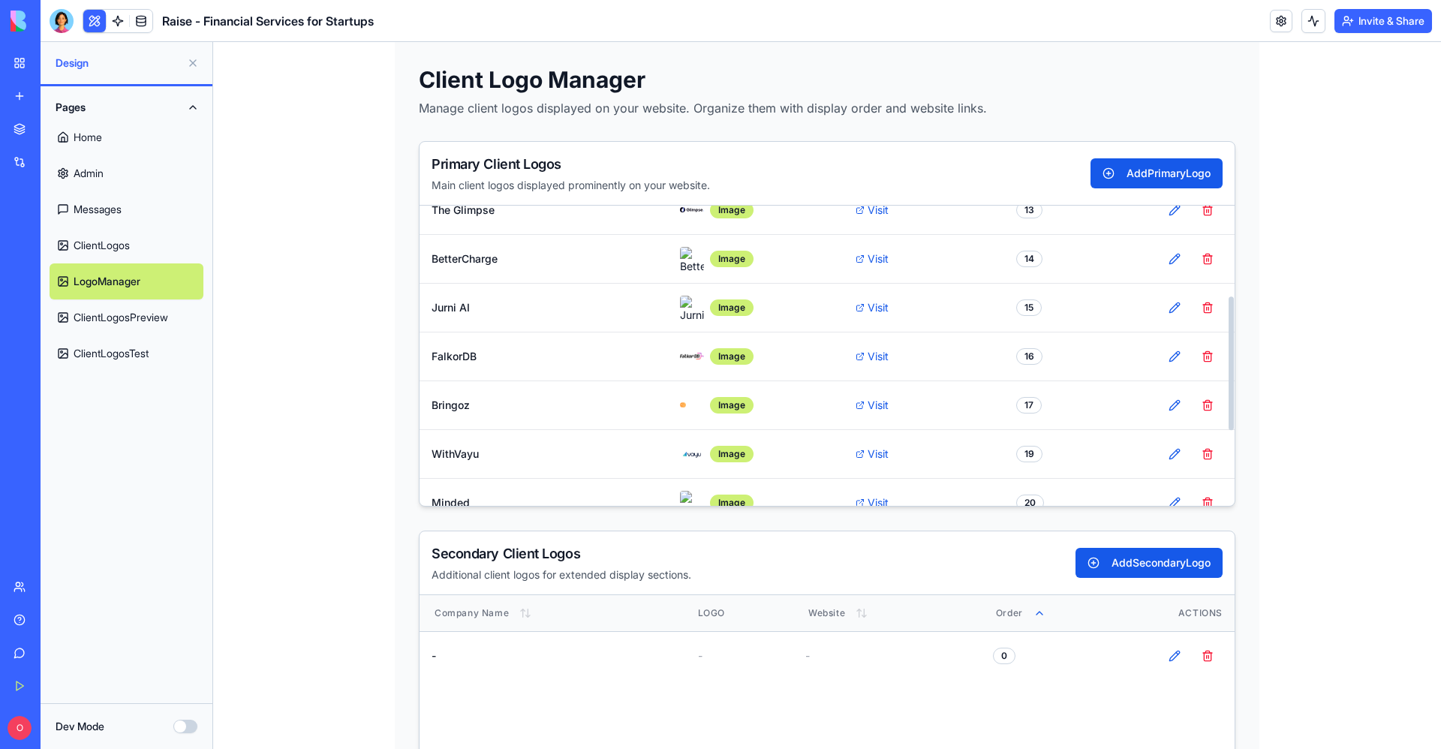
click at [102, 242] on link "ClientLogos" at bounding box center [127, 245] width 154 height 36
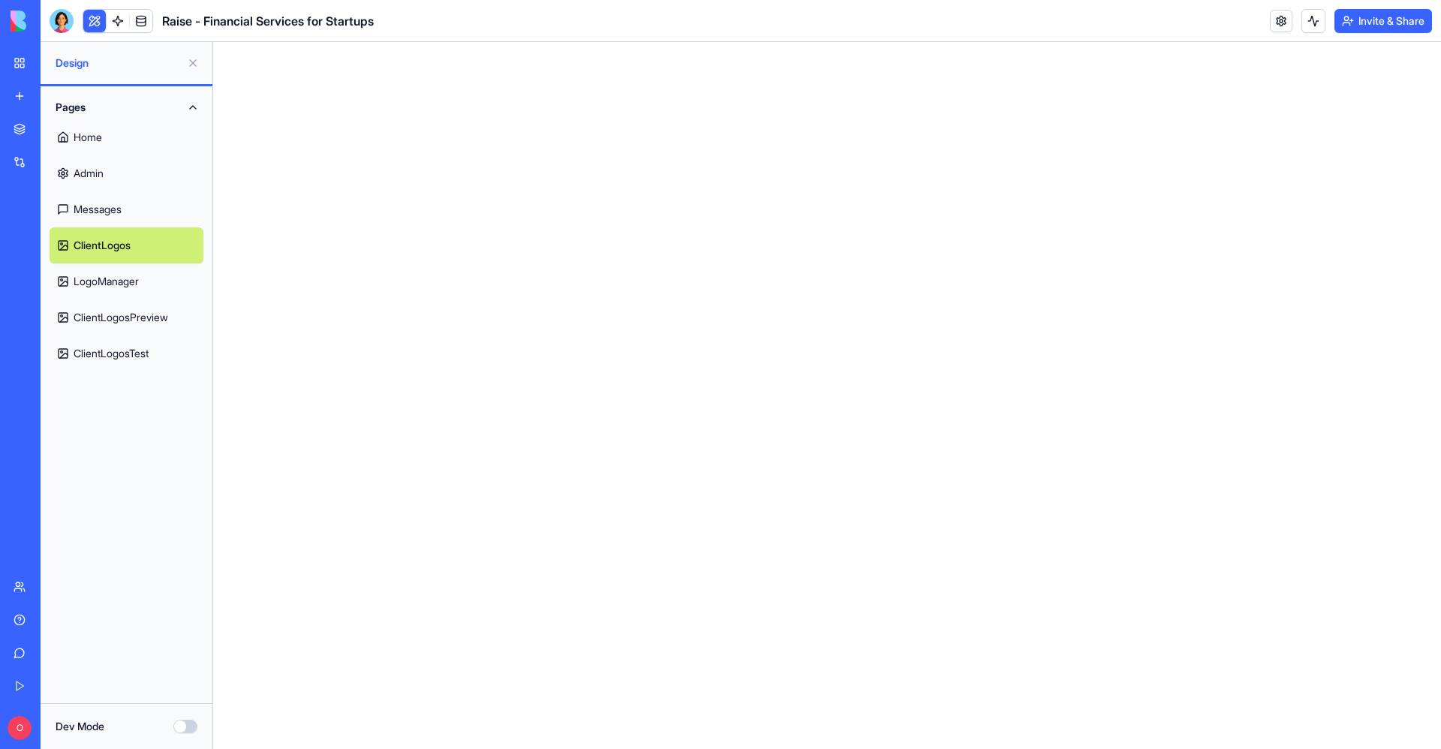
click at [99, 174] on link "Admin" at bounding box center [127, 173] width 154 height 36
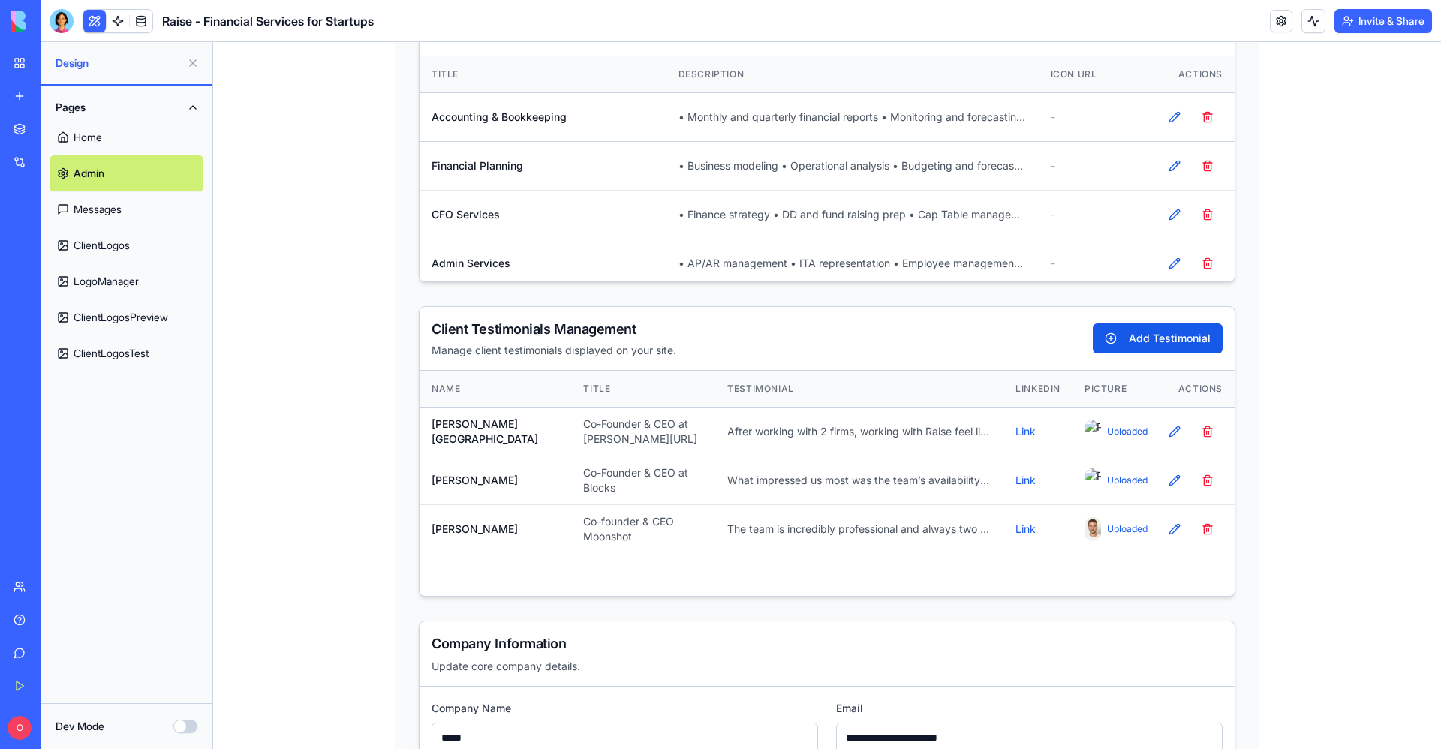
scroll to position [126, 0]
click at [1170, 525] on button "Edit Testimonial" at bounding box center [1175, 529] width 30 height 30
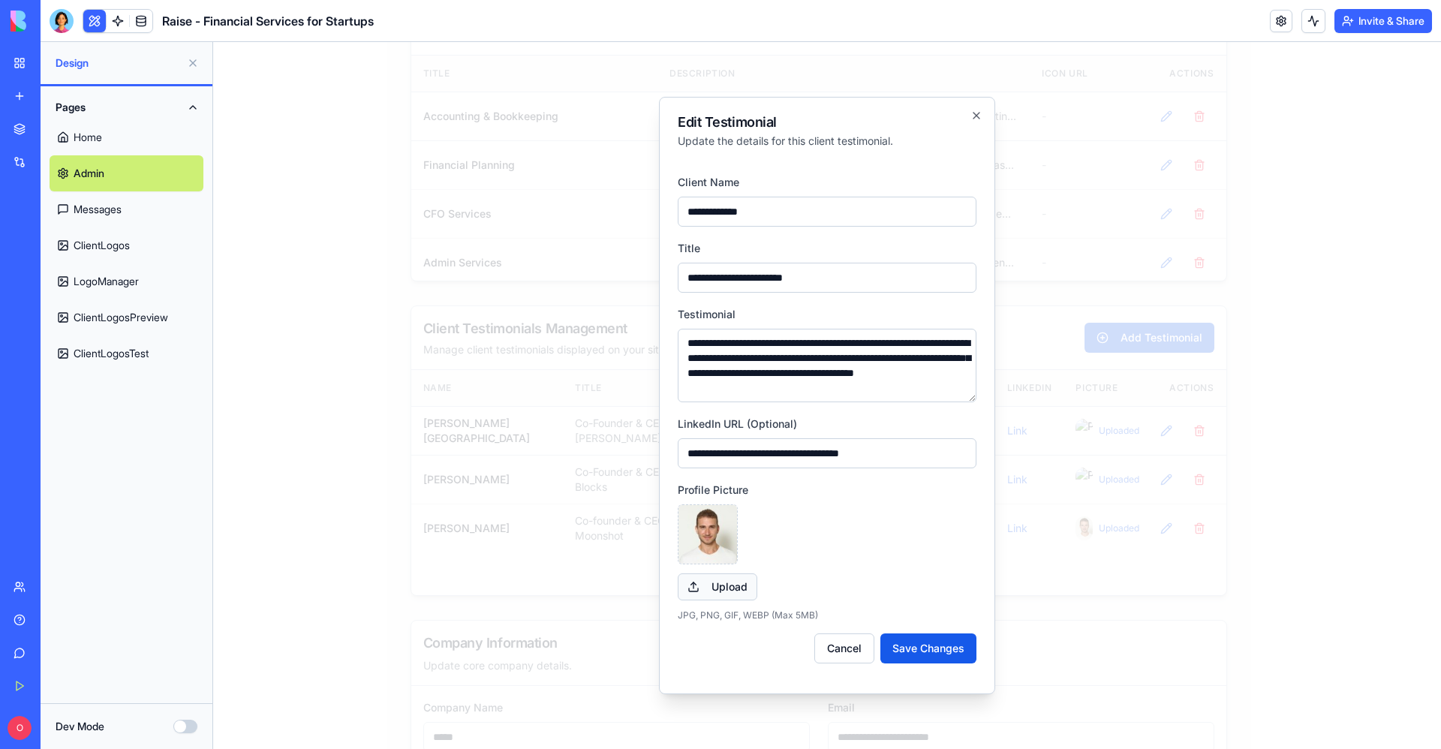
click at [749, 584] on button "Upload" at bounding box center [718, 587] width 80 height 27
click at [717, 577] on button "Upload" at bounding box center [718, 587] width 80 height 27
click at [922, 646] on button "Save Changes" at bounding box center [929, 649] width 96 height 30
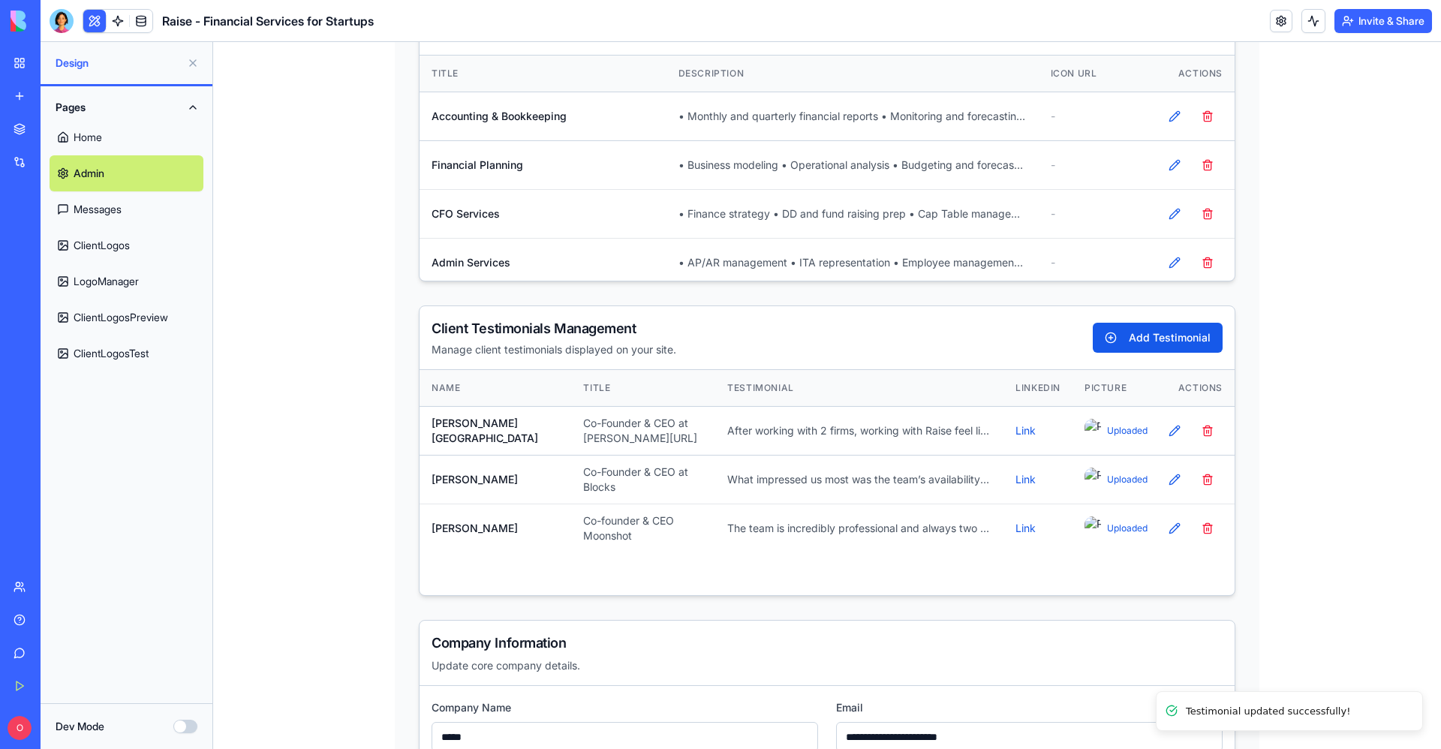
click at [122, 128] on link "Home" at bounding box center [127, 137] width 154 height 36
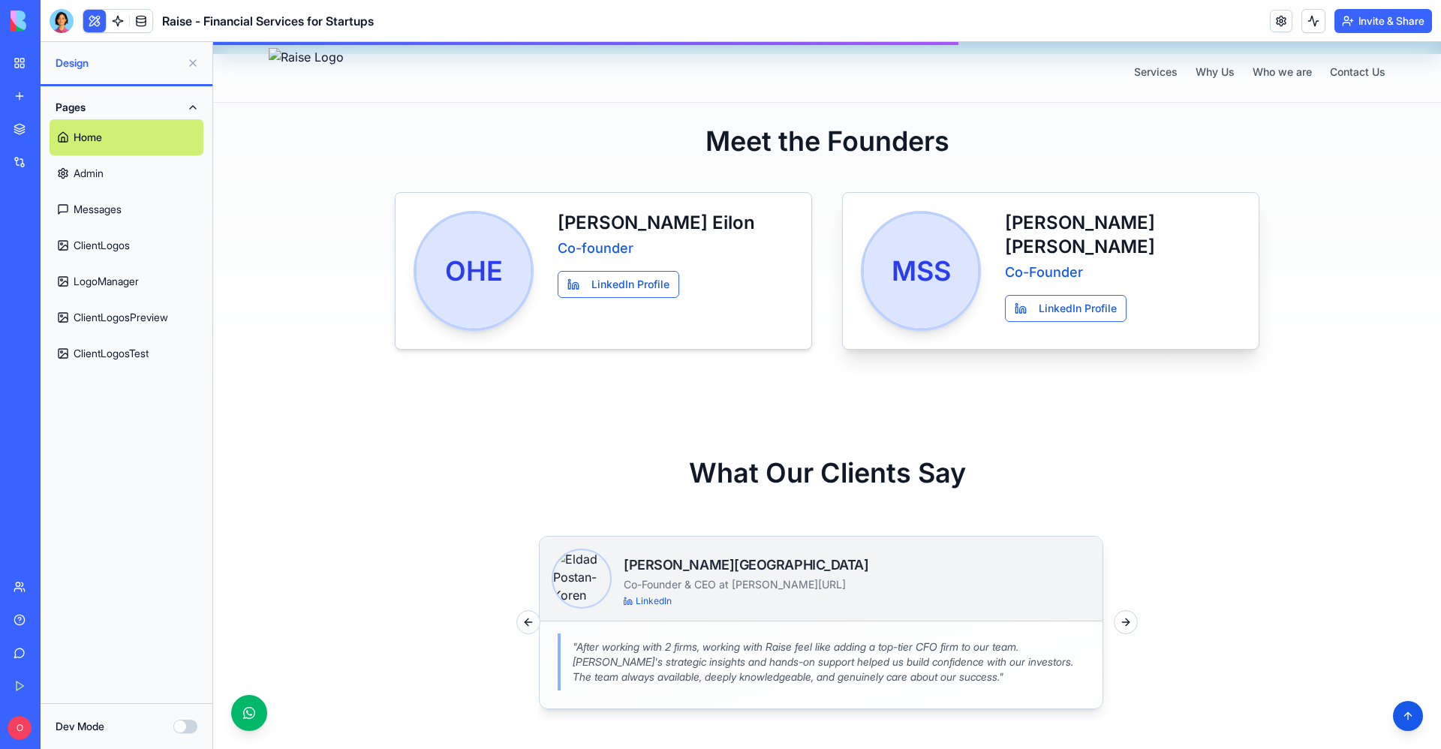
scroll to position [1376, 0]
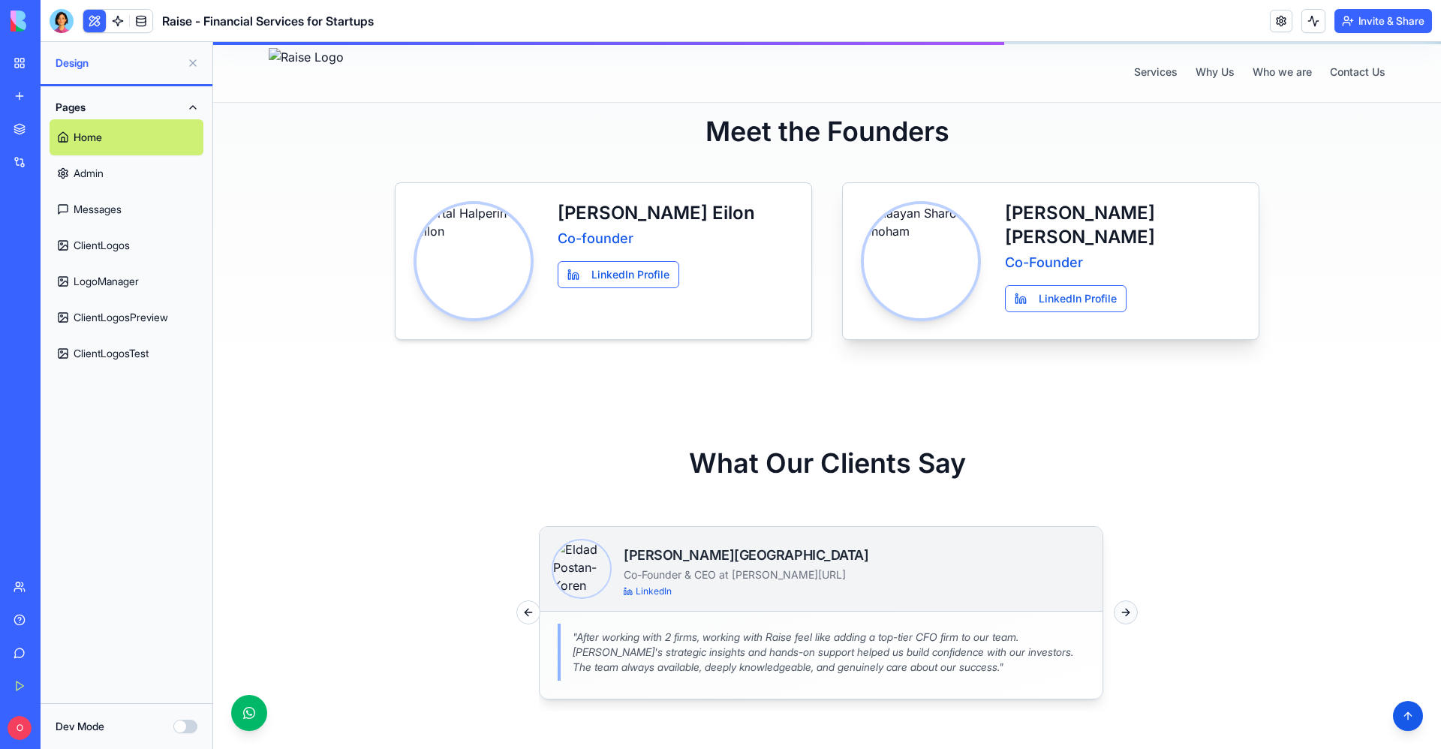
click at [1119, 616] on button "Next slide" at bounding box center [1126, 613] width 24 height 24
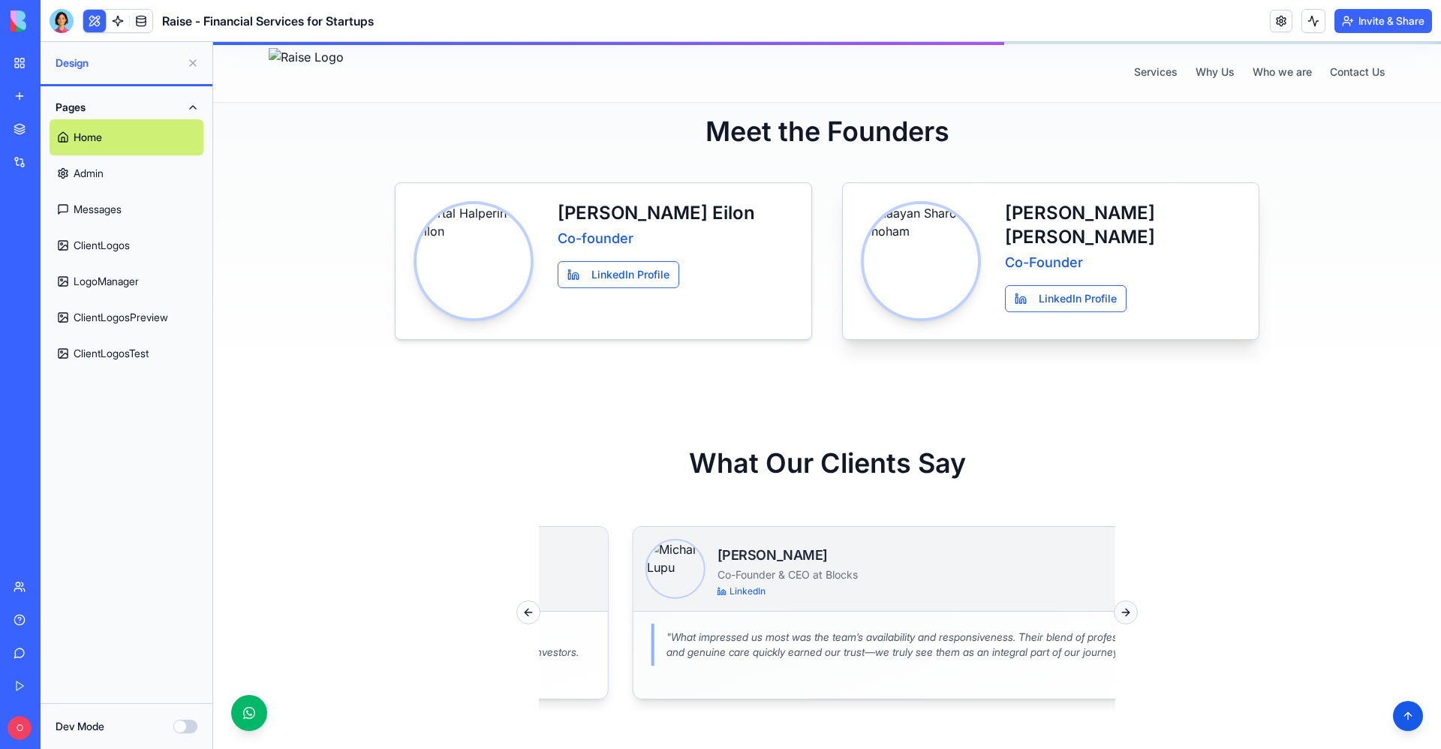
click at [1119, 616] on button "Next slide" at bounding box center [1126, 613] width 24 height 24
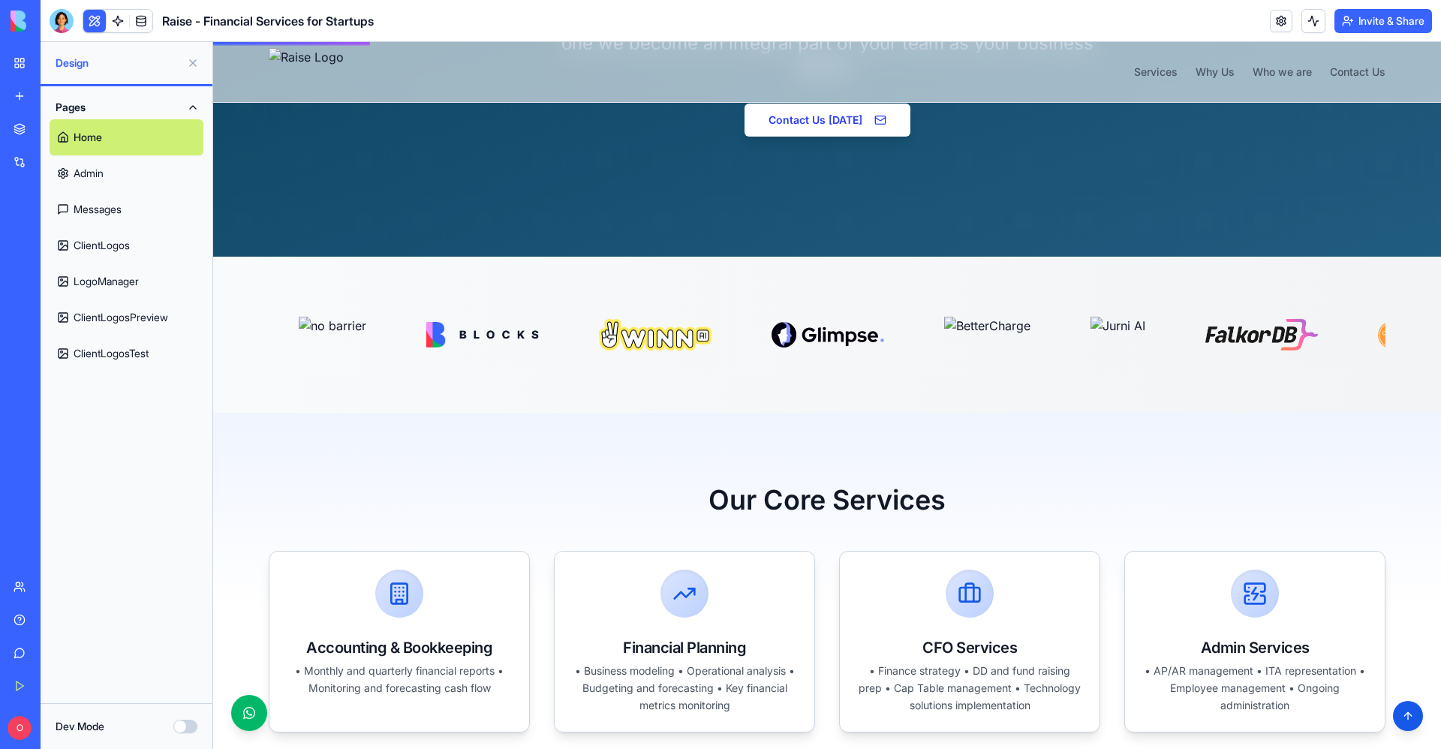
scroll to position [274, 0]
